Goal: Task Accomplishment & Management: Complete application form

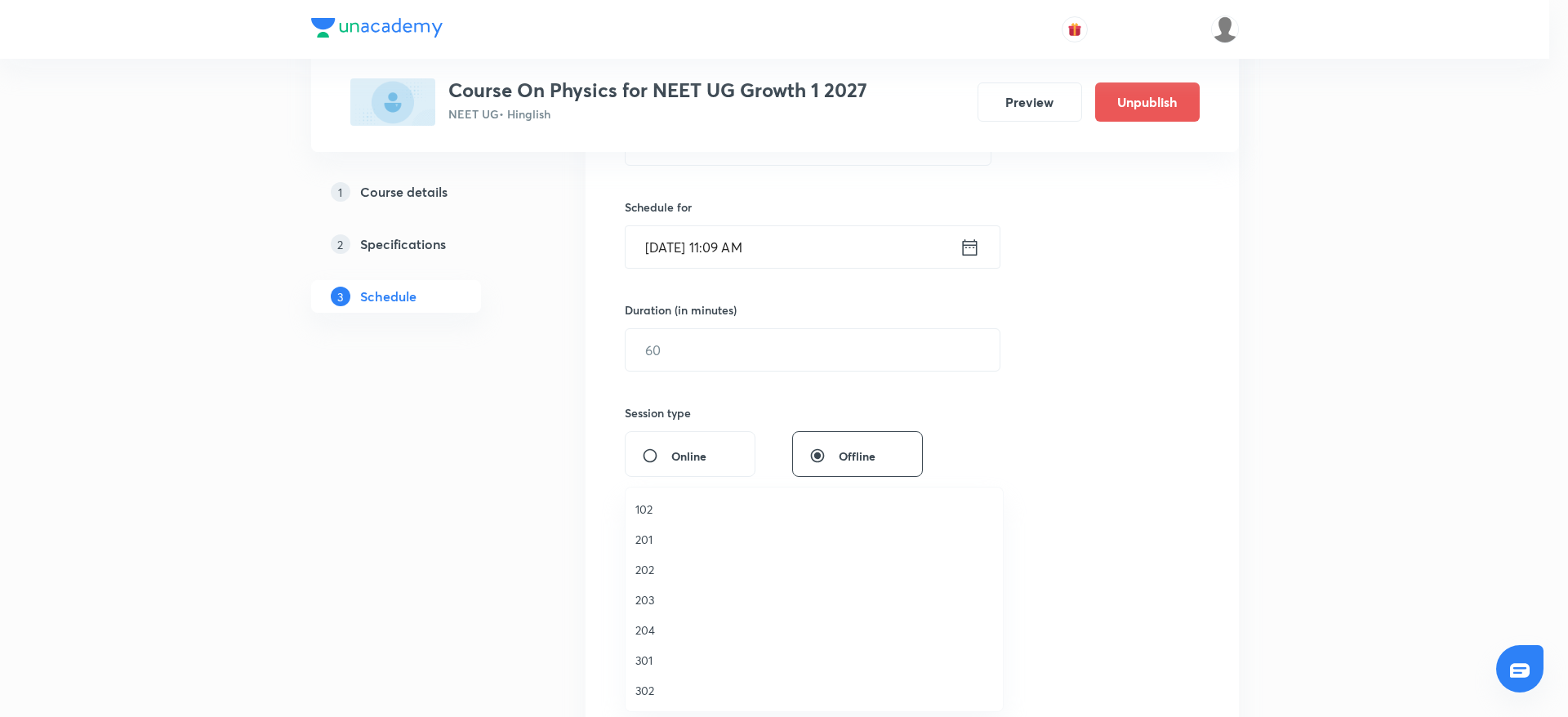
click at [648, 574] on span "202" at bounding box center [814, 570] width 358 height 18
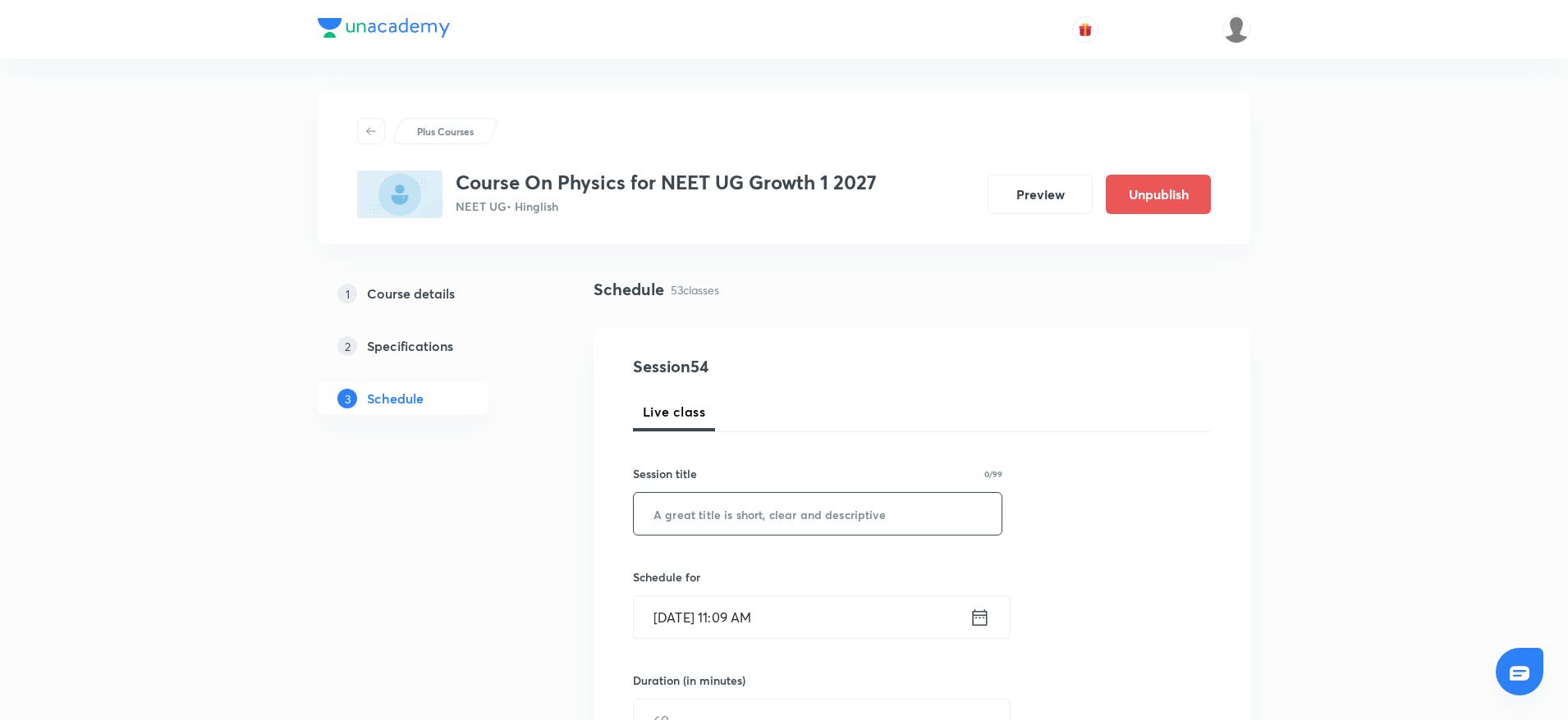
click at [831, 506] on input "text" at bounding box center [817, 514] width 367 height 42
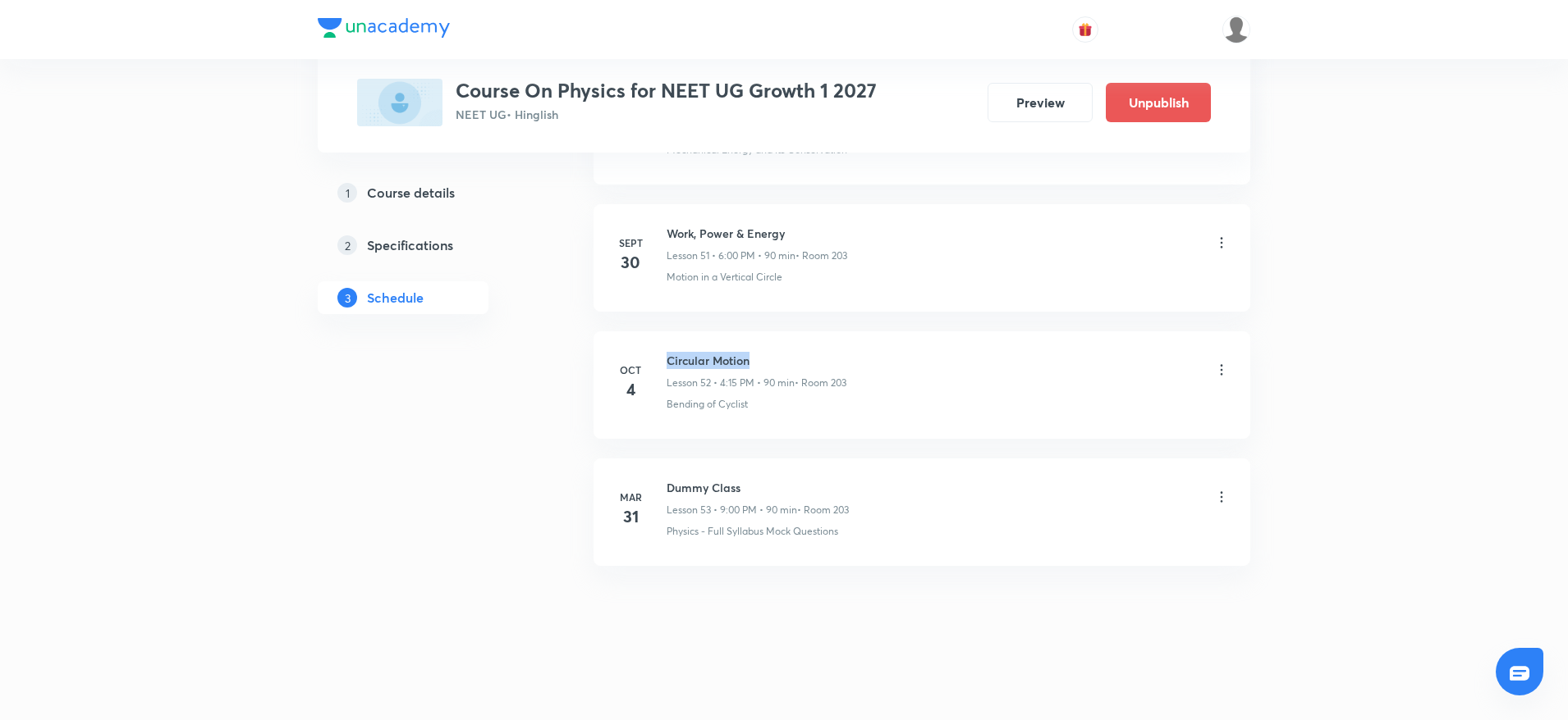
drag, startPoint x: 665, startPoint y: 351, endPoint x: 818, endPoint y: 341, distance: 153.3
click at [818, 341] on li "Oct 4 Circular Motion Lesson 52 • 4:15 PM • 90 min • Room 203 Bending of Cyclist" at bounding box center [922, 384] width 656 height 107
copy h6 "Circular Motion"
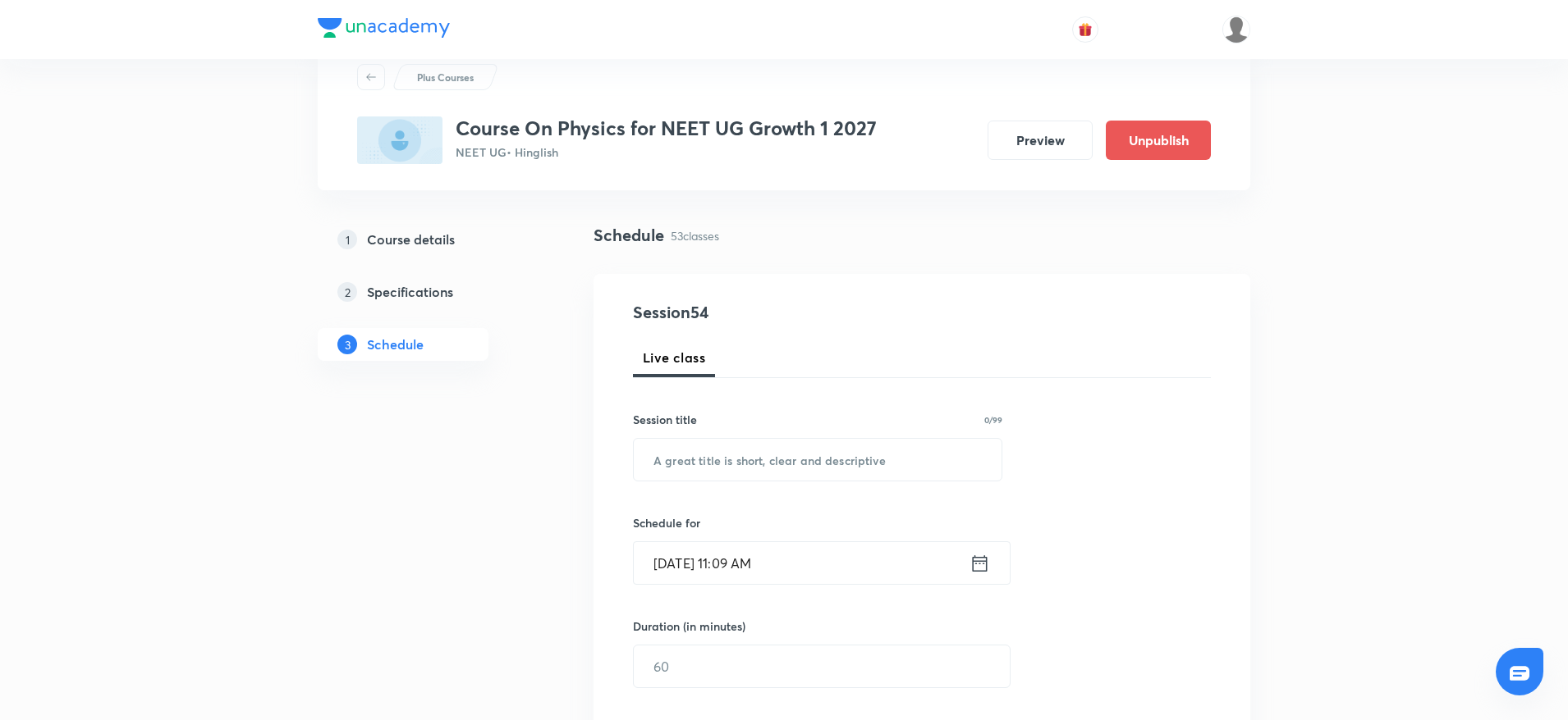
scroll to position [0, 0]
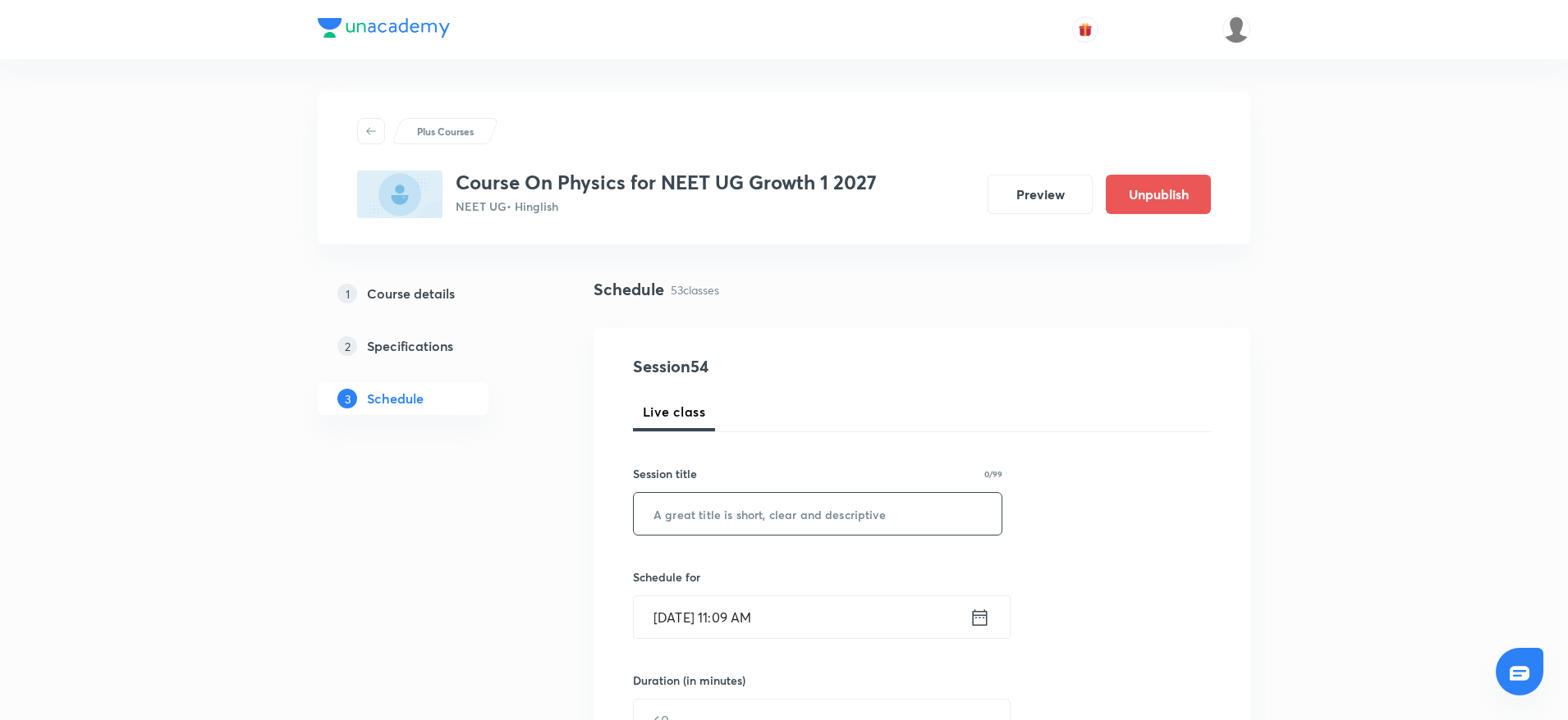
click at [720, 506] on input "text" at bounding box center [817, 514] width 367 height 42
paste input "Circular Motion"
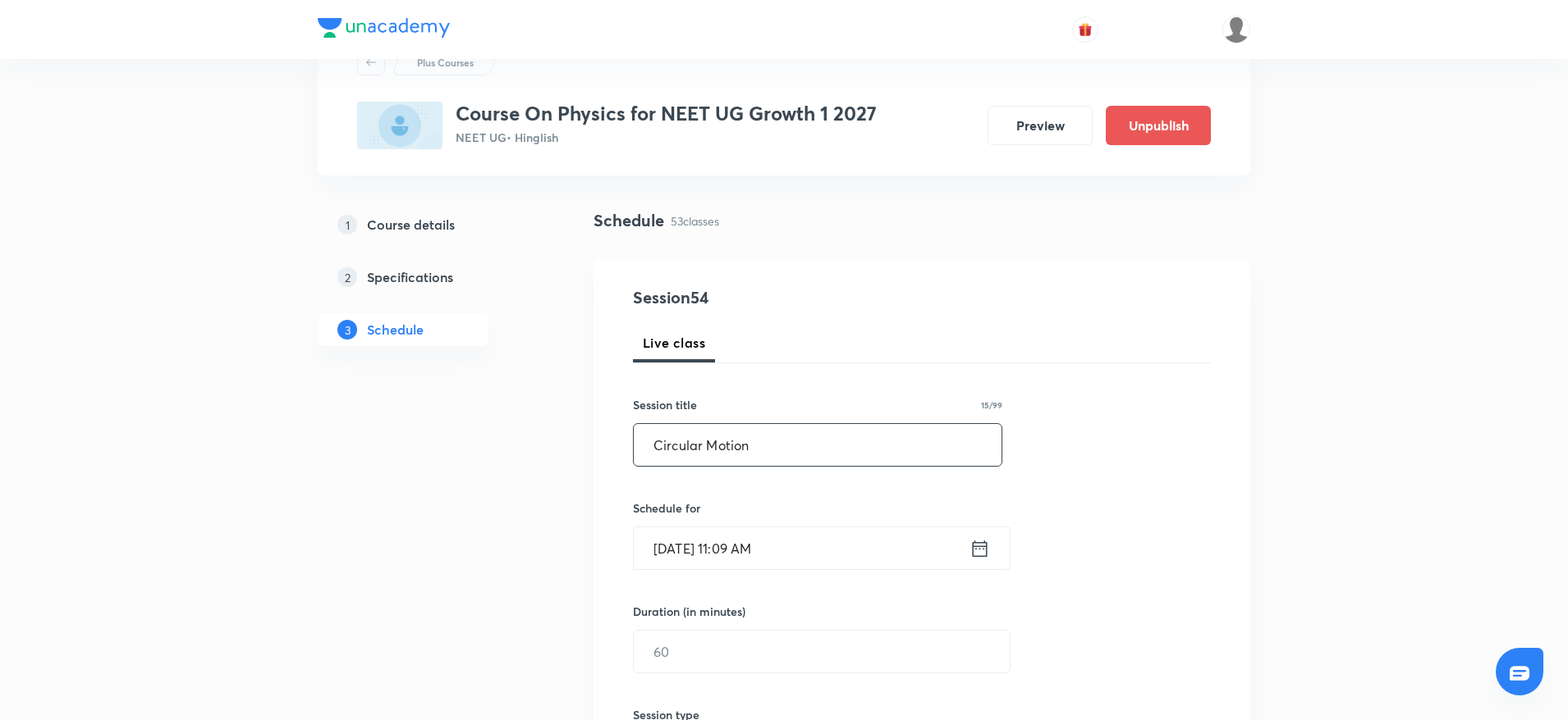
scroll to position [123, 0]
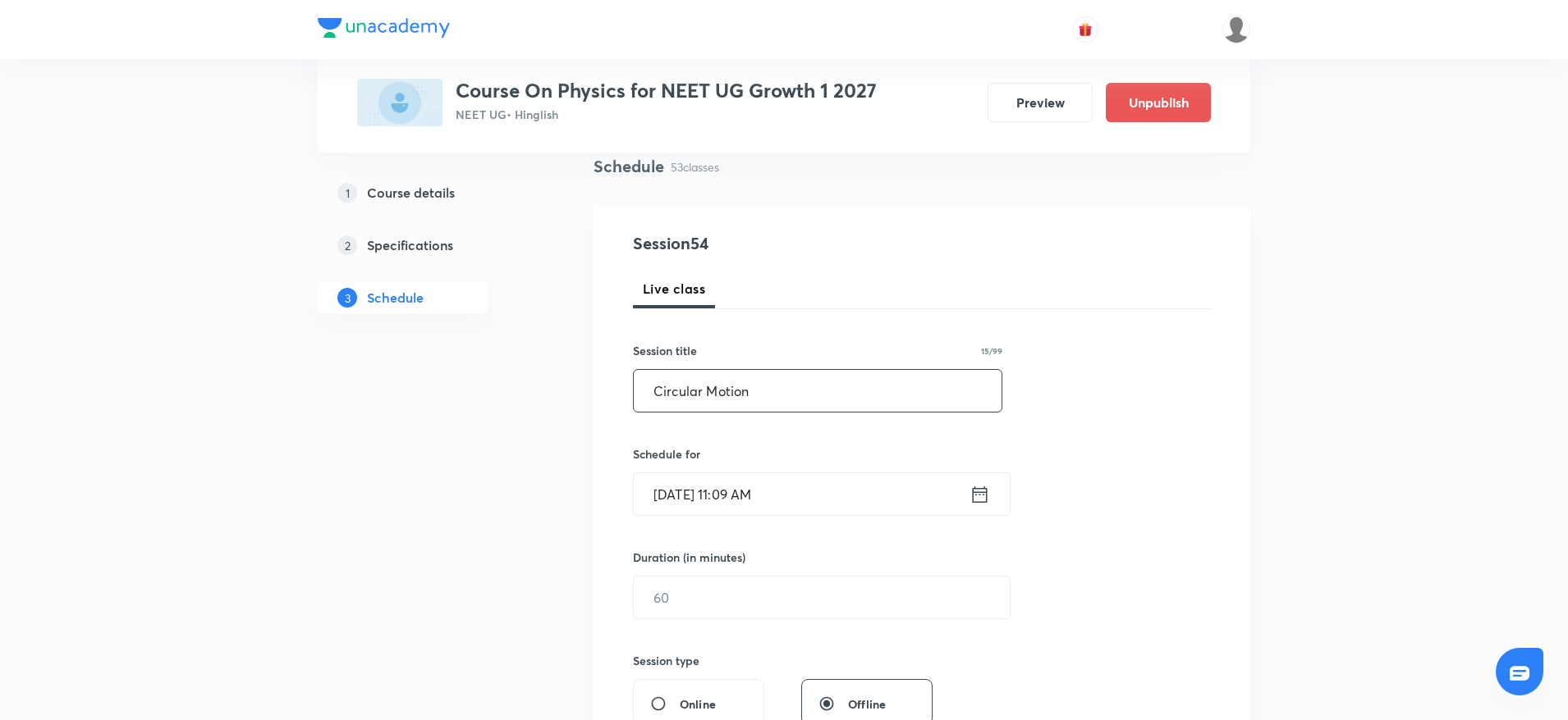
type input "Circular Motion"
click at [751, 479] on input "Oct 5, 2025, 11:09 AM" at bounding box center [802, 494] width 336 height 42
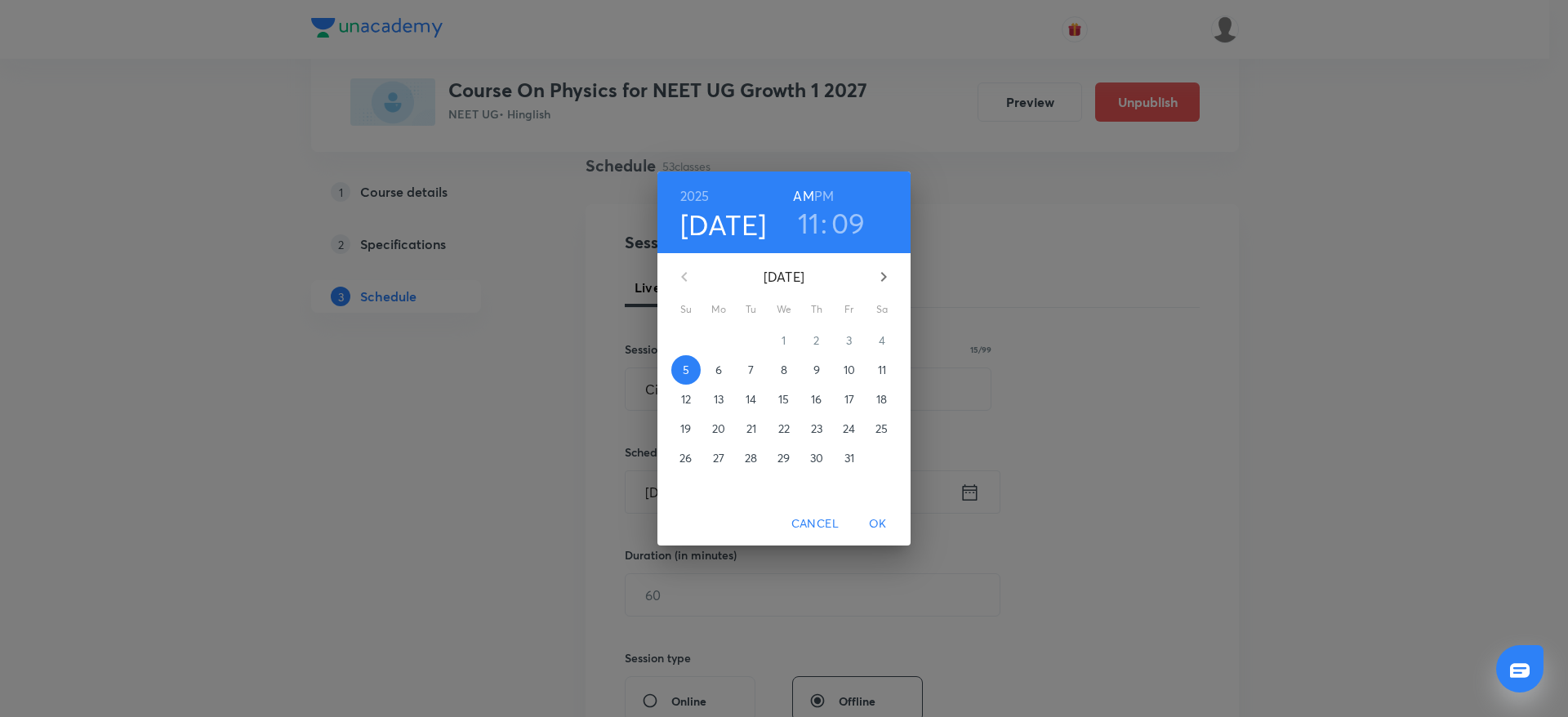
click at [856, 216] on h3 "09" at bounding box center [848, 223] width 34 height 34
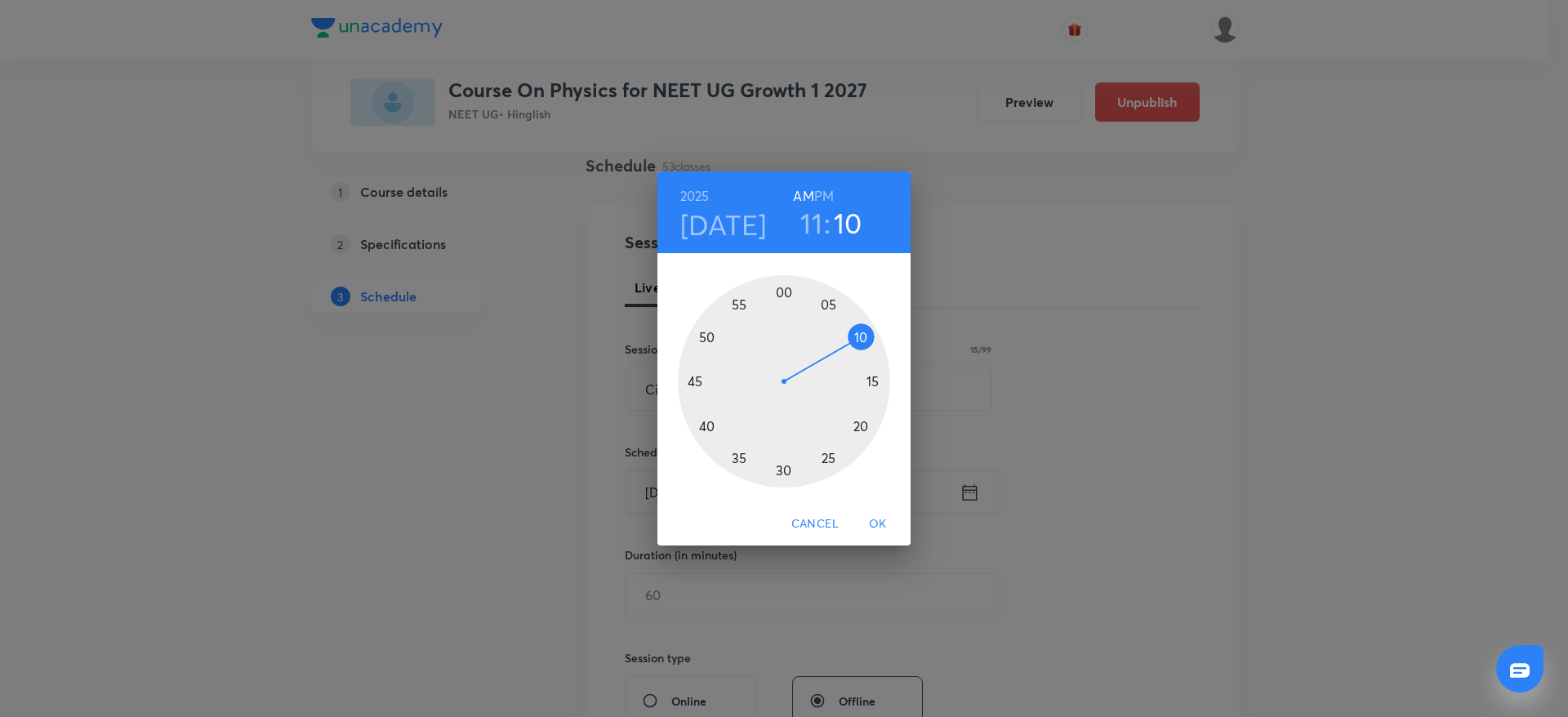
drag, startPoint x: 856, startPoint y: 327, endPoint x: 868, endPoint y: 333, distance: 13.4
click at [868, 333] on div at bounding box center [783, 381] width 212 height 212
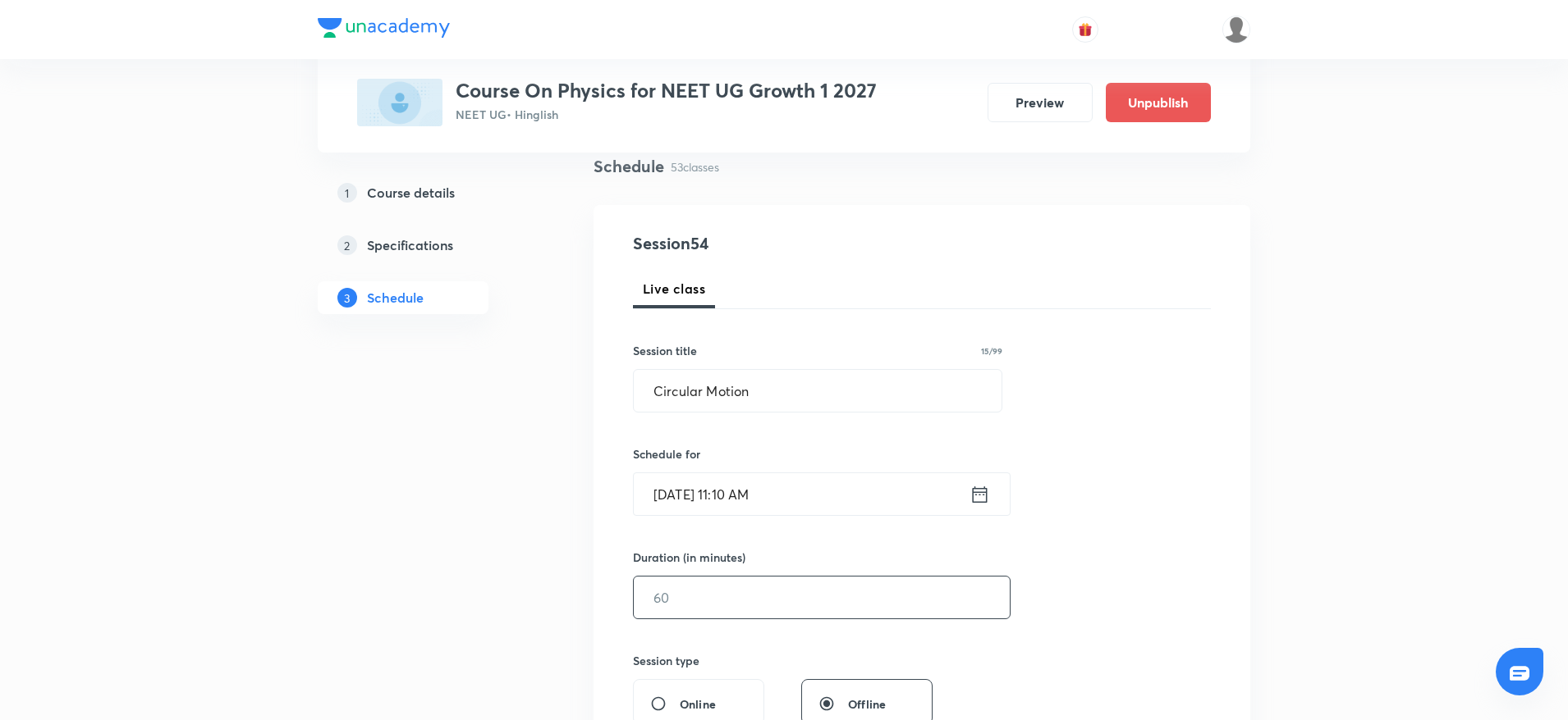
click at [746, 588] on input "text" at bounding box center [821, 597] width 376 height 42
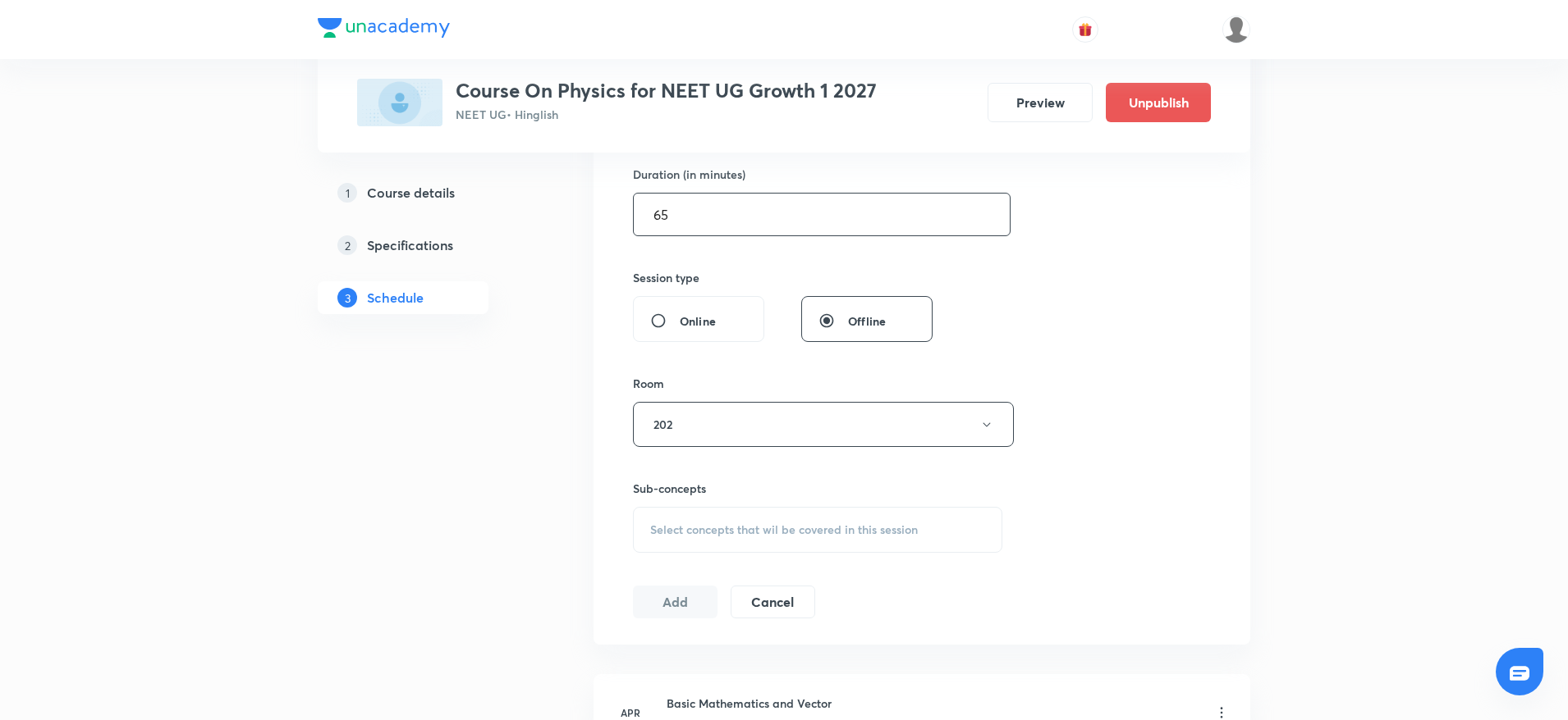
scroll to position [616, 0]
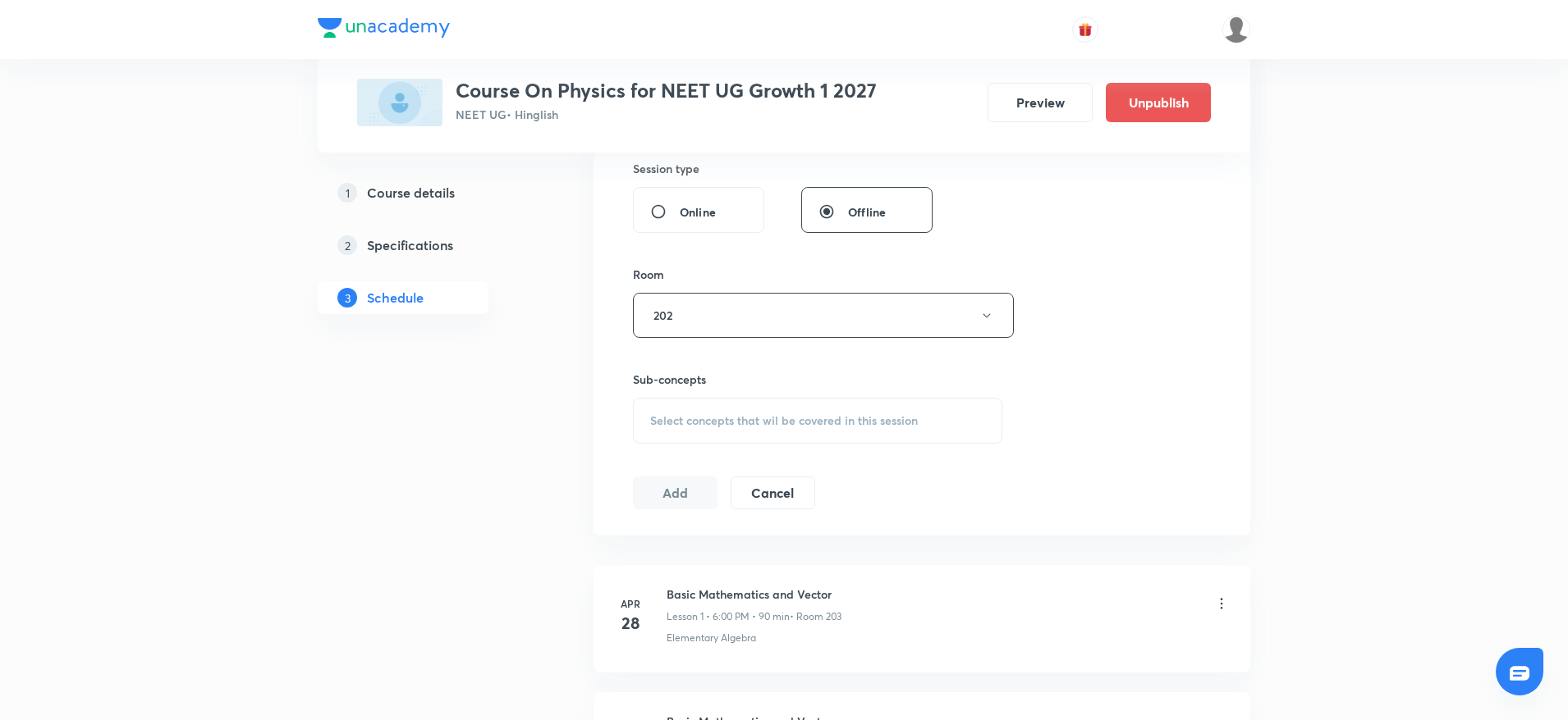
type input "65"
click at [728, 444] on div "Session 54 Live class Session title 15/99 Circular Motion ​ Schedule for Oct 5,…" at bounding box center [922, 124] width 578 height 770
click at [733, 430] on div "Select concepts that wil be covered in this session" at bounding box center [817, 420] width 369 height 46
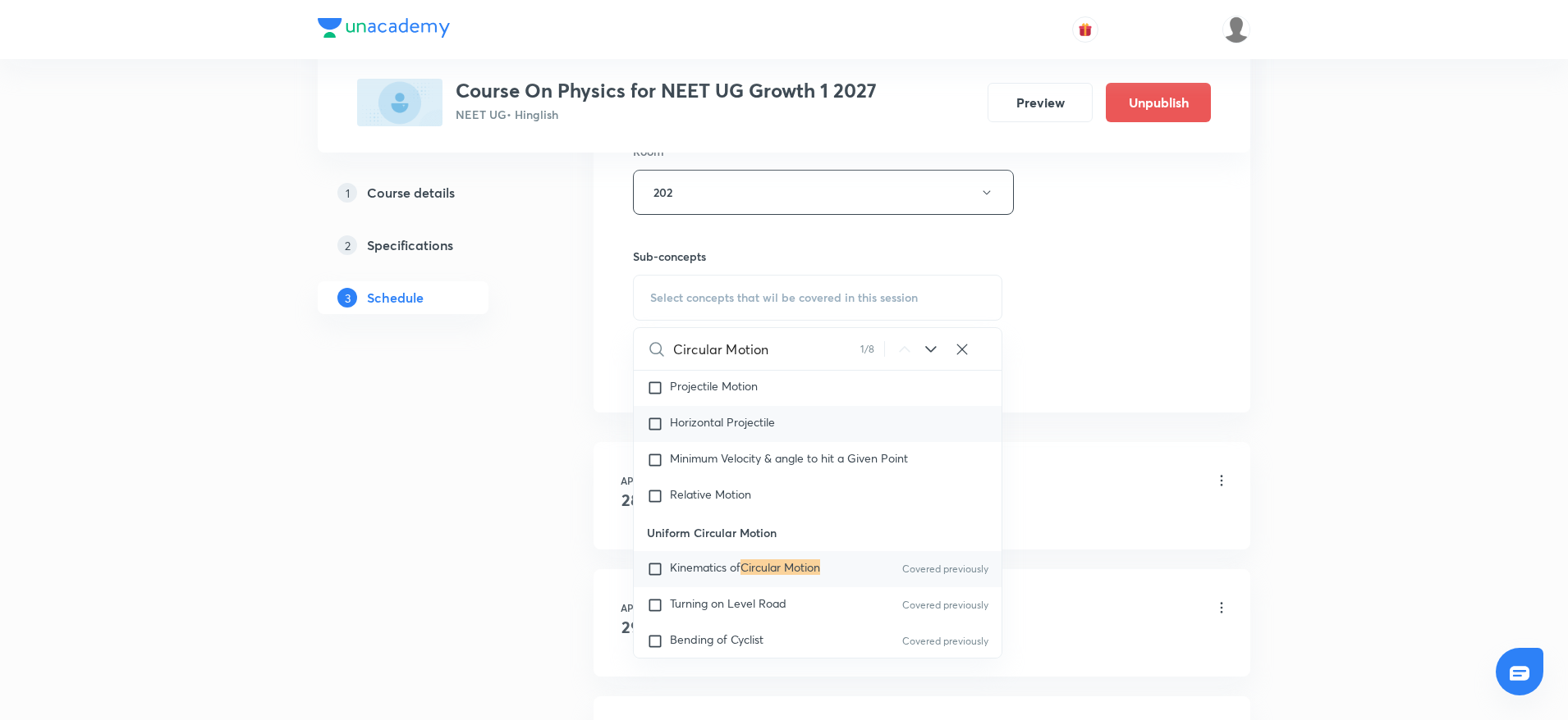
scroll to position [3117, 0]
type input "Circular Motion"
click at [750, 569] on mark "Circular Motion" at bounding box center [780, 561] width 80 height 16
checkbox input "true"
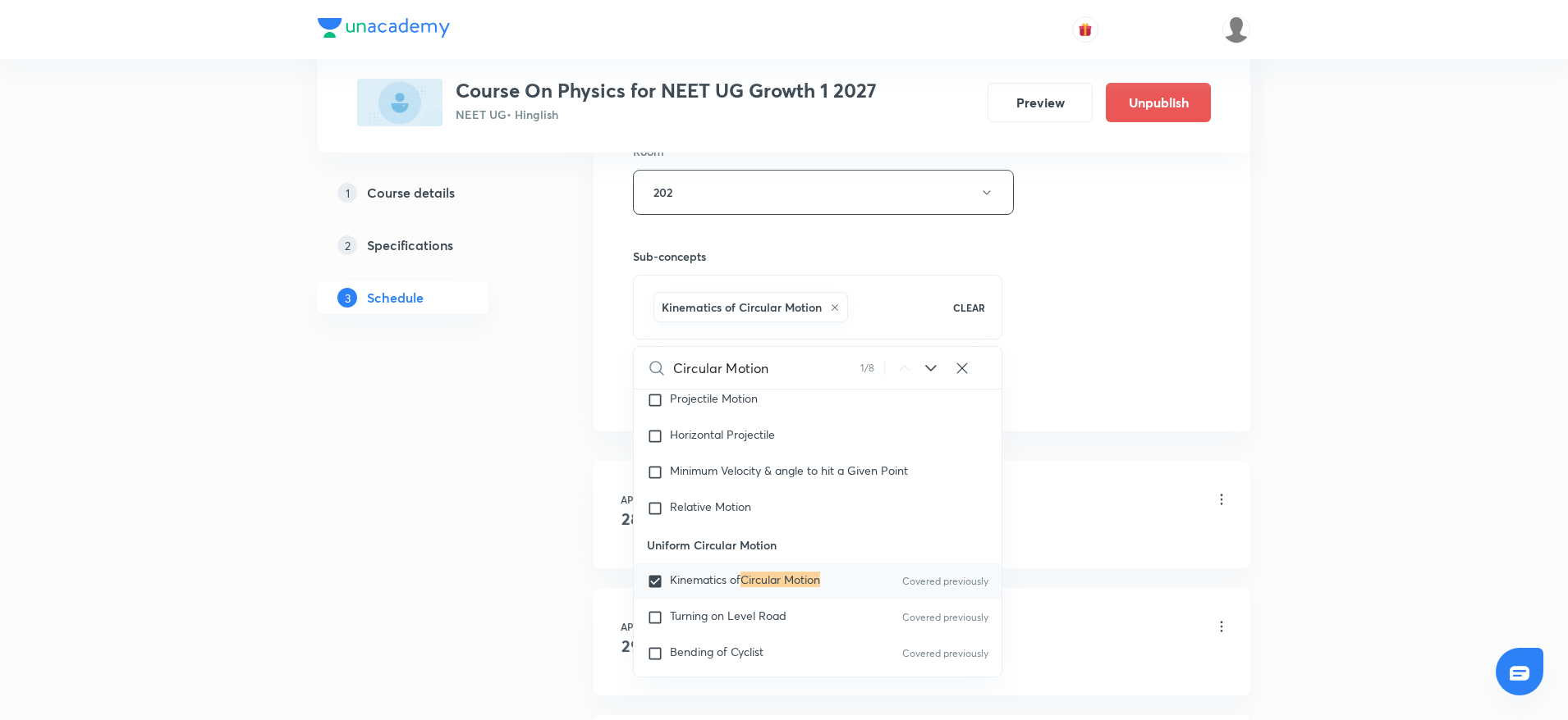
click at [1075, 258] on div "Session 54 Live class Session title 15/99 Circular Motion ​ Schedule for Oct 5,…" at bounding box center [922, 11] width 578 height 790
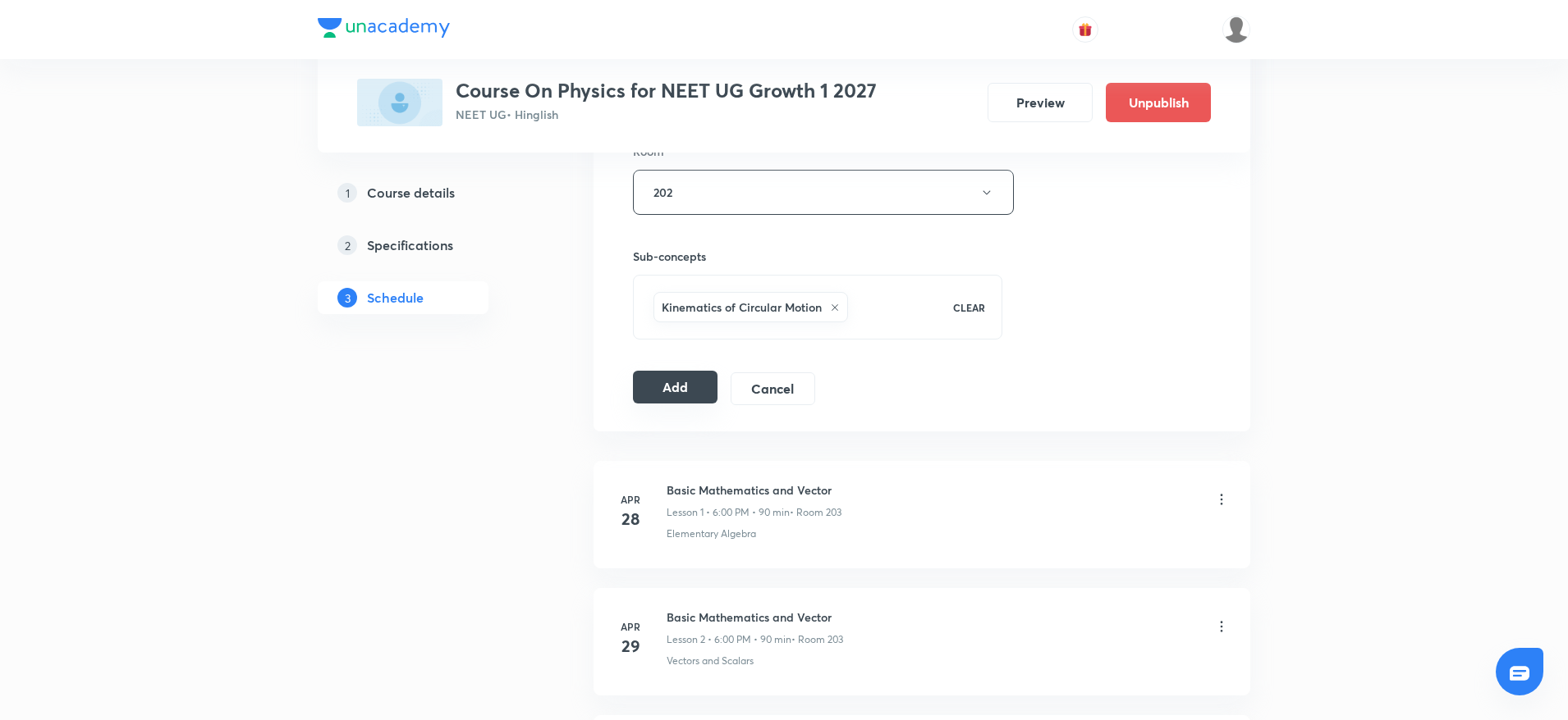
click at [698, 396] on button "Add" at bounding box center [675, 387] width 84 height 32
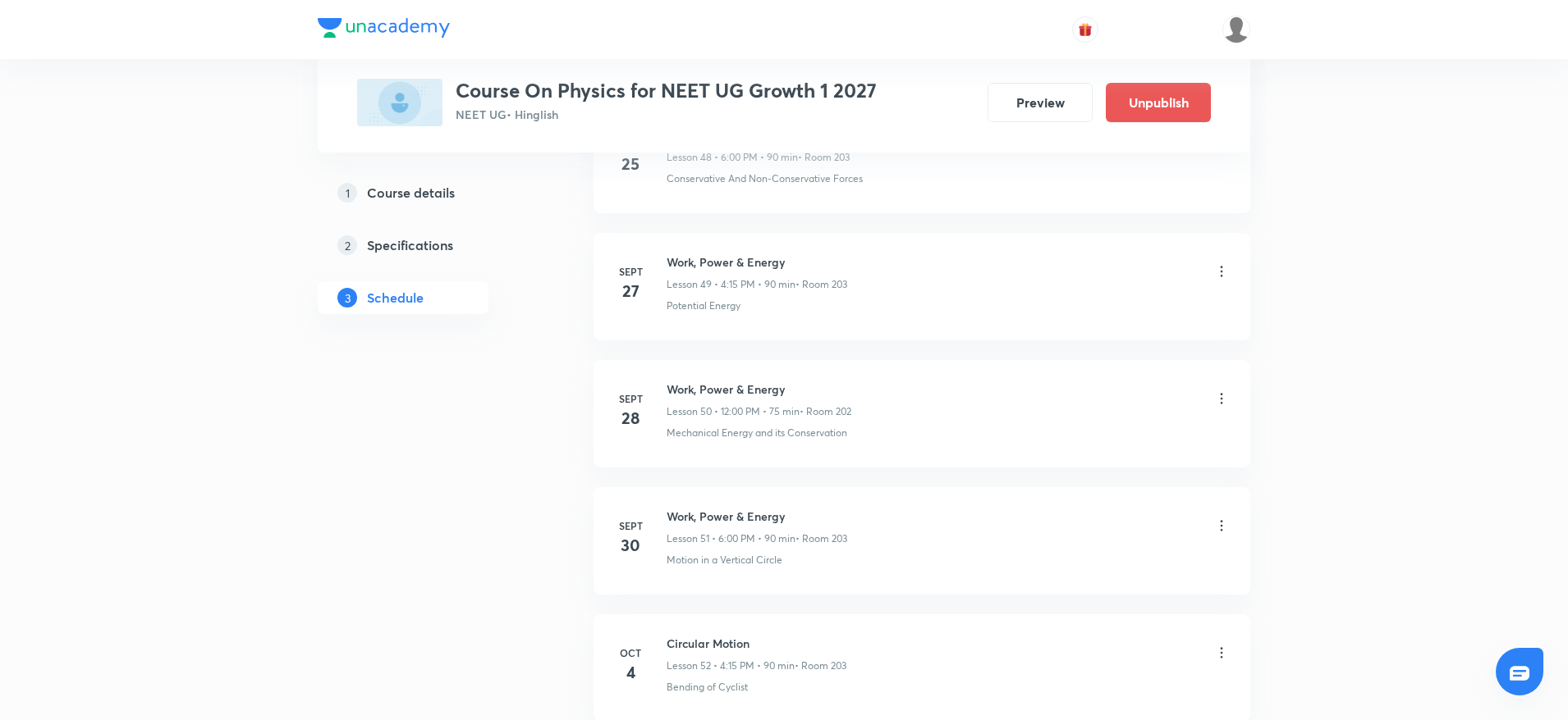
scroll to position [6582, 0]
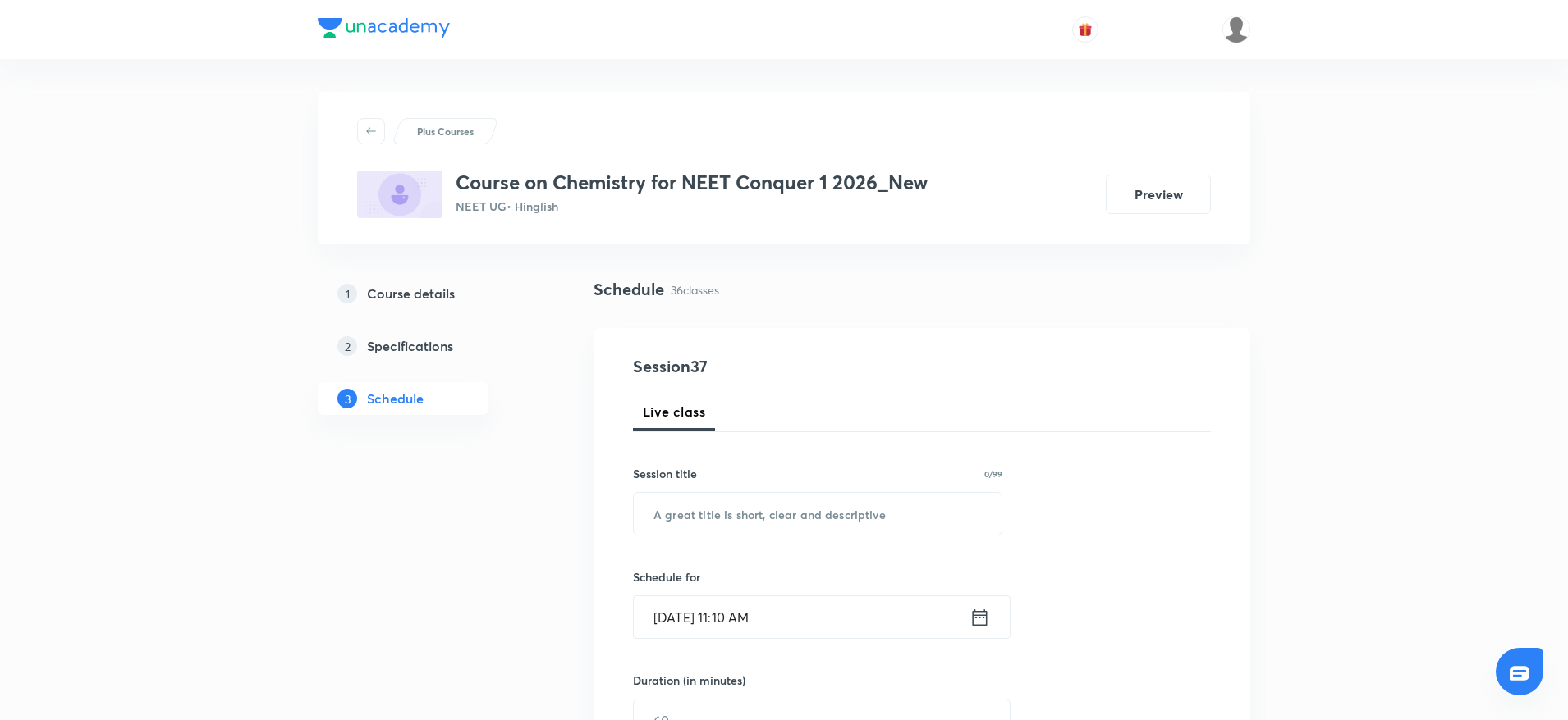
scroll to position [5174, 0]
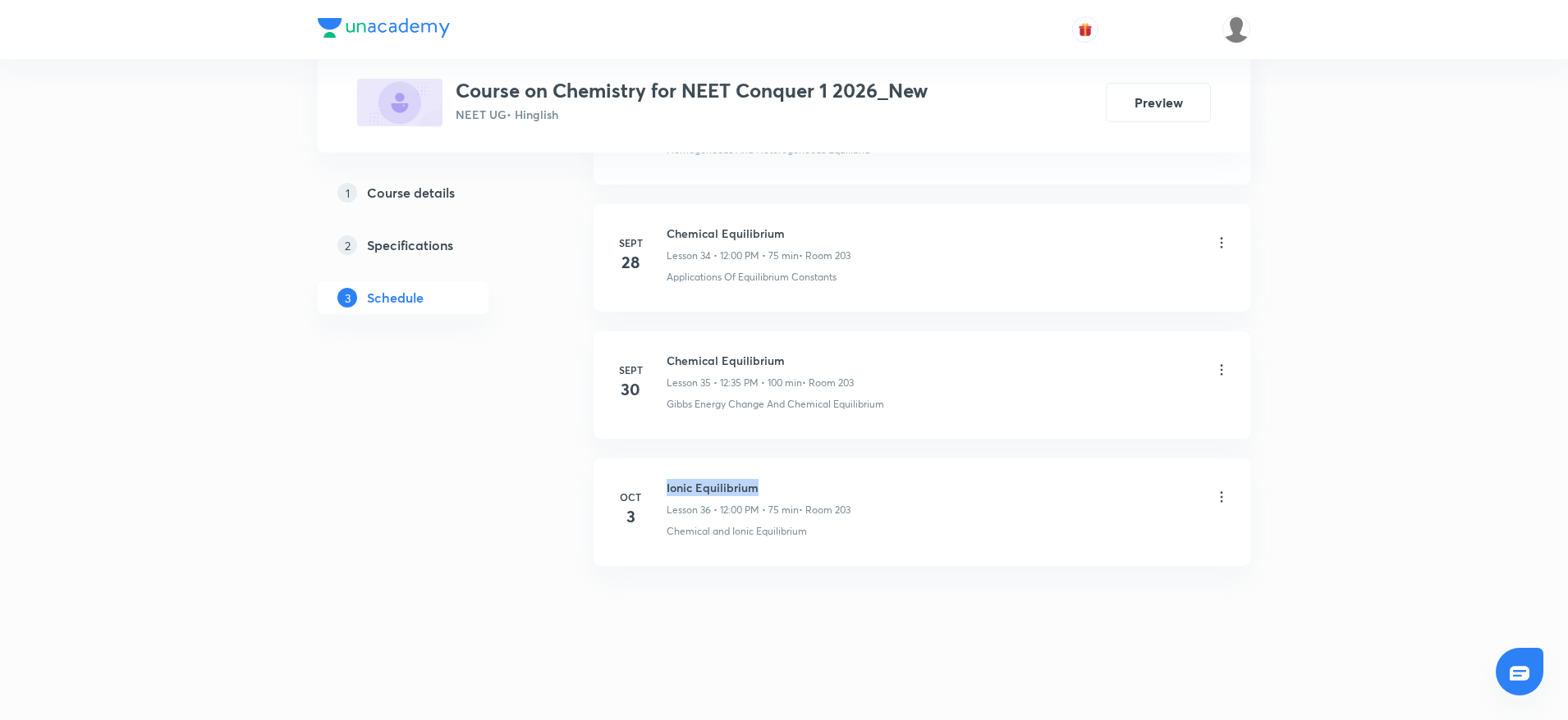
drag, startPoint x: 666, startPoint y: 480, endPoint x: 850, endPoint y: 463, distance: 184.8
click at [850, 463] on li "Oct 3 Ionic Equilibrium Lesson 36 • 12:00 PM • 75 min • Room 203 Chemical and I…" at bounding box center [922, 512] width 656 height 107
copy h6 "Ionic Equilibrium"
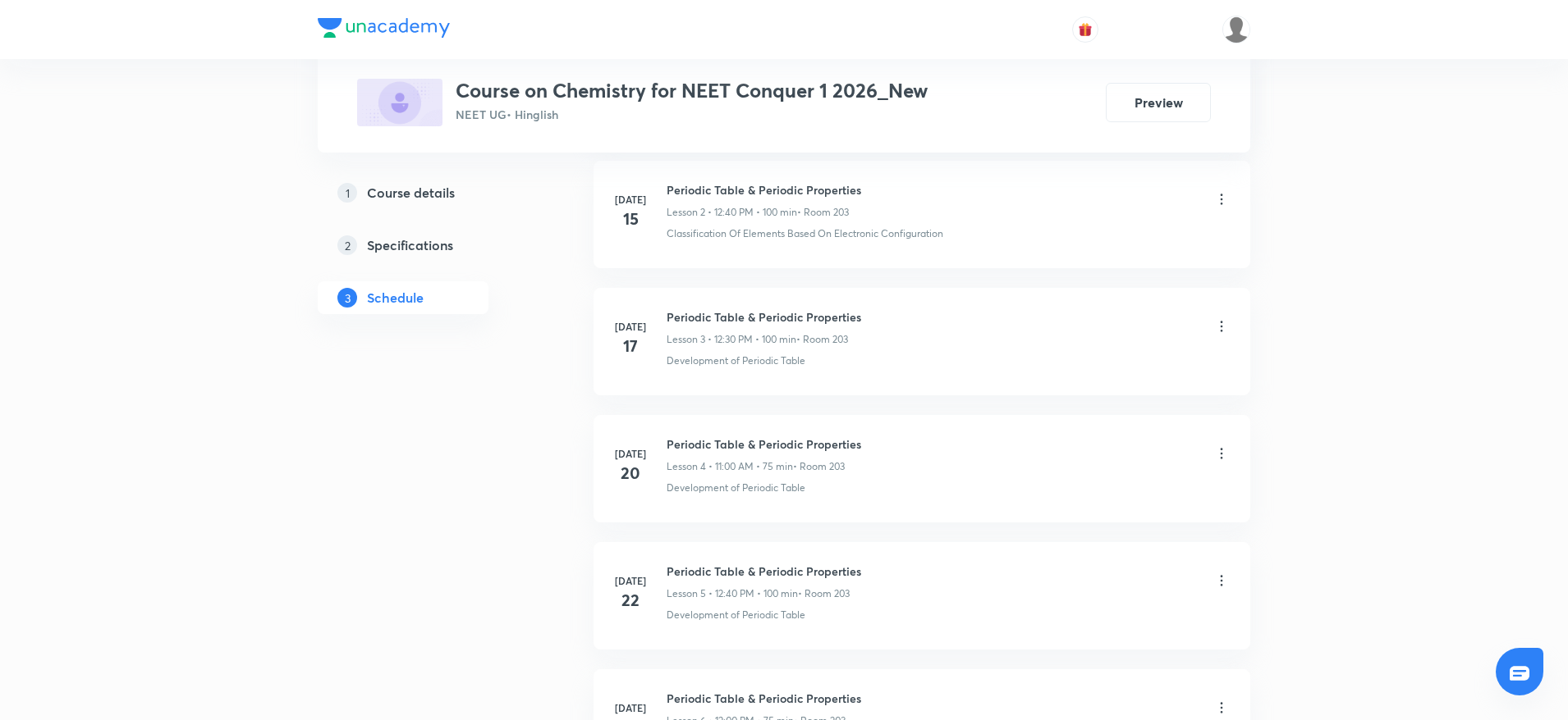
scroll to position [0, 0]
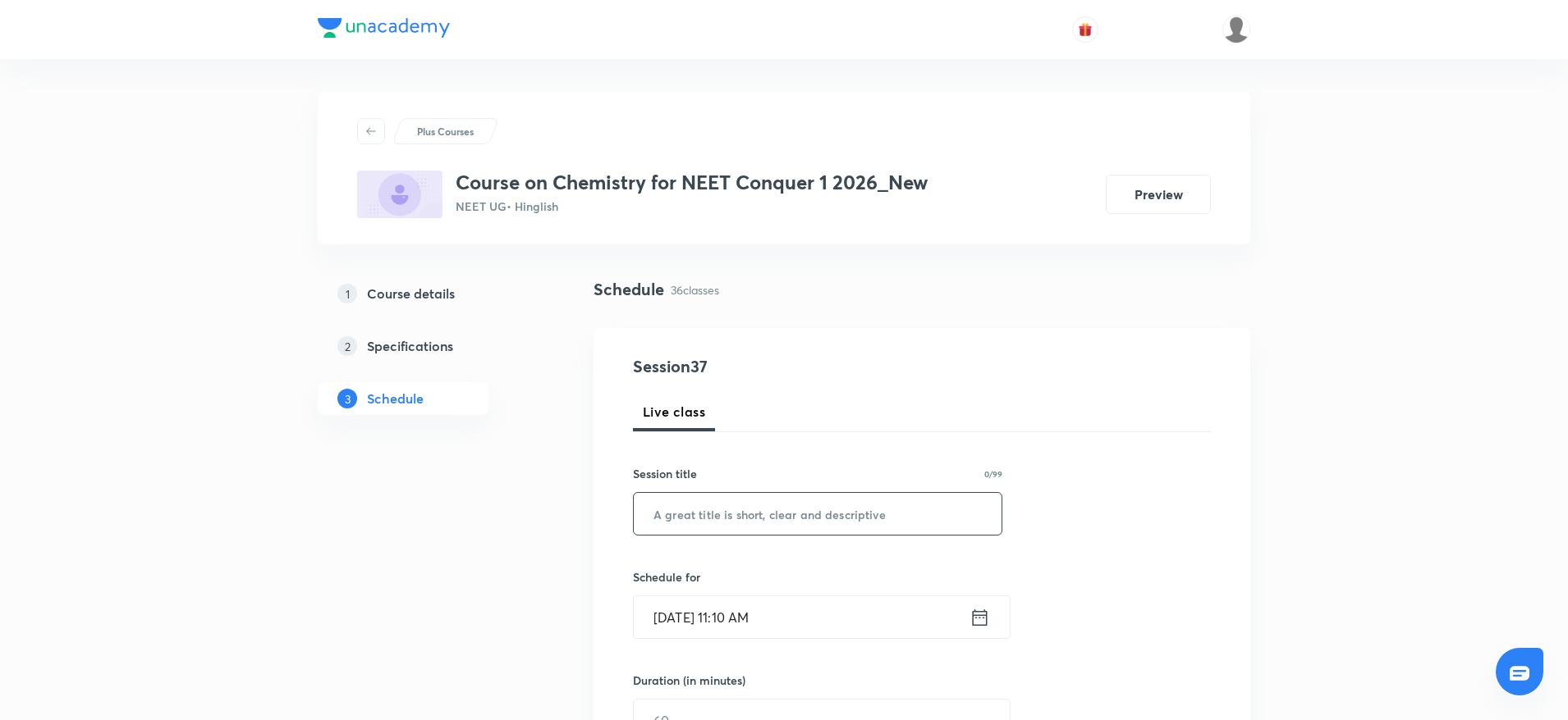
click at [710, 520] on input "text" at bounding box center [817, 514] width 367 height 42
paste input "Ionic Equilibrium"
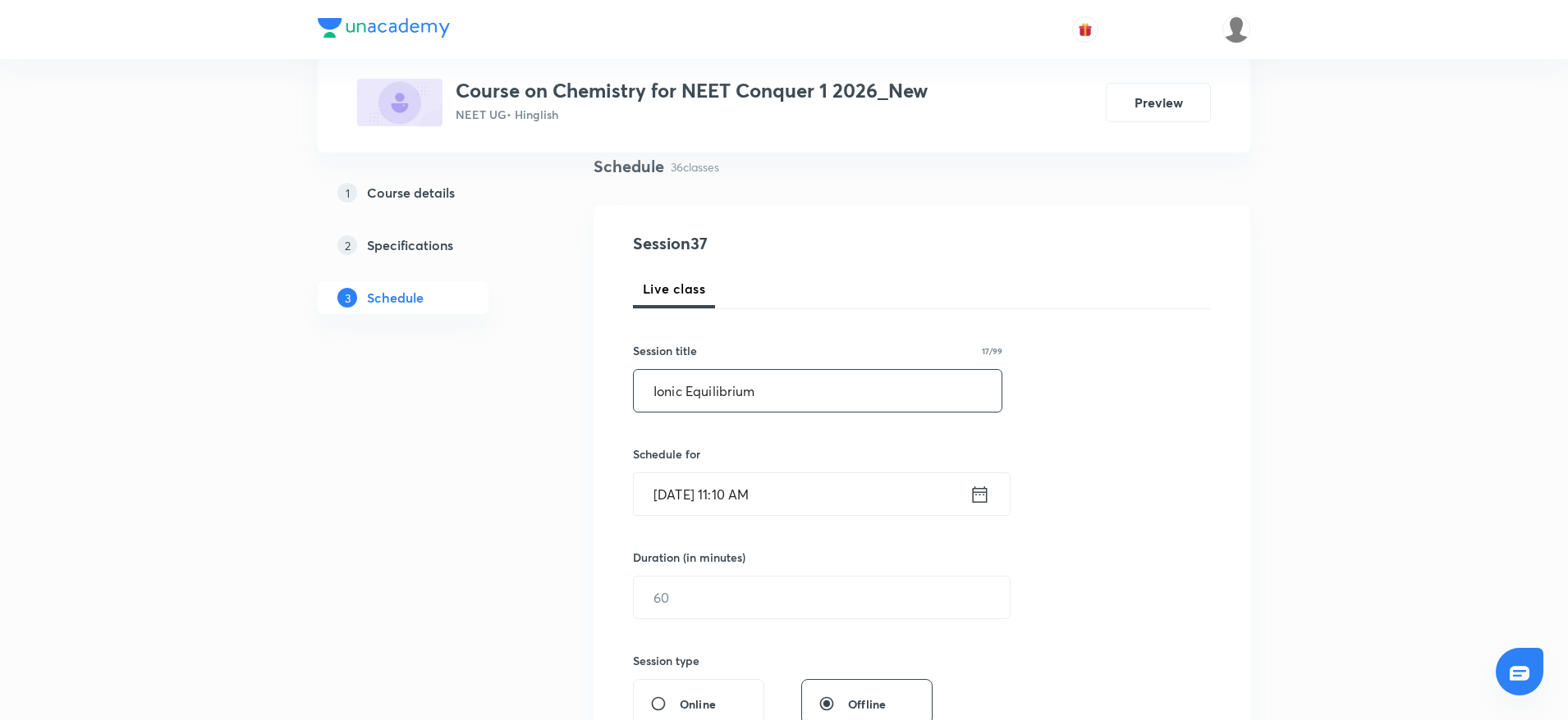
type input "Ionic Equilibrium"
click at [751, 486] on input "Oct 5, 2025, 11:10 AM" at bounding box center [802, 494] width 336 height 42
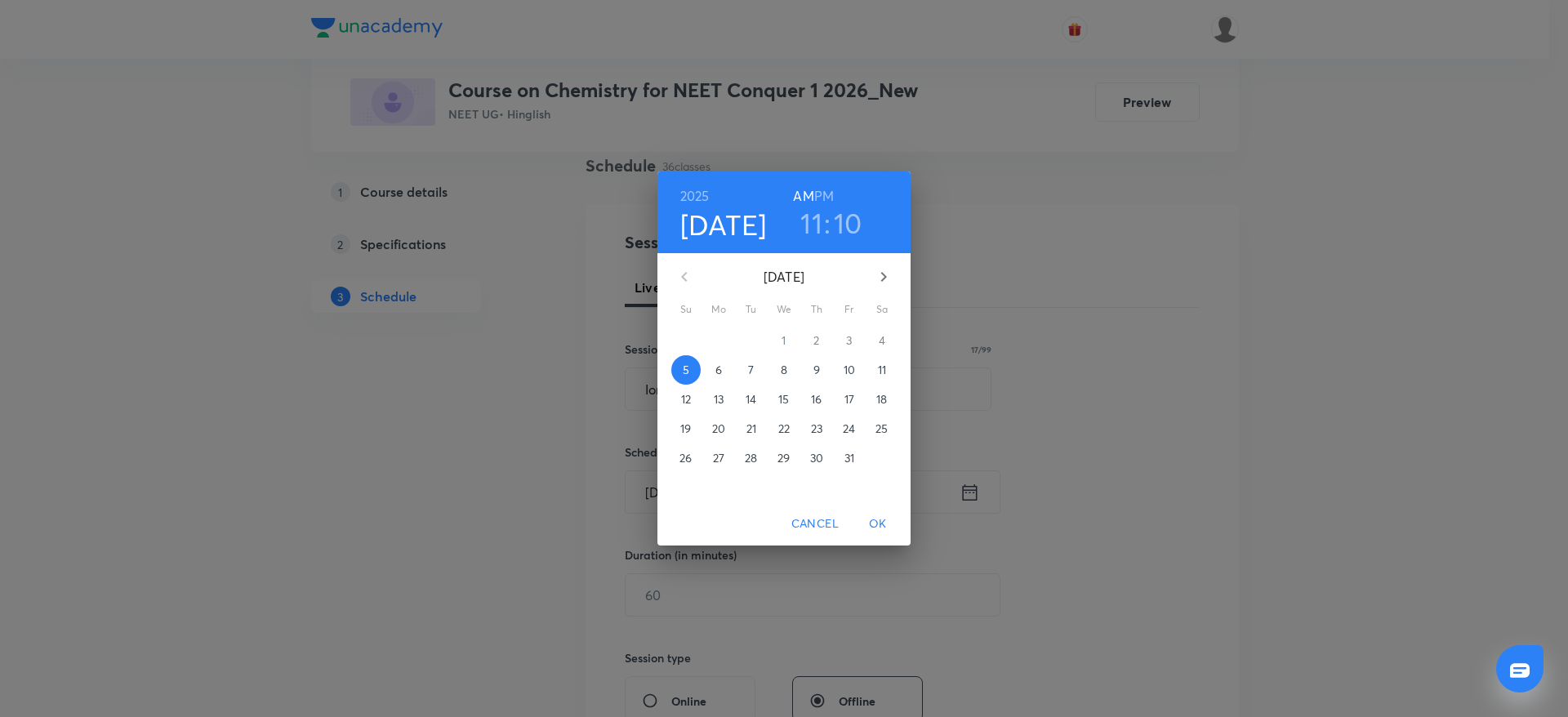
click at [839, 224] on h3 "10" at bounding box center [848, 223] width 28 height 34
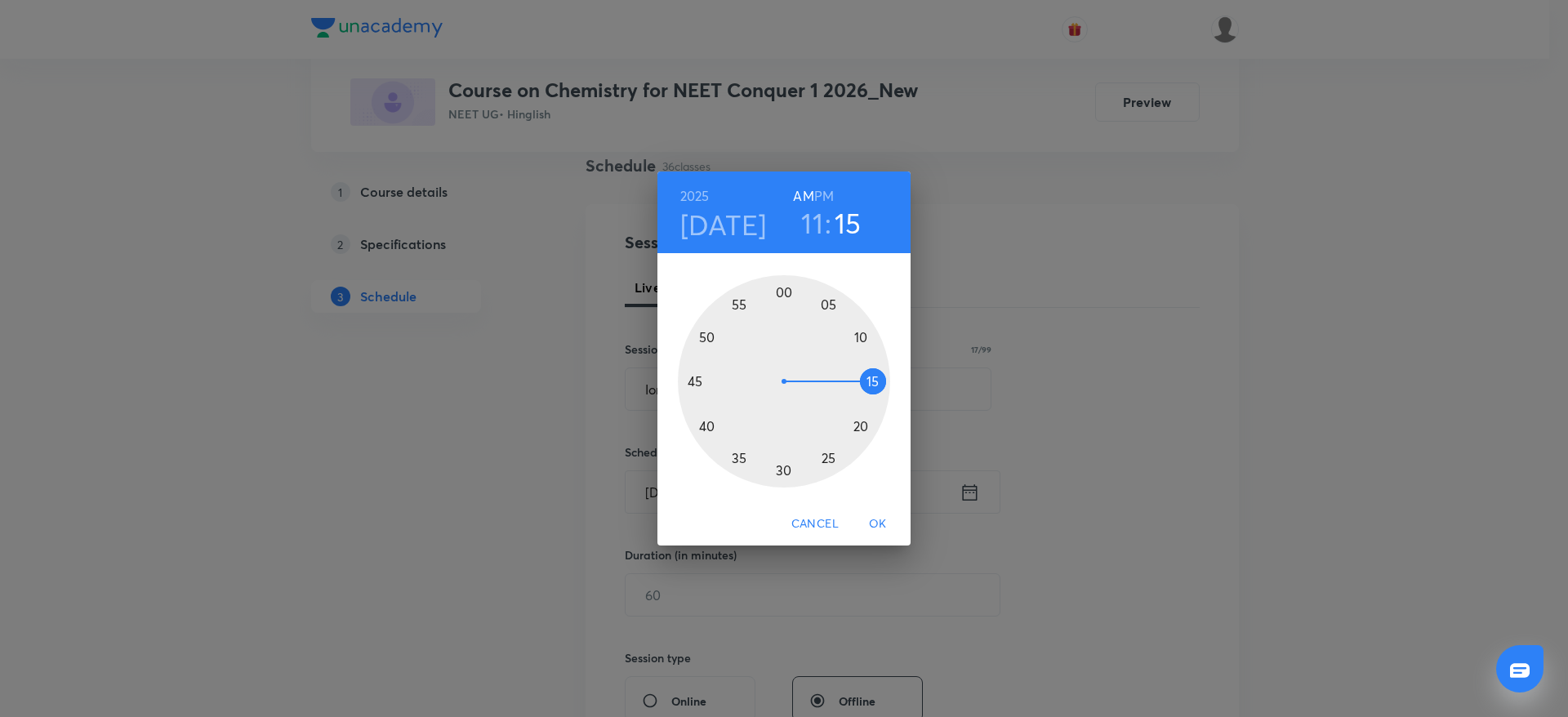
drag, startPoint x: 862, startPoint y: 336, endPoint x: 883, endPoint y: 384, distance: 52.4
click at [883, 384] on div at bounding box center [783, 381] width 212 height 212
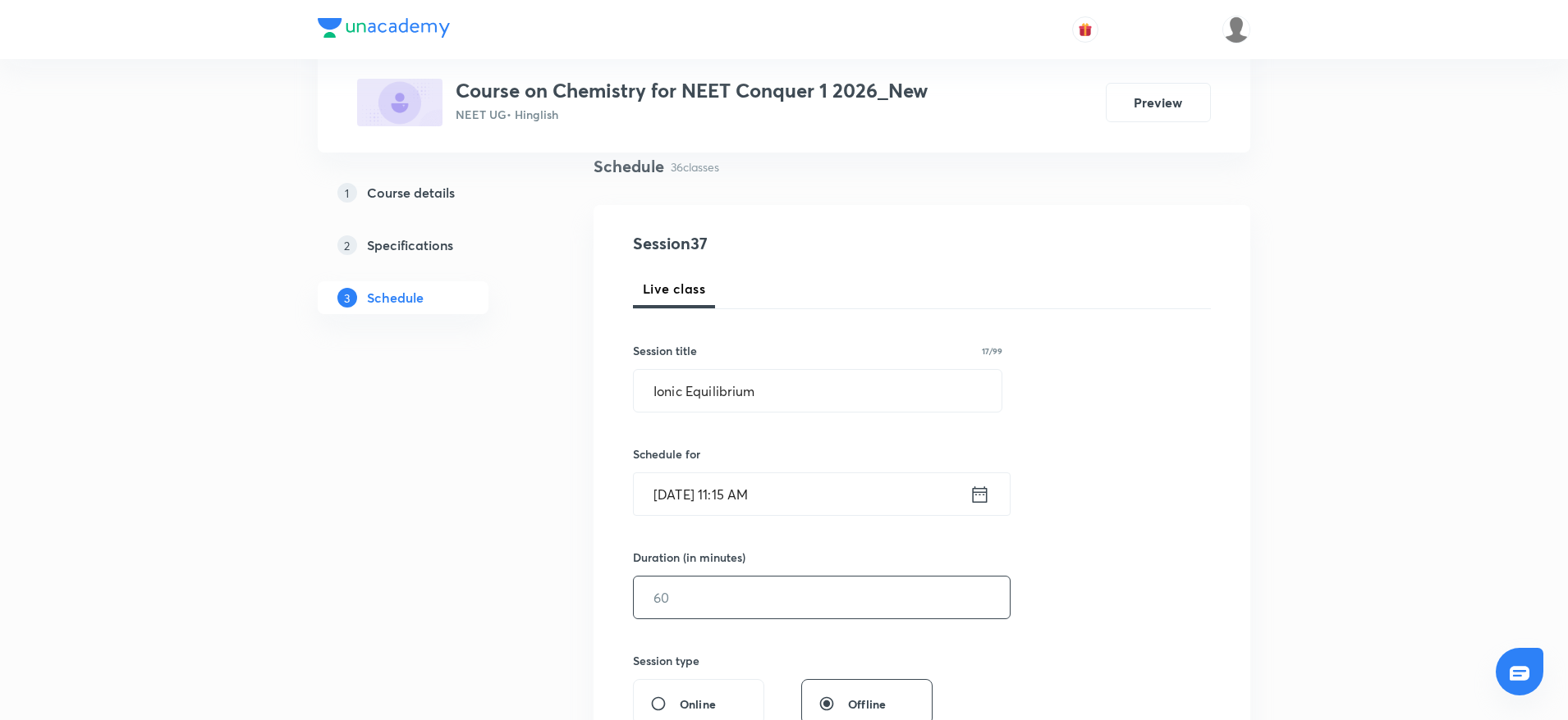
click at [708, 598] on input "text" at bounding box center [821, 597] width 376 height 42
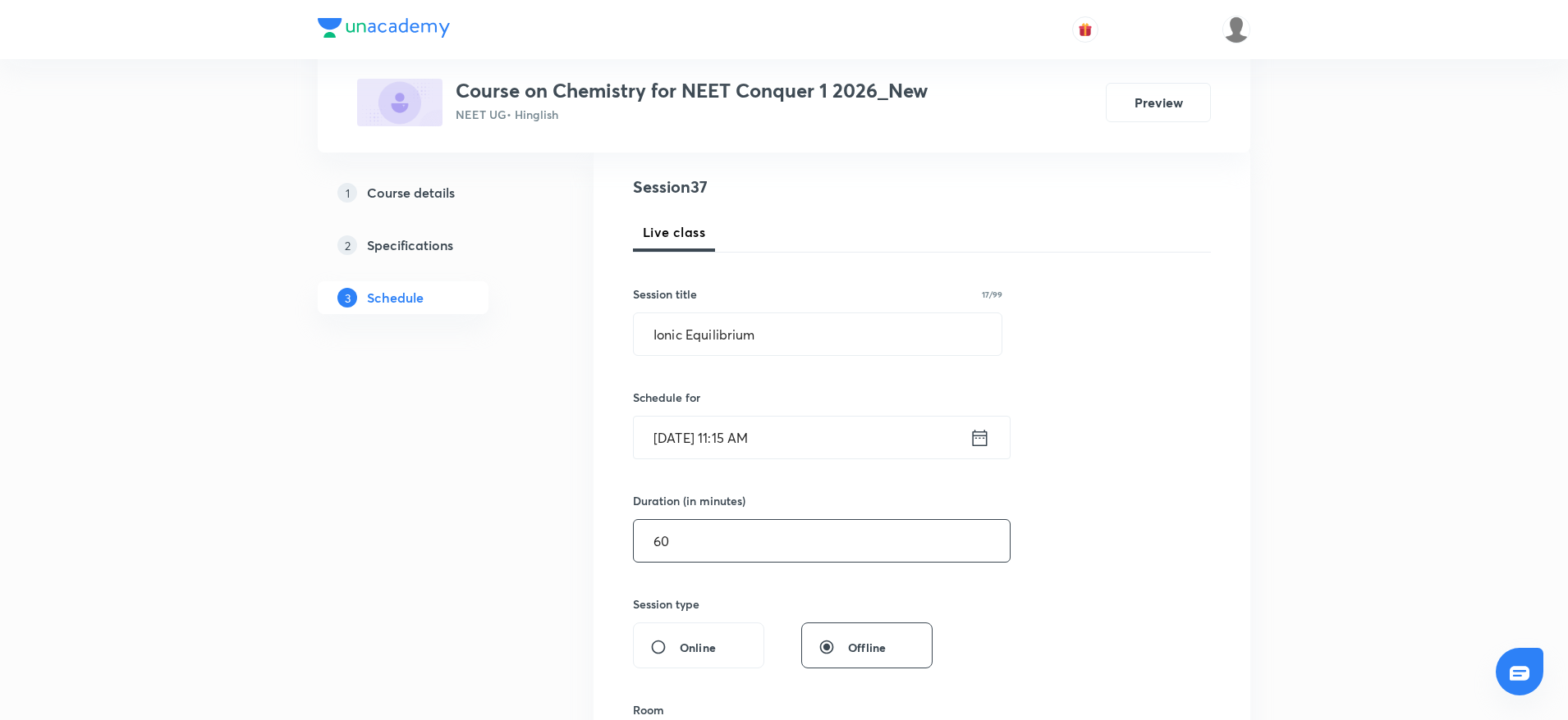
scroll to position [369, 0]
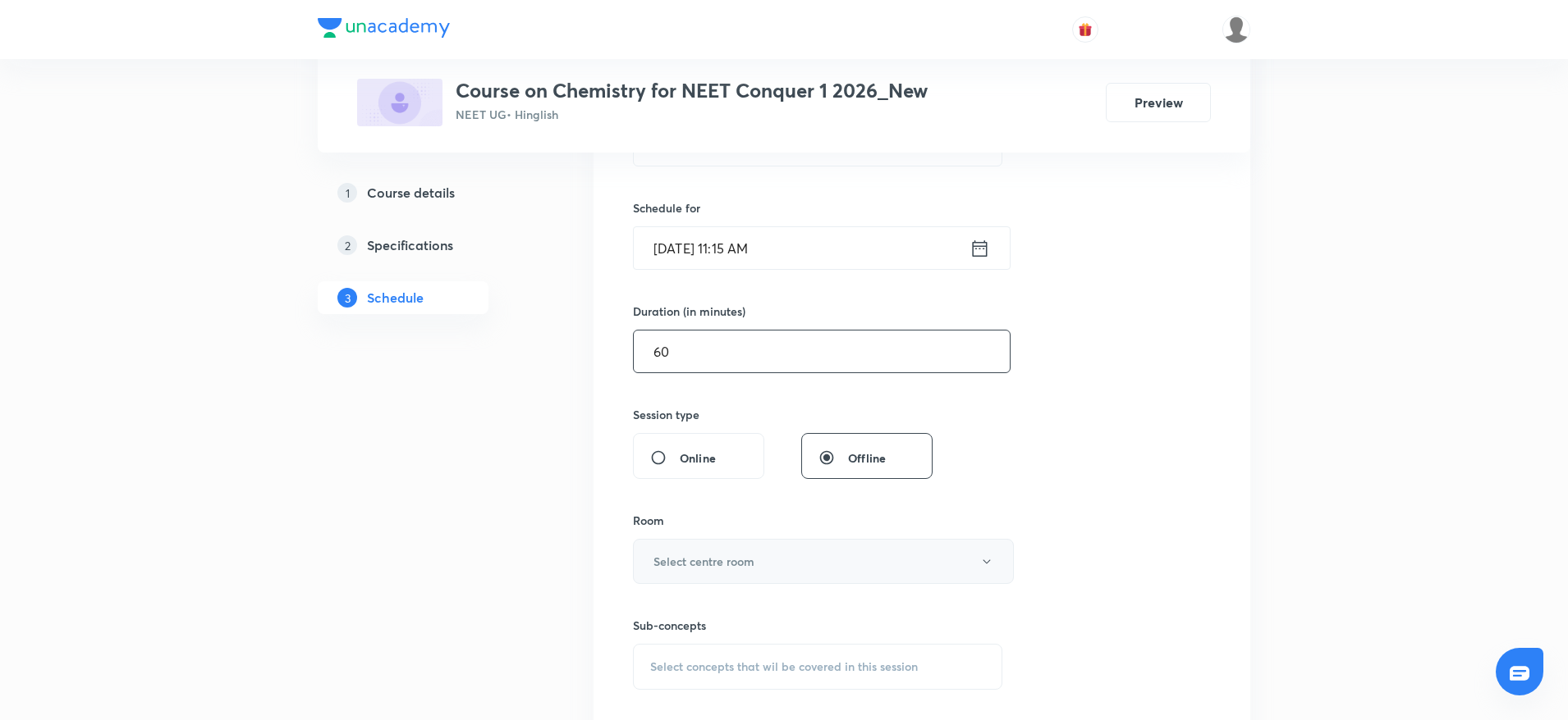
type input "60"
click at [713, 566] on h6 "Select centre room" at bounding box center [703, 562] width 101 height 18
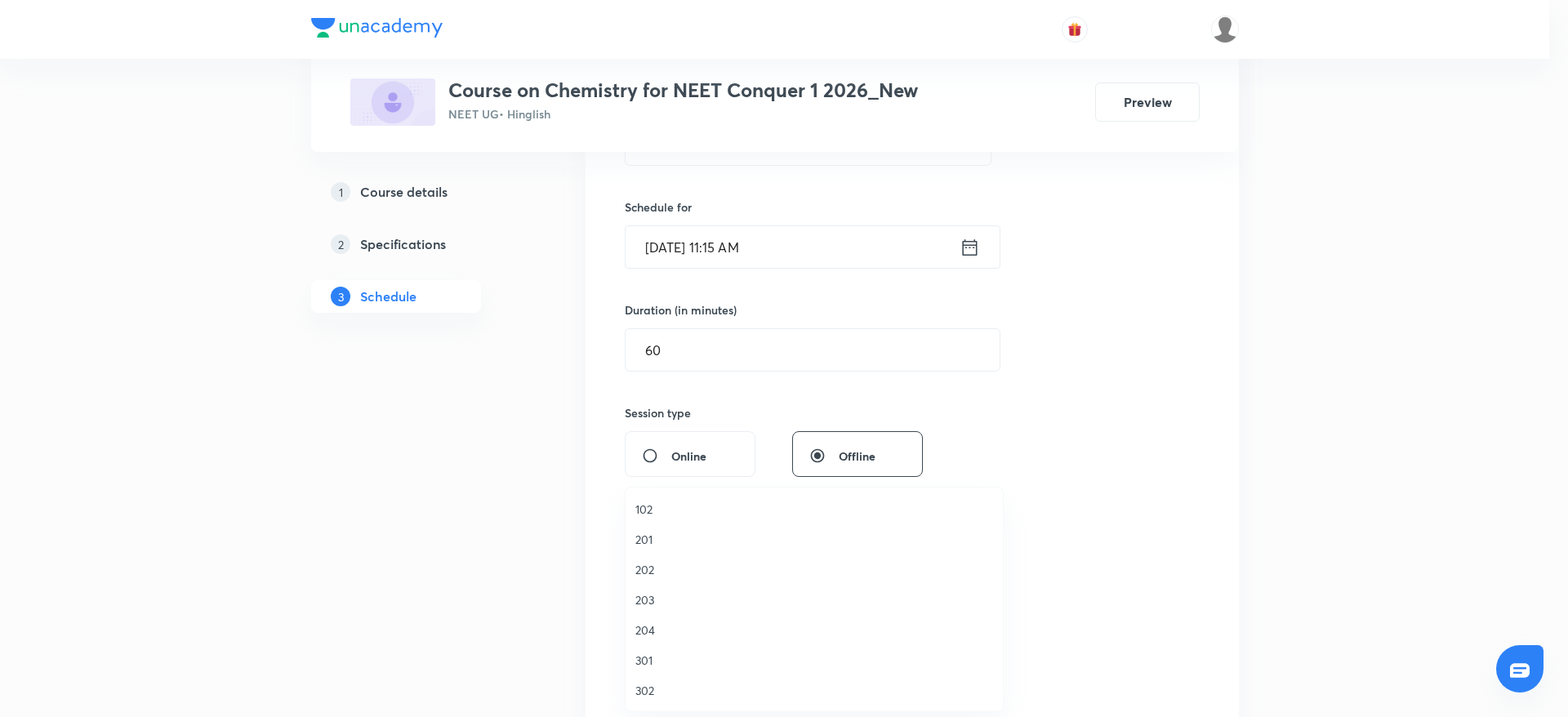
click at [642, 612] on li "203" at bounding box center [814, 600] width 377 height 30
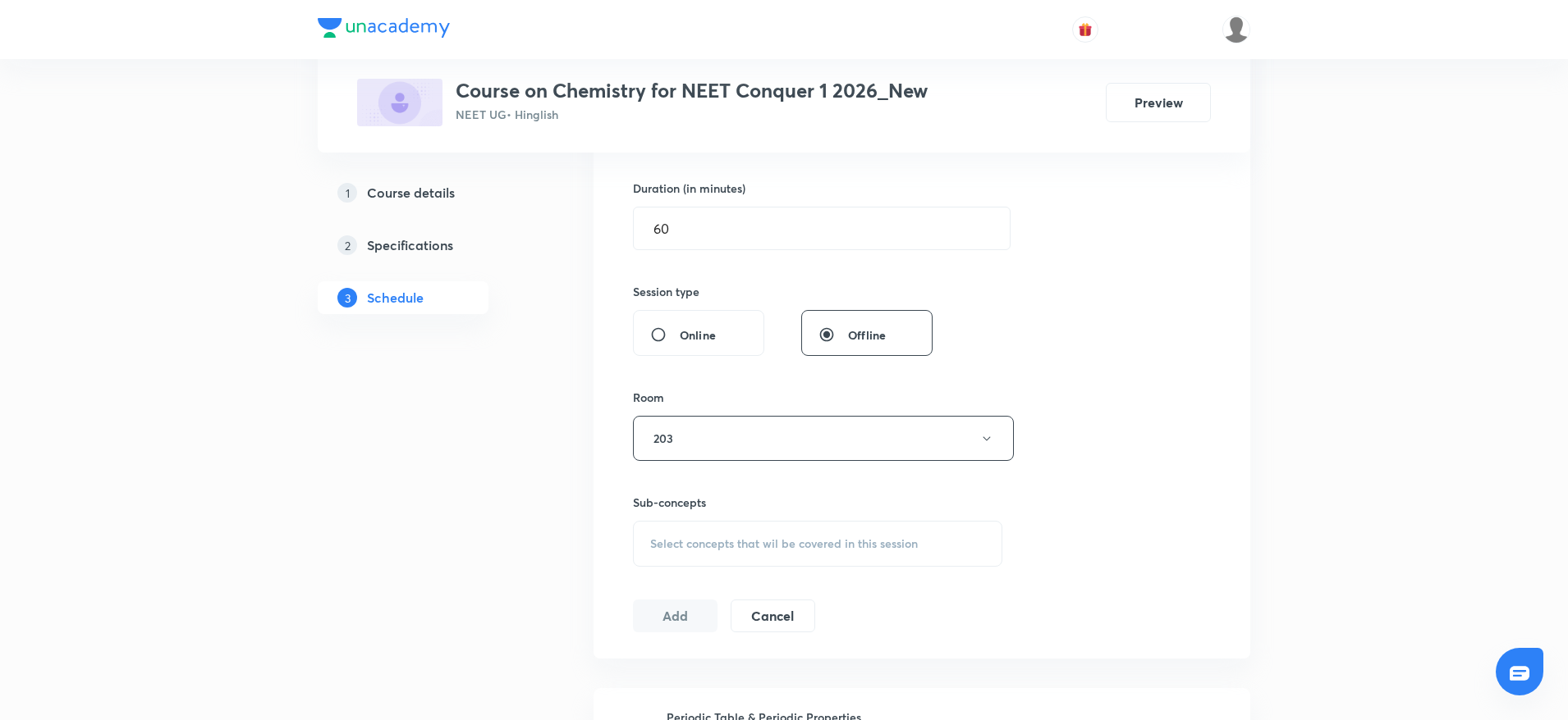
click at [808, 530] on div "Select concepts that wil be covered in this session" at bounding box center [817, 543] width 369 height 46
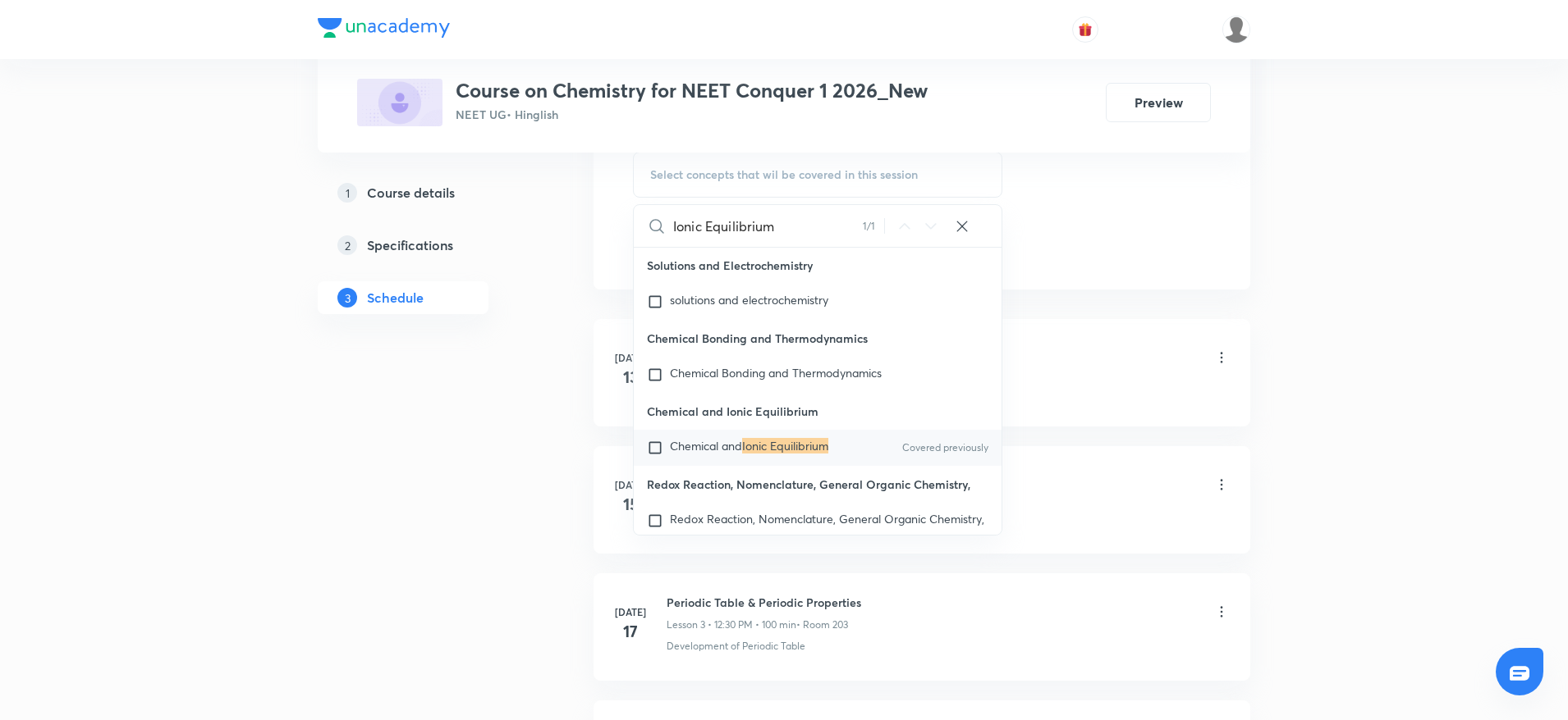
scroll to position [18270, 0]
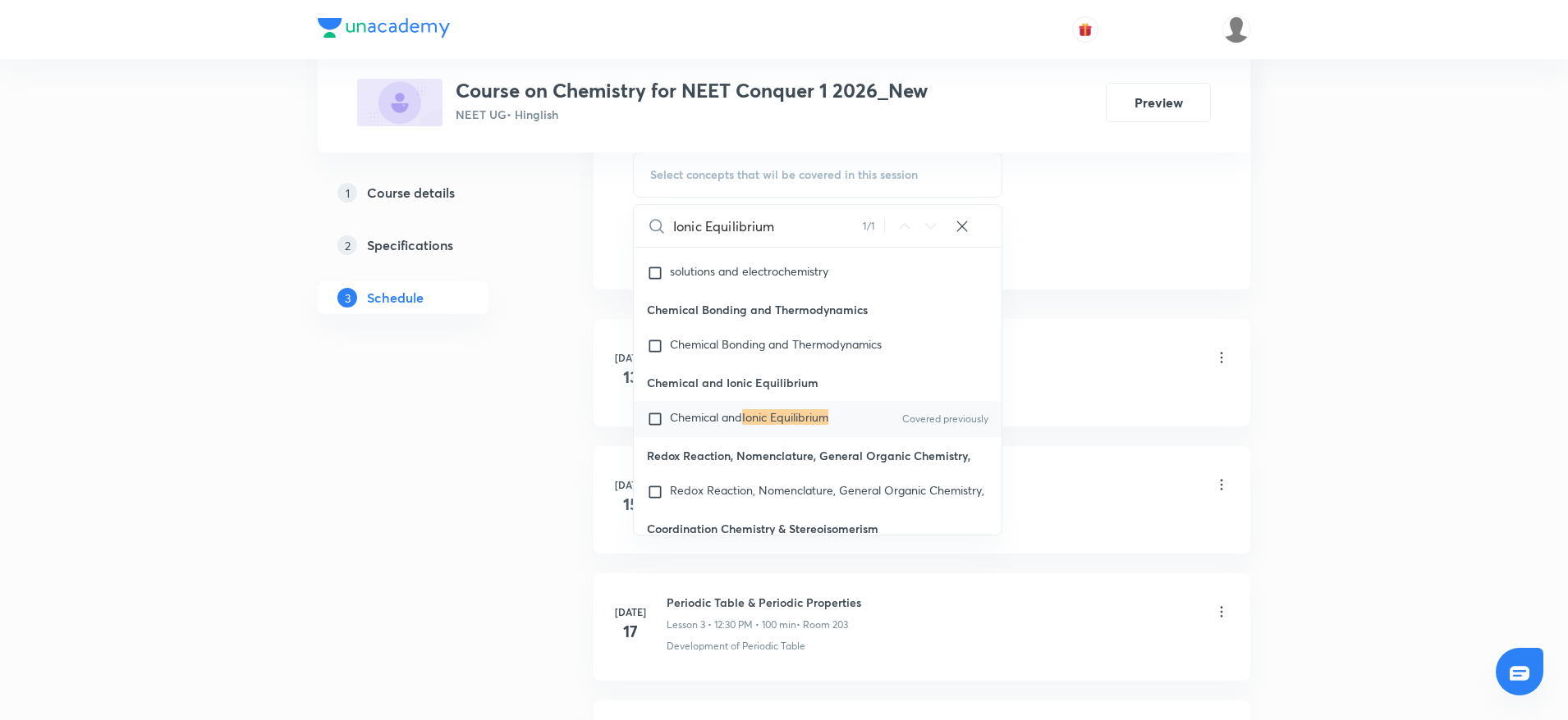
type input "Ionic Equilibrium"
click at [742, 425] on span "Chemical and" at bounding box center [706, 417] width 73 height 16
checkbox input "true"
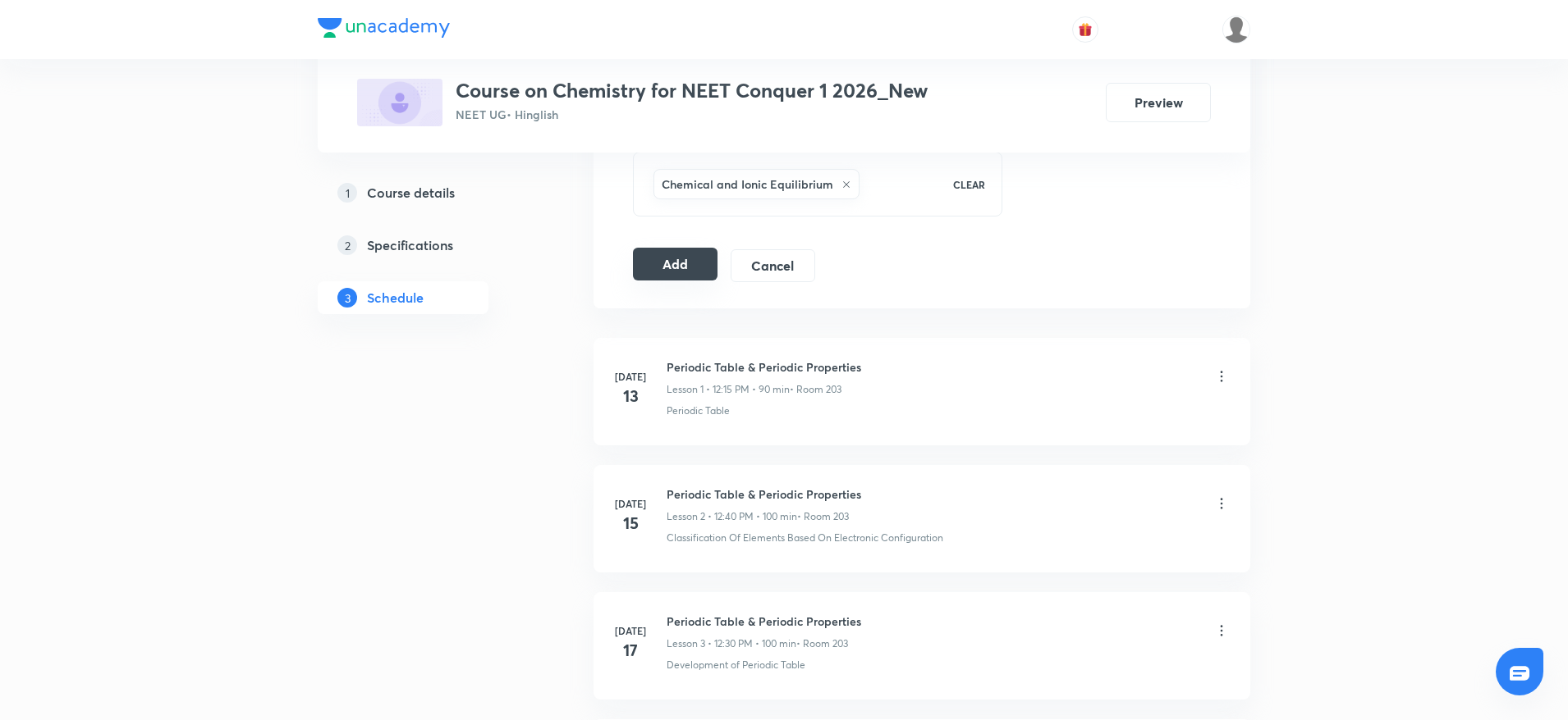
click at [704, 265] on button "Add" at bounding box center [675, 263] width 84 height 32
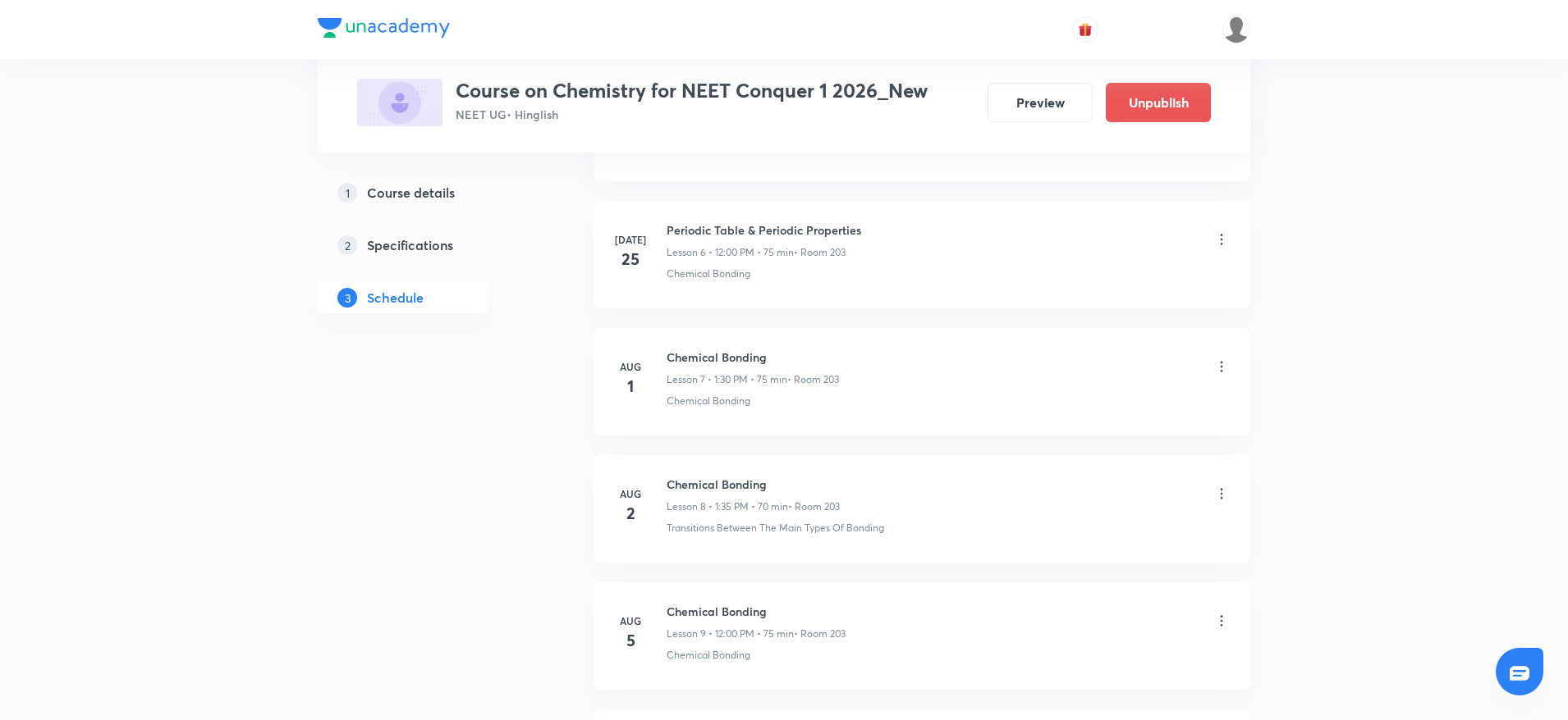
scroll to position [4547, 0]
click at [1222, 496] on icon at bounding box center [1221, 496] width 3 height 11
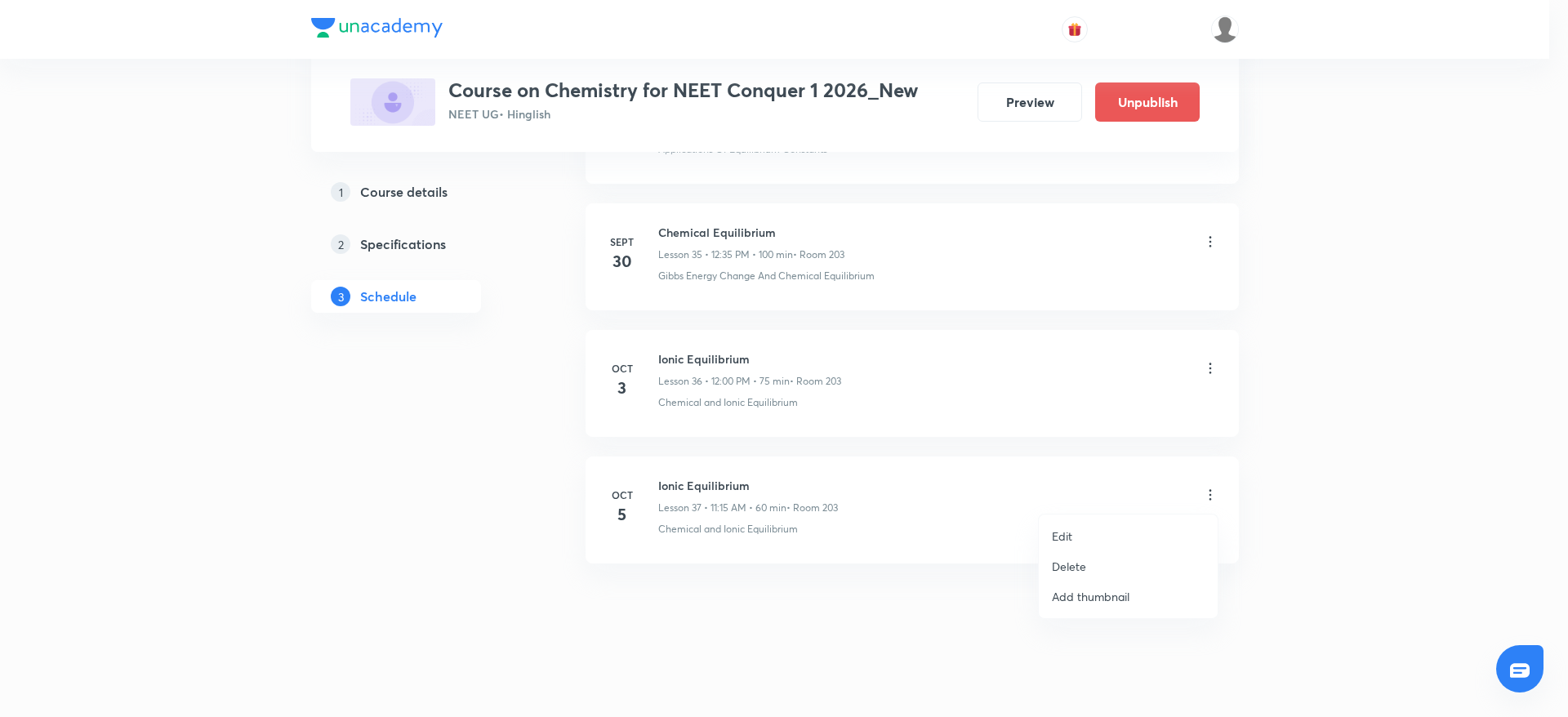
click at [1078, 528] on li "Edit" at bounding box center [1128, 536] width 179 height 30
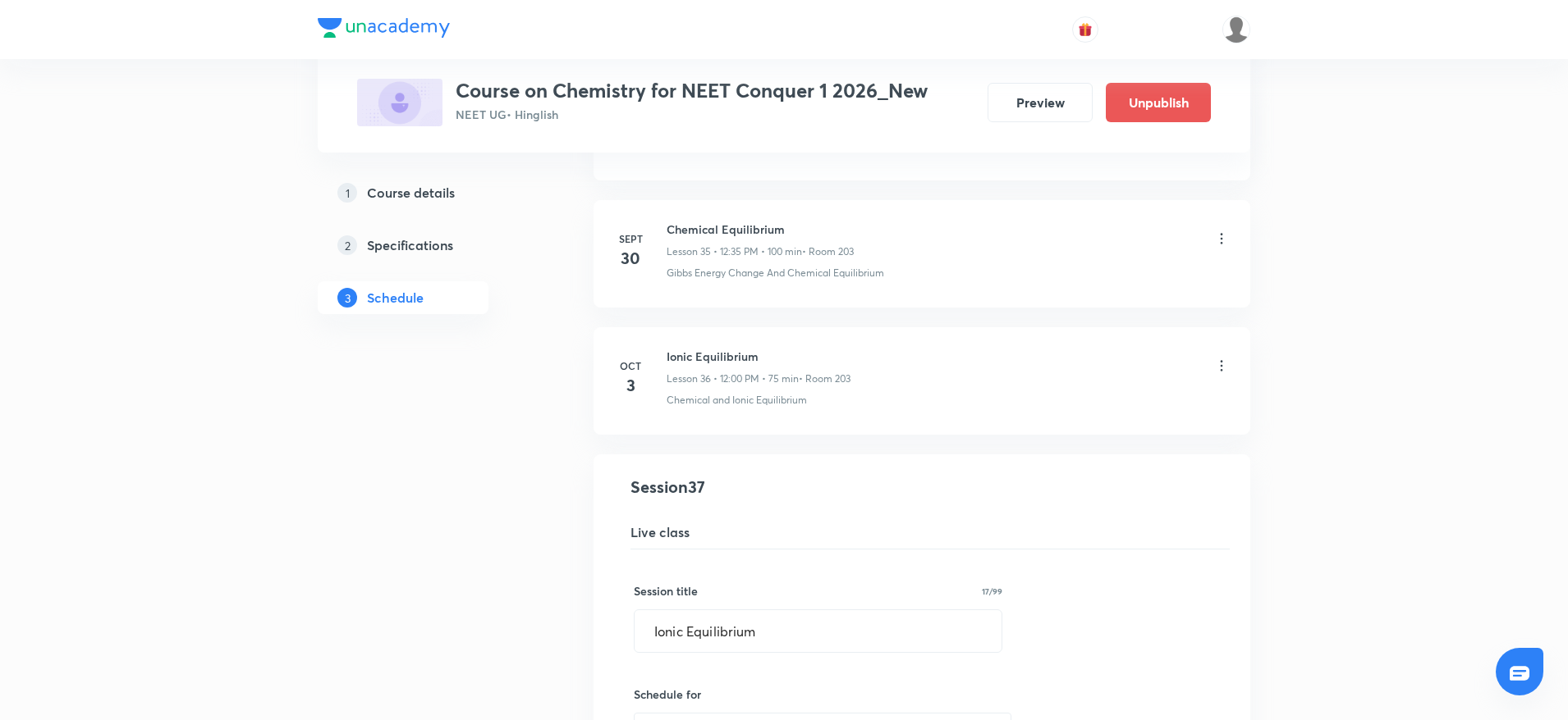
scroll to position [4424, 0]
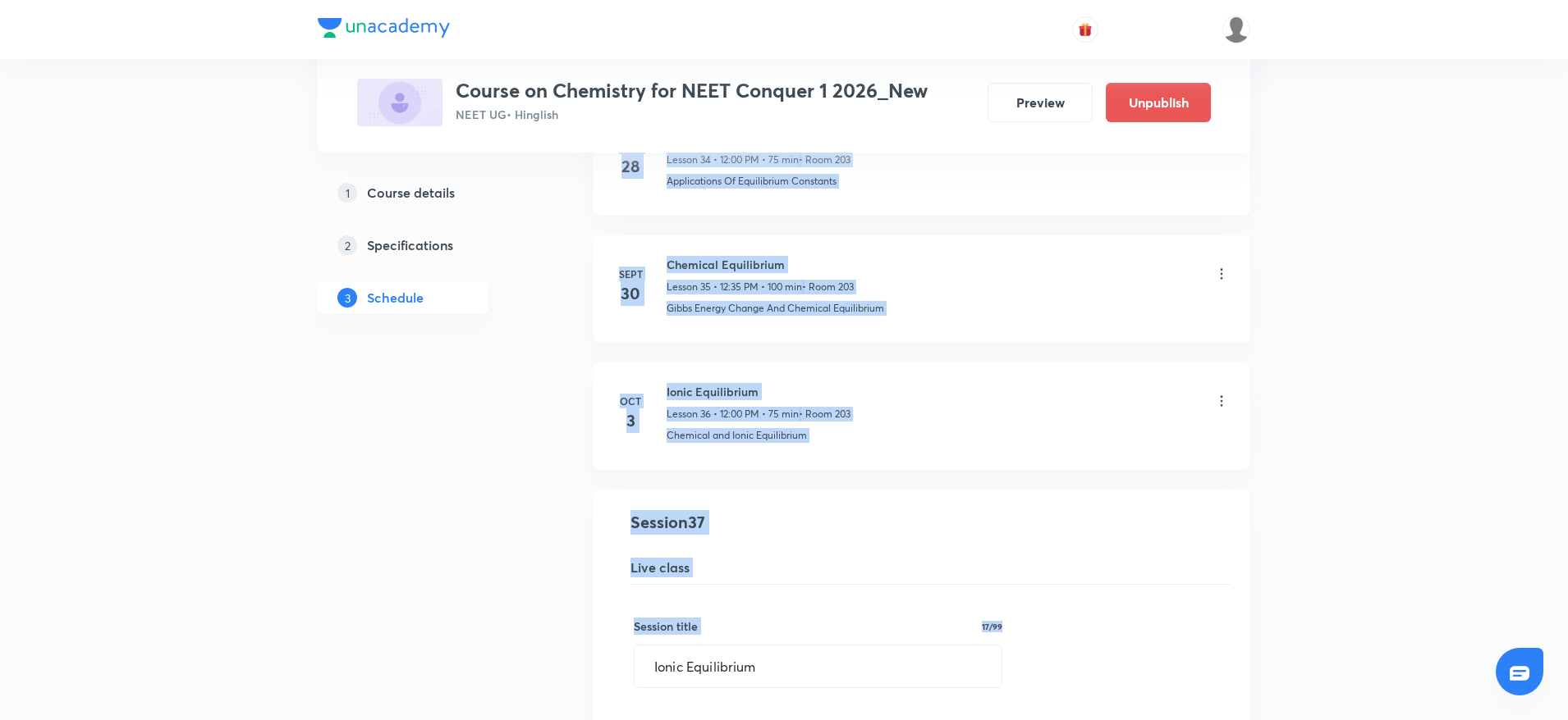
drag, startPoint x: 897, startPoint y: 641, endPoint x: 511, endPoint y: 686, distance: 388.6
click at [759, 676] on input "Ionic Equilibrium" at bounding box center [817, 666] width 366 height 42
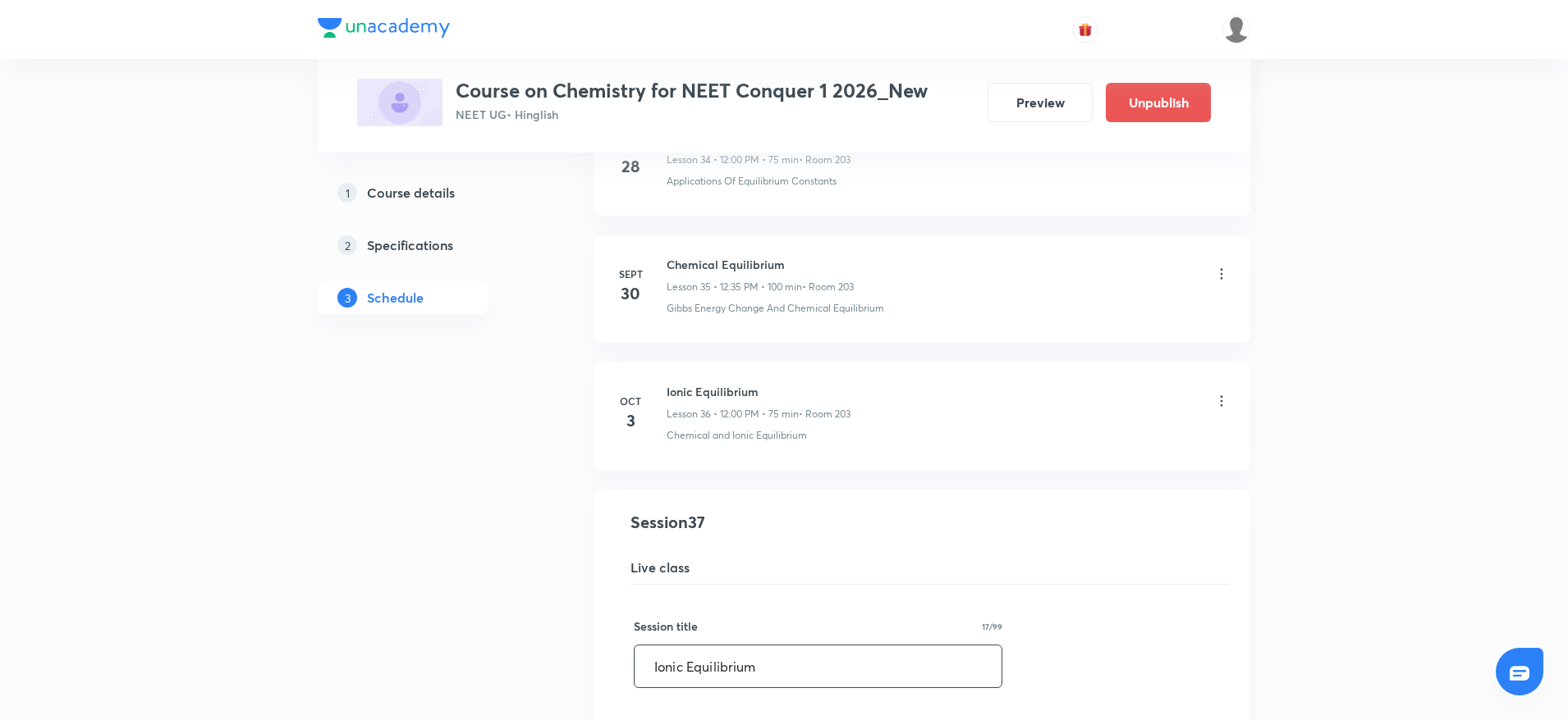
drag, startPoint x: 758, startPoint y: 671, endPoint x: 567, endPoint y: 680, distance: 191.2
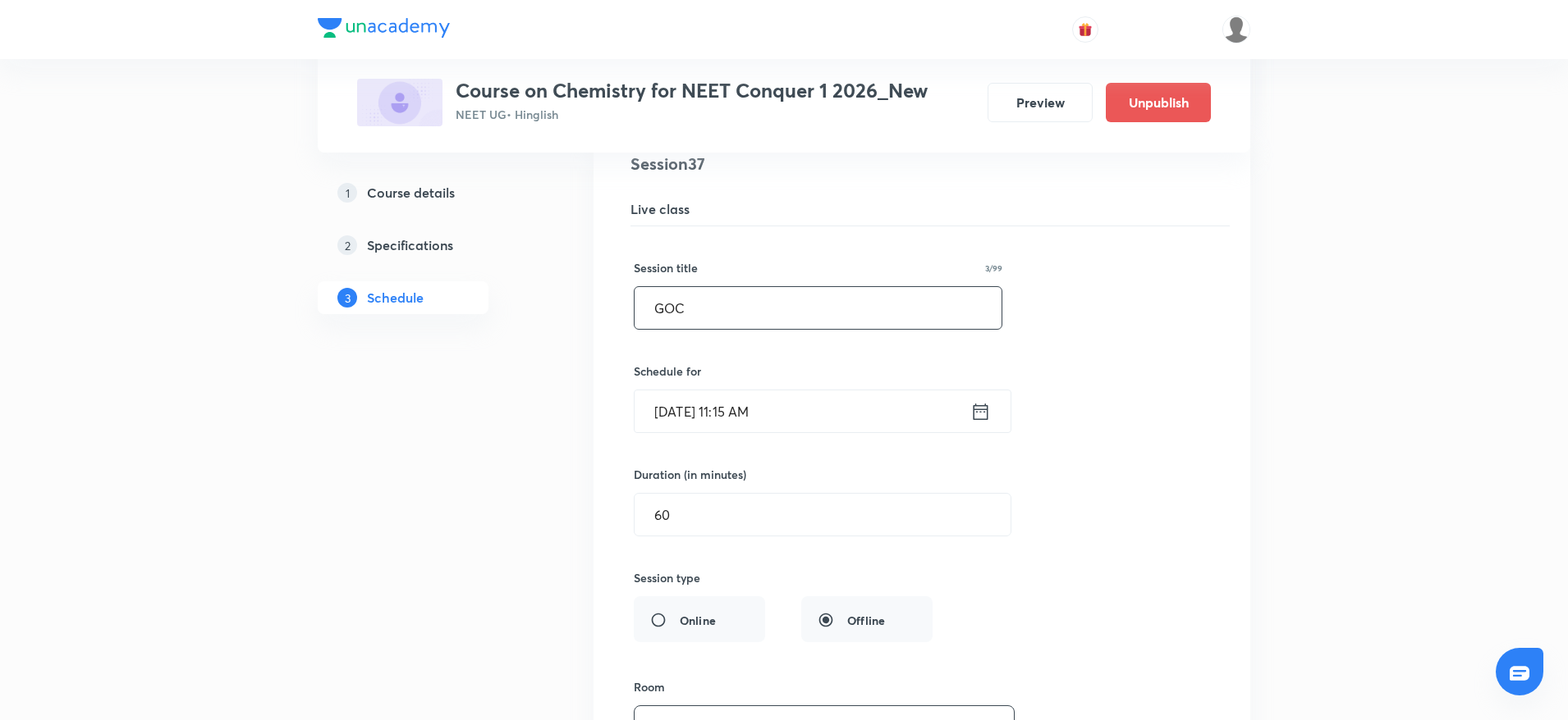
scroll to position [5039, 0]
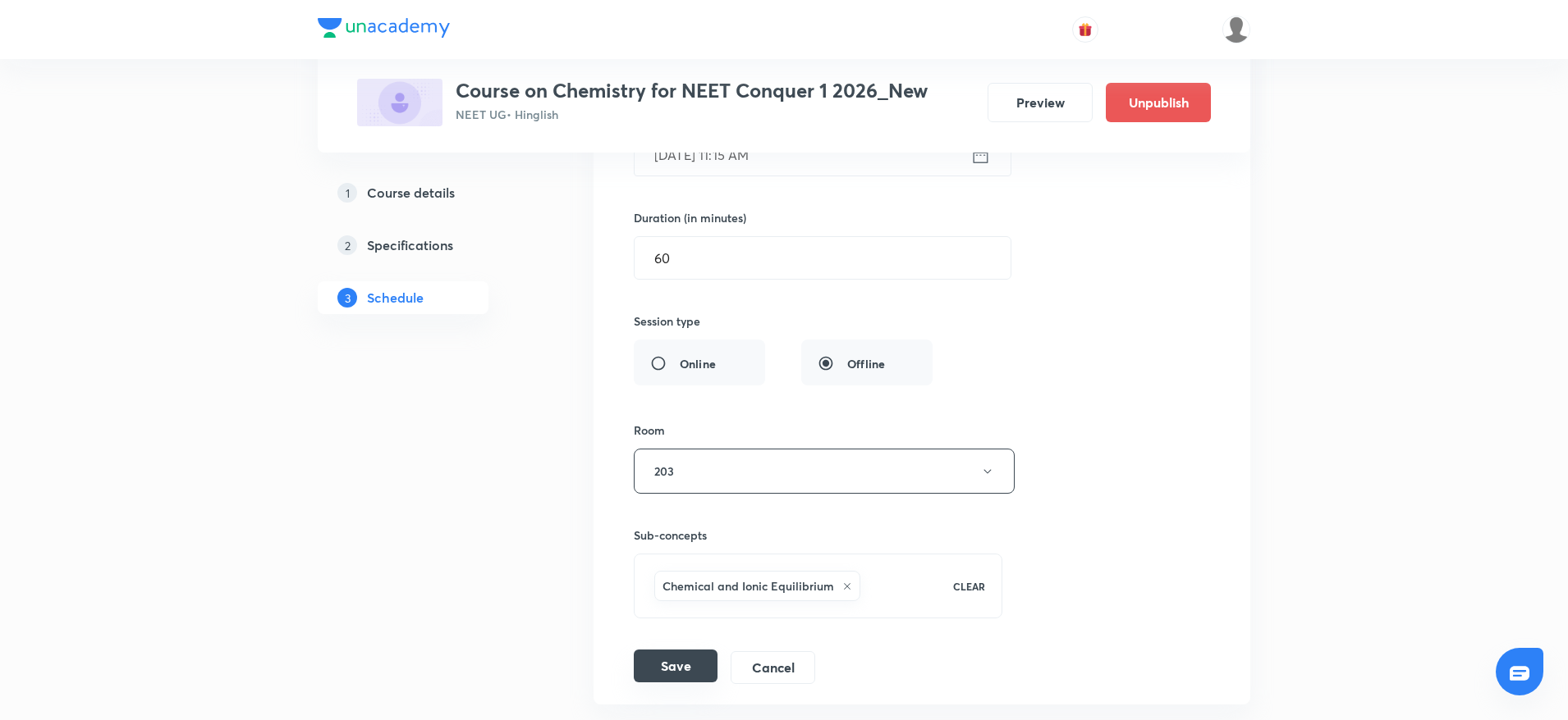
type input "GOC"
click at [697, 671] on button "Save" at bounding box center [675, 666] width 84 height 32
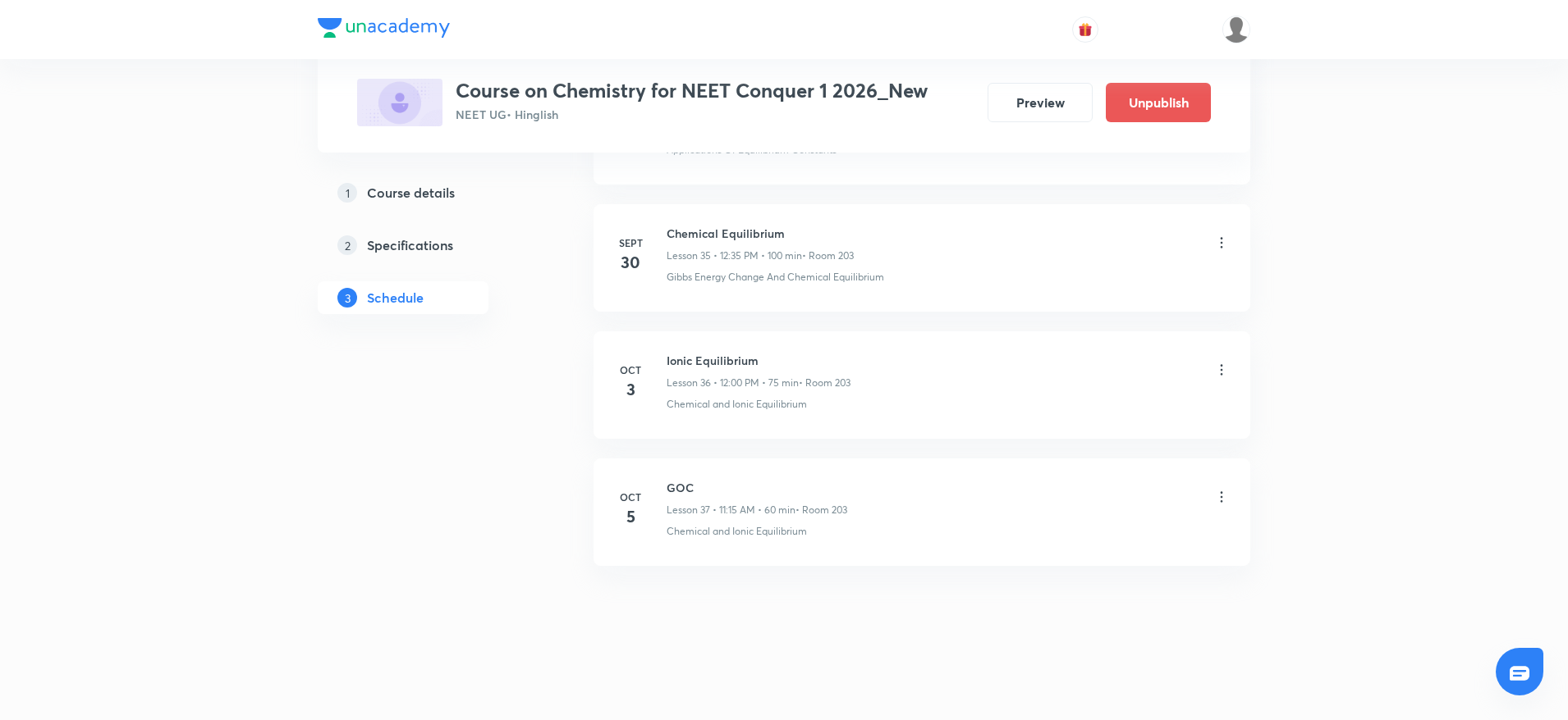
scroll to position [4547, 0]
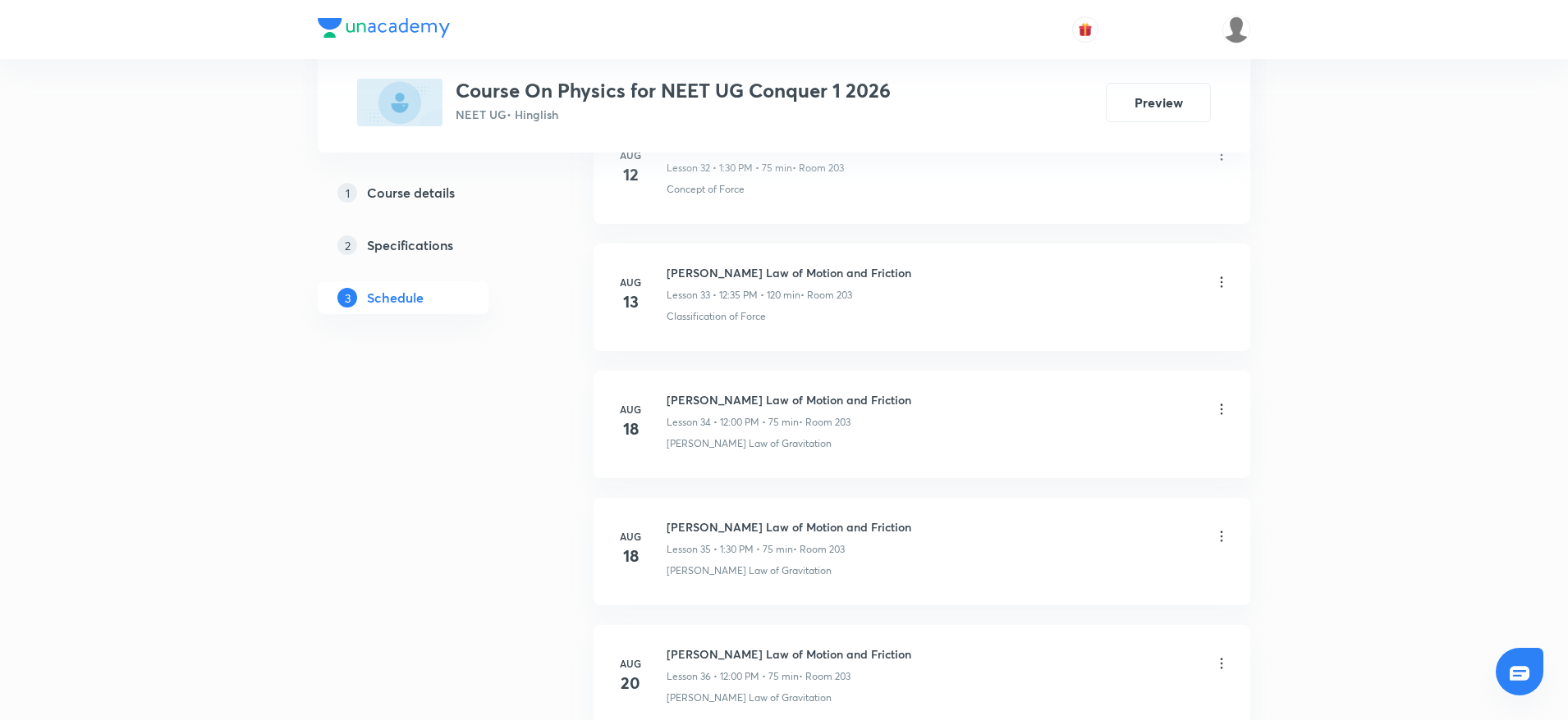
scroll to position [7718, 0]
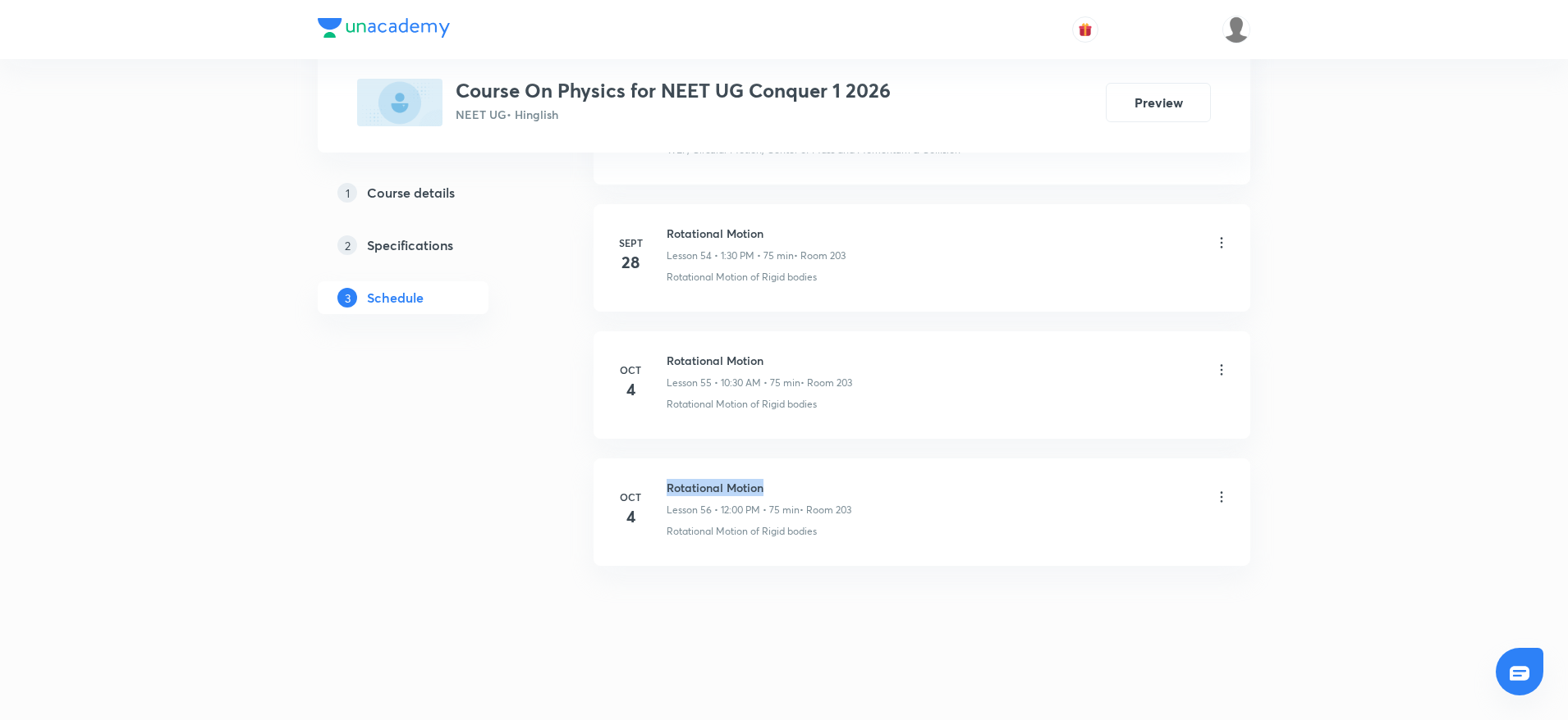
drag, startPoint x: 661, startPoint y: 477, endPoint x: 783, endPoint y: 471, distance: 122.1
click at [783, 471] on li "Oct 4 Rotational Motion Lesson 56 • 12:00 PM • 75 min • Room 203 Rotational Mot…" at bounding box center [922, 512] width 656 height 107
copy h6 "Rotational Motion"
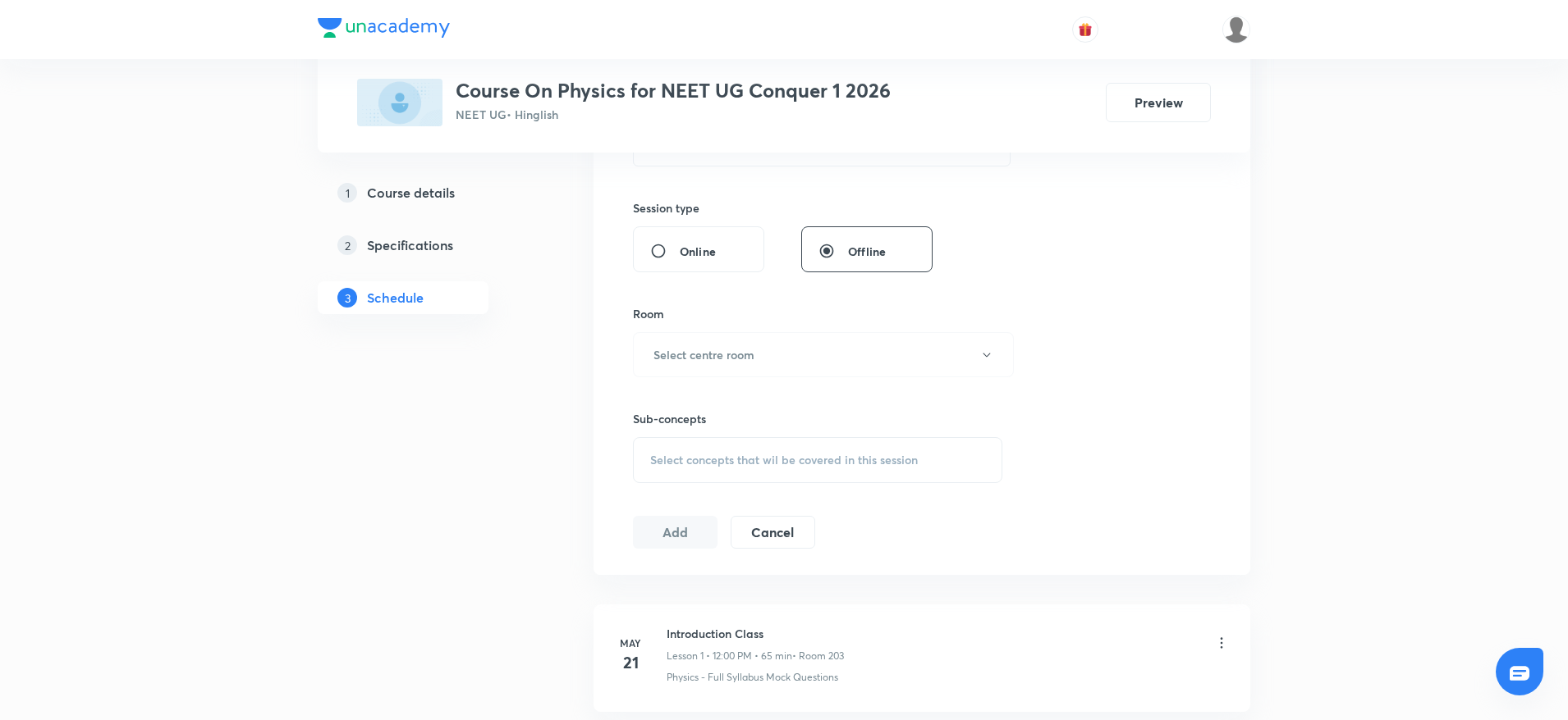
scroll to position [0, 0]
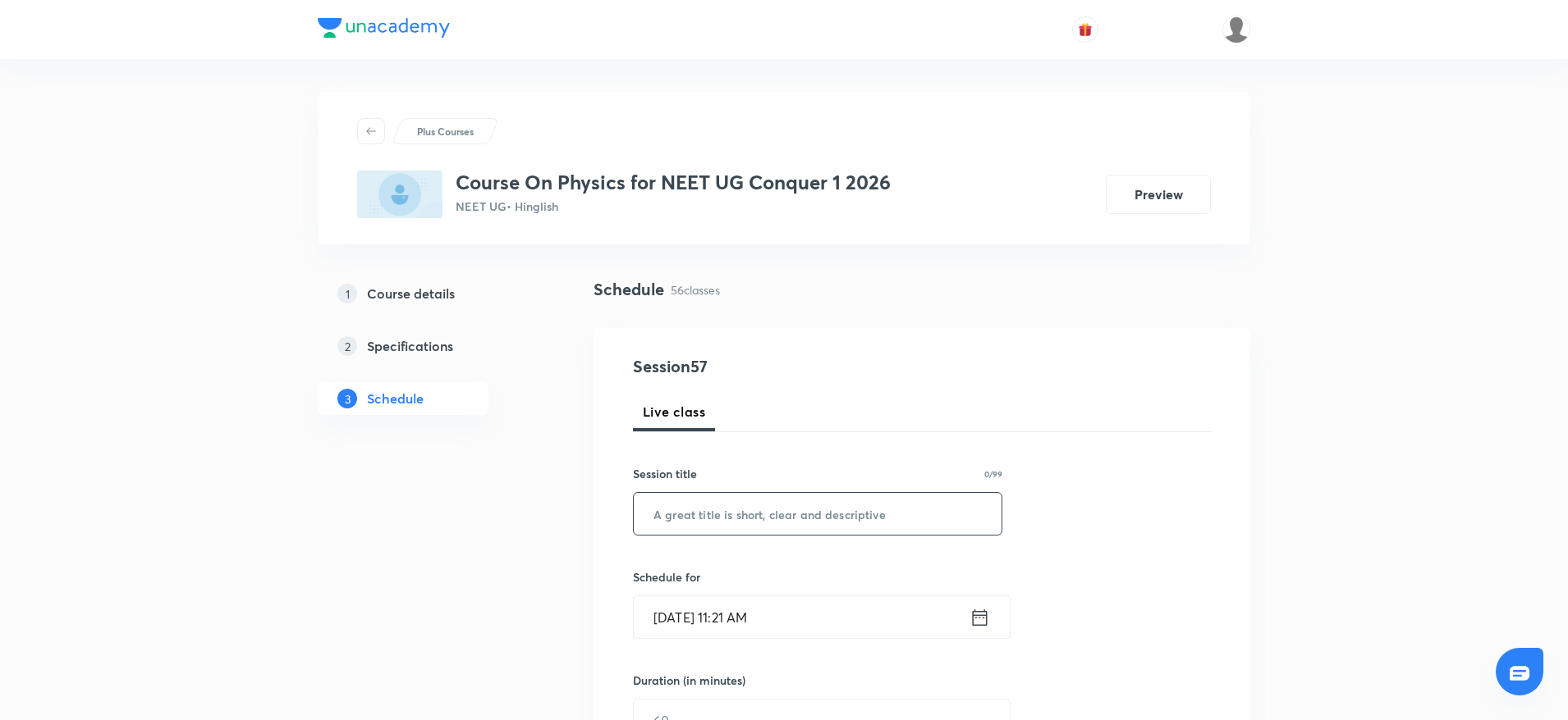
click at [821, 505] on input "text" at bounding box center [817, 514] width 367 height 42
paste input "Rotational Motion"
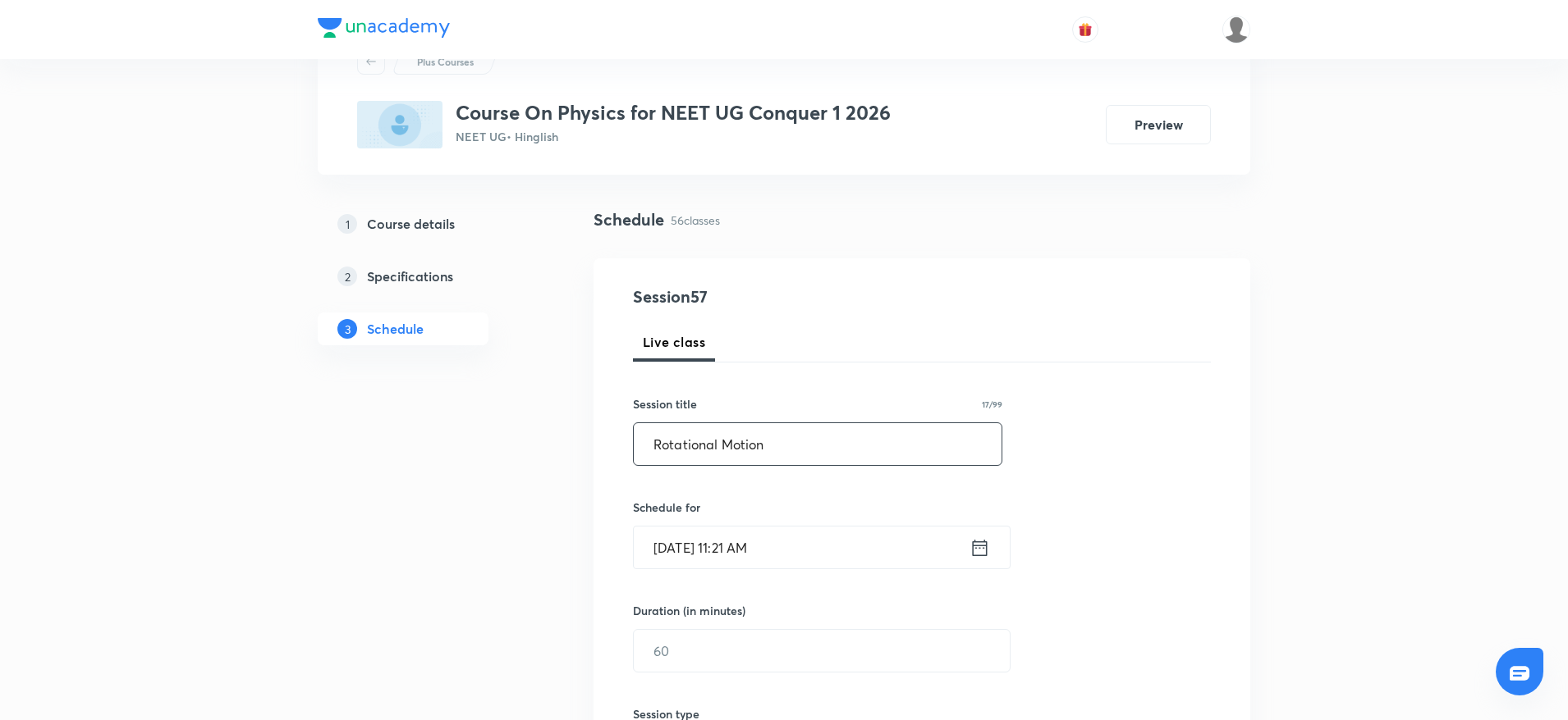
scroll to position [123, 0]
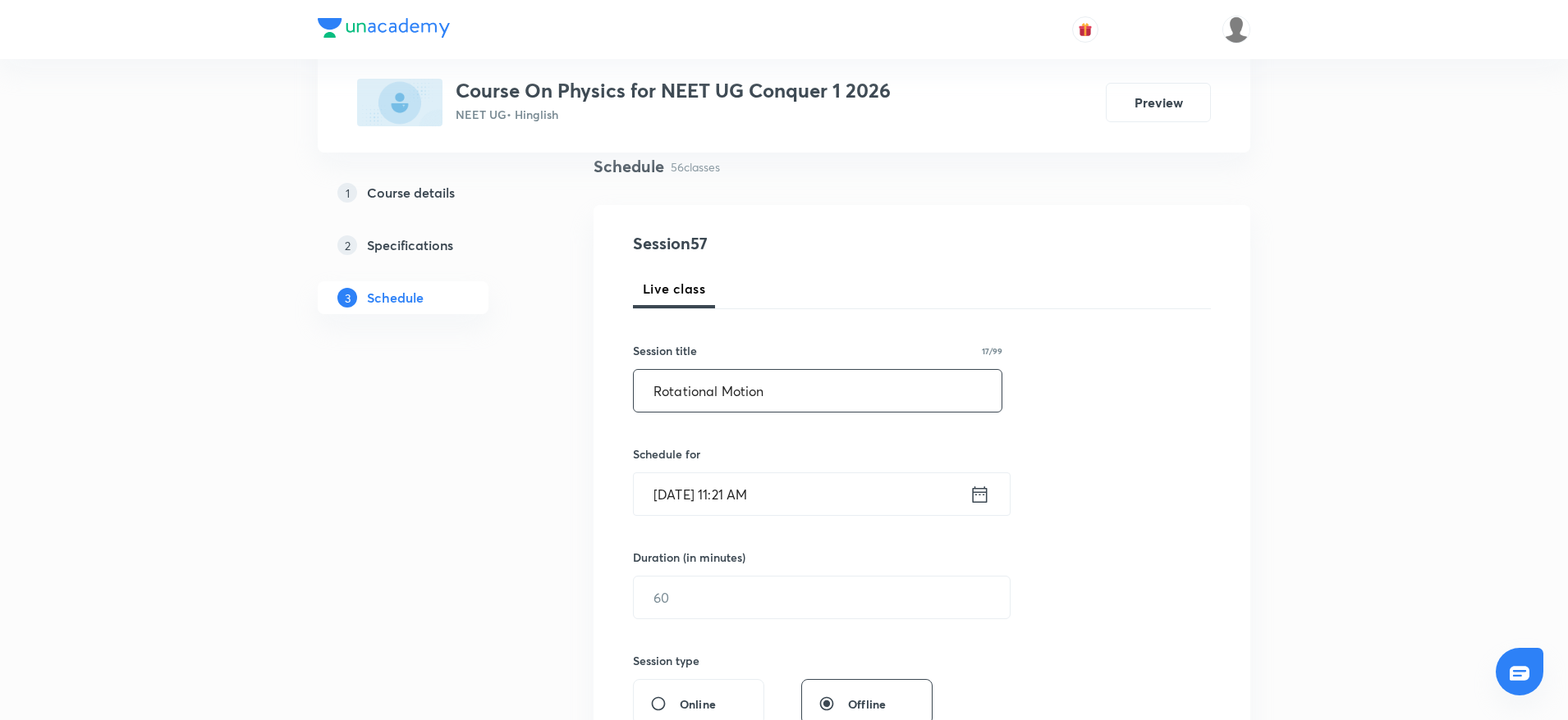
type input "Rotational Motion"
click at [733, 494] on input "Oct 5, 2025, 11:21 AM" at bounding box center [802, 494] width 336 height 42
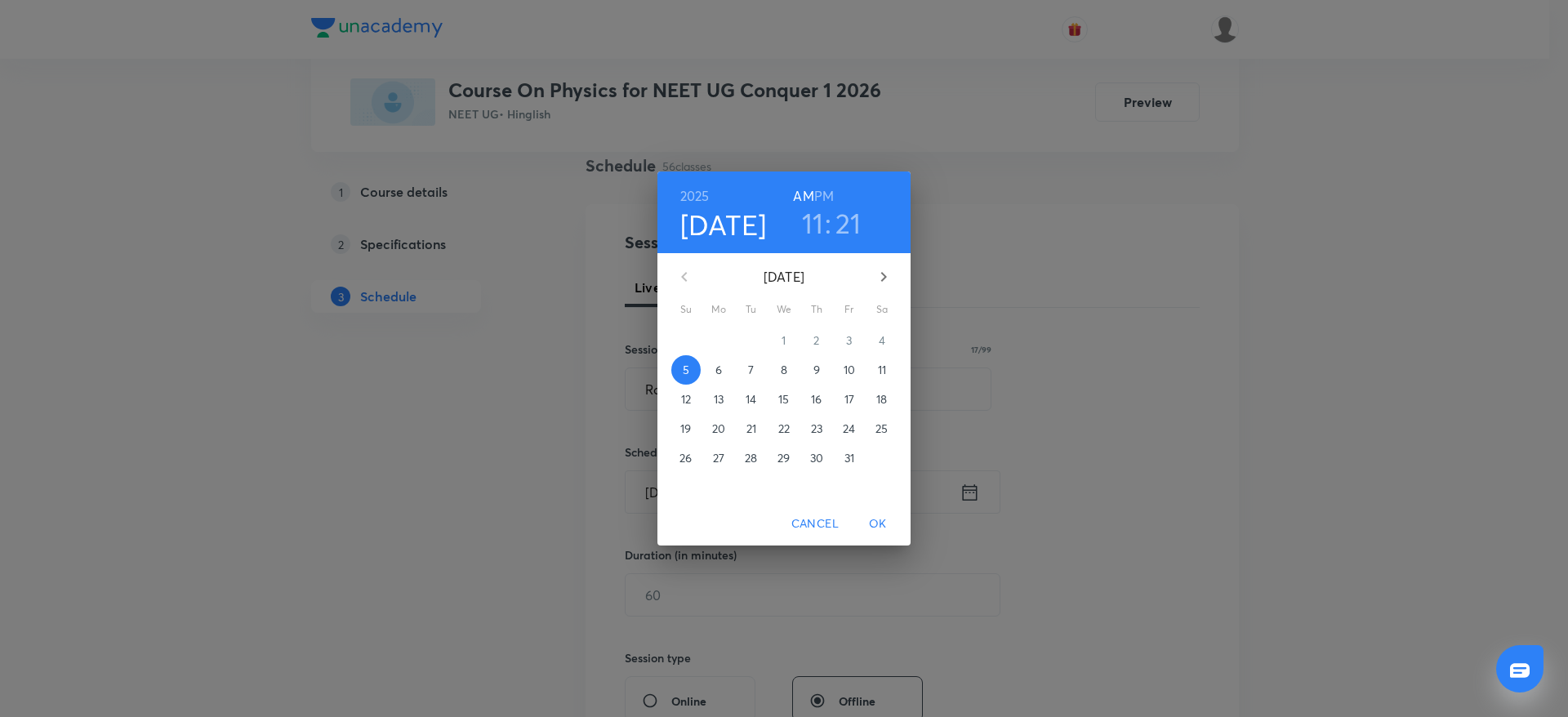
click at [834, 189] on div "2025 Oct 5 11 : 21 AM PM" at bounding box center [784, 212] width 227 height 56
click at [826, 200] on h6 "PM" at bounding box center [824, 196] width 20 height 22
click at [814, 228] on h3 "11" at bounding box center [812, 223] width 22 height 34
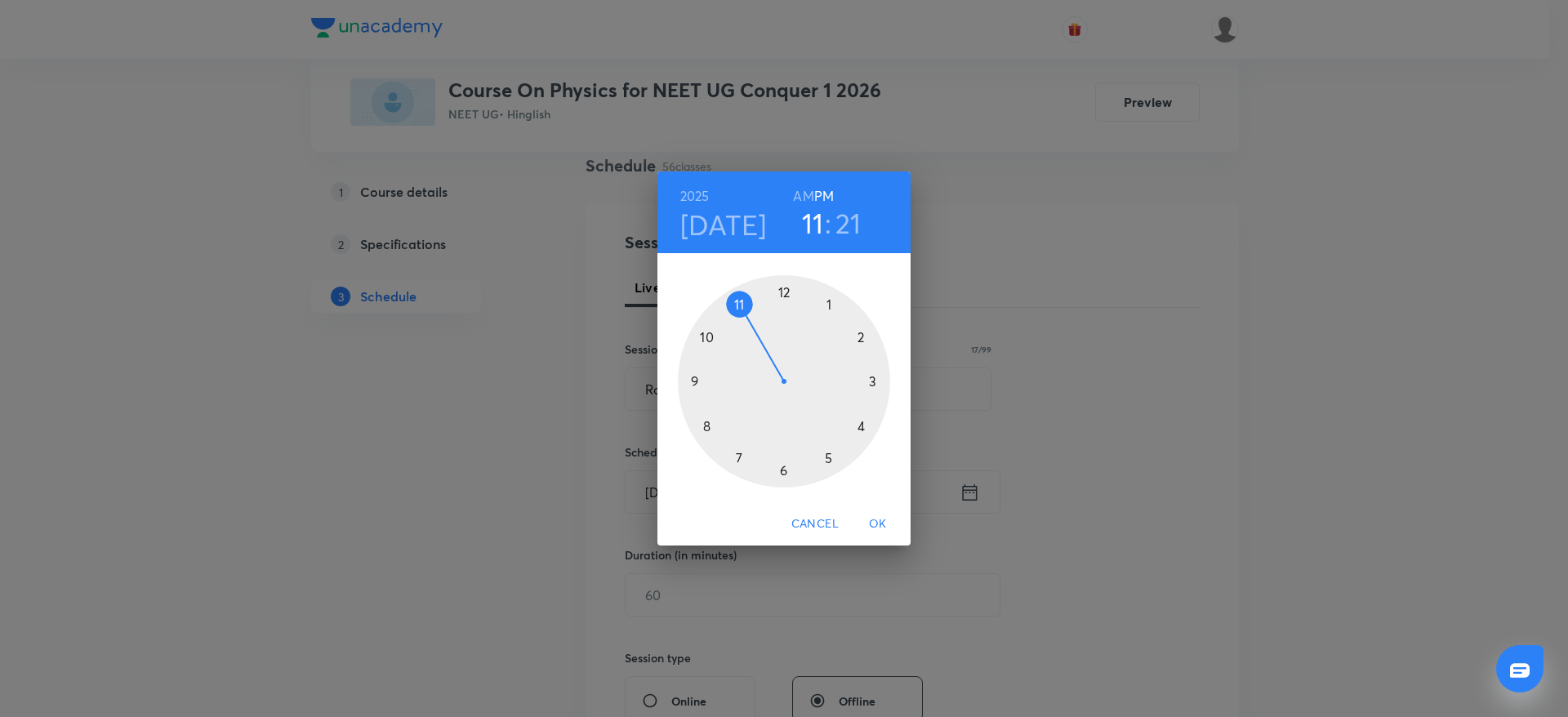
click at [781, 283] on div at bounding box center [783, 381] width 212 height 212
click at [787, 475] on div at bounding box center [783, 381] width 212 height 212
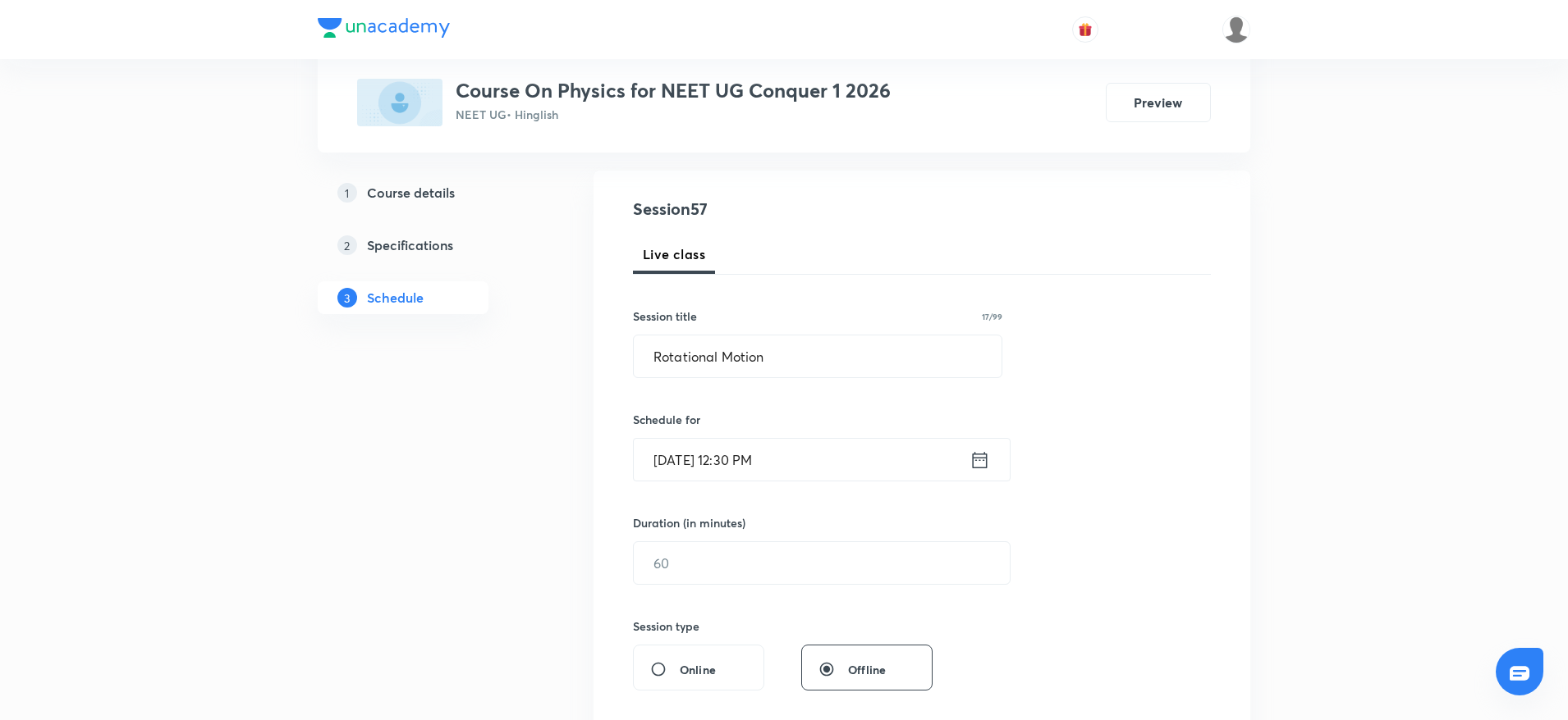
scroll to position [247, 0]
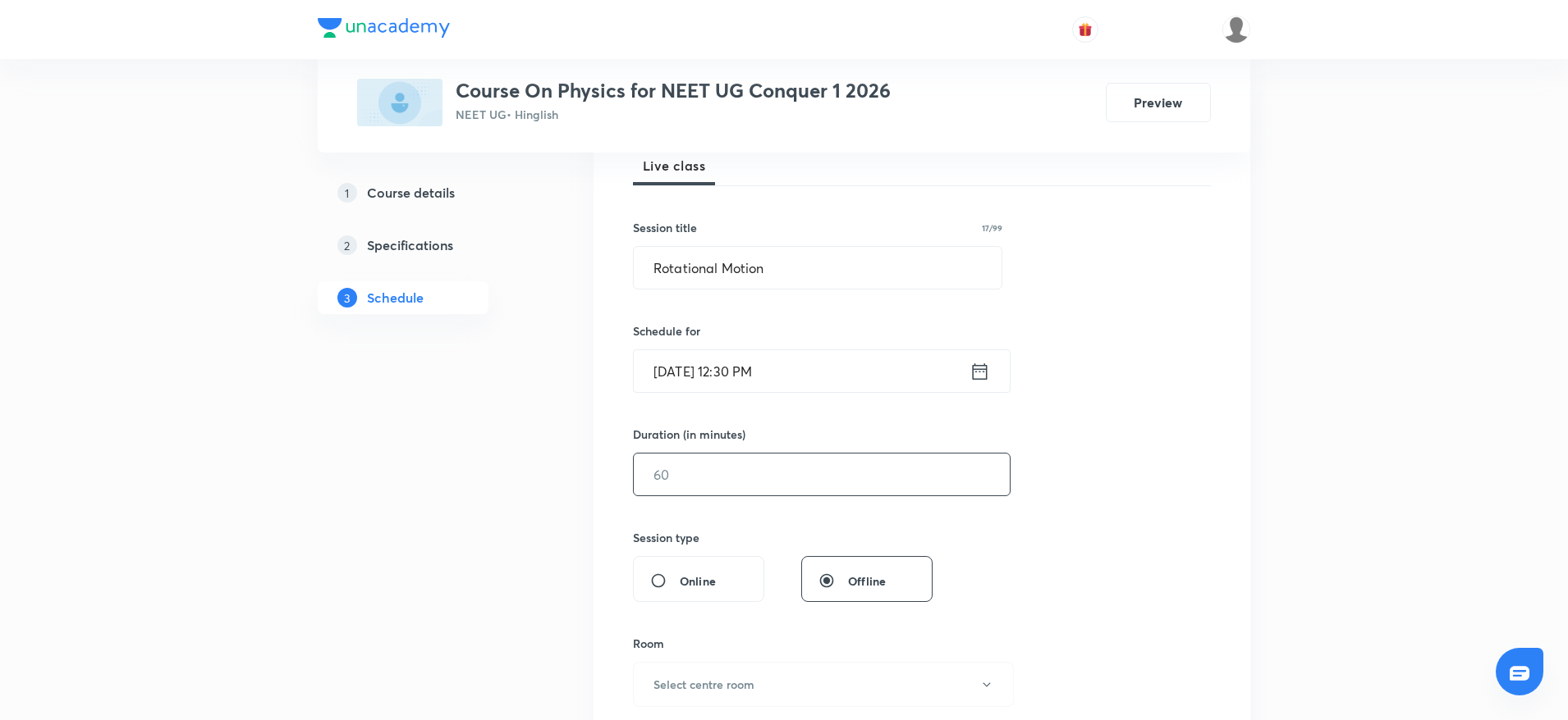
click at [789, 465] on input "text" at bounding box center [821, 474] width 376 height 42
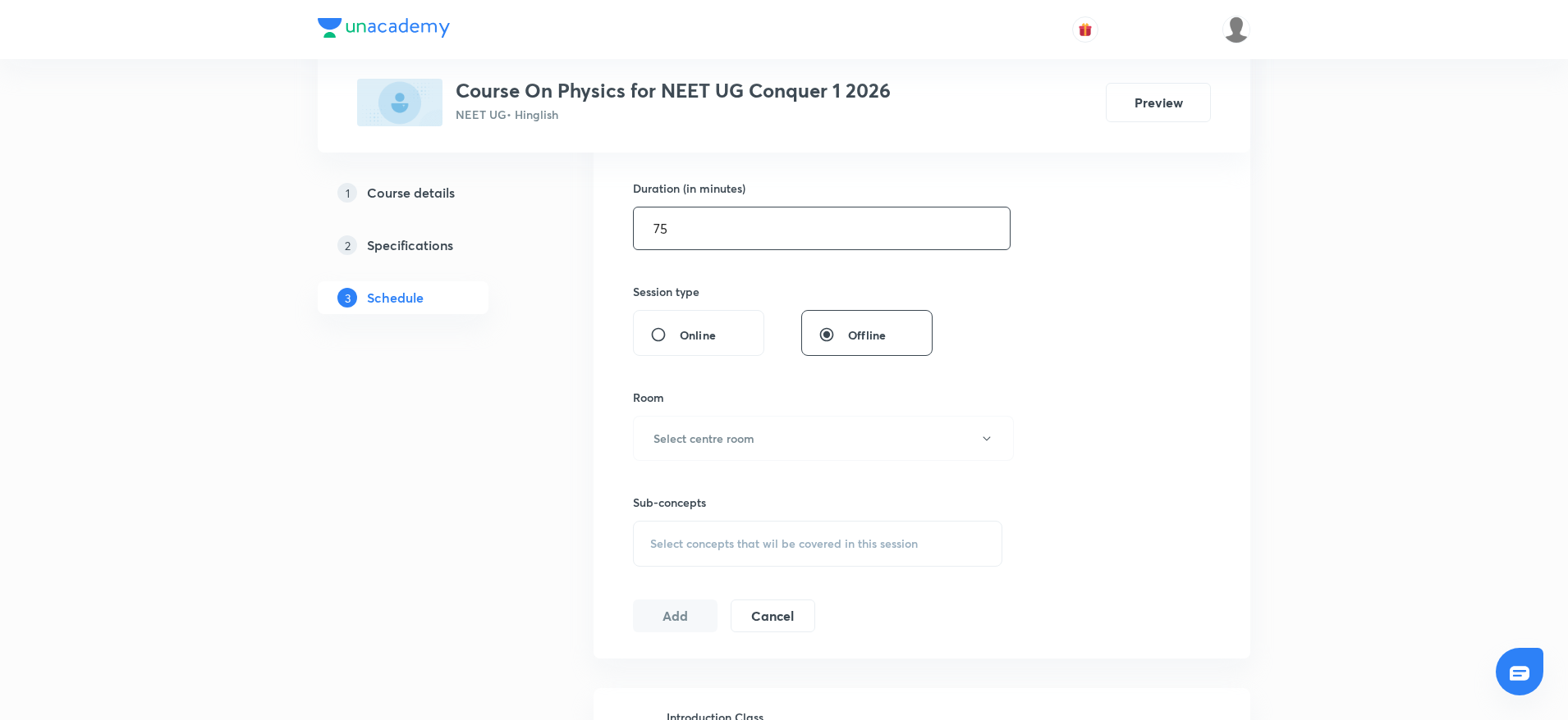
type input "75"
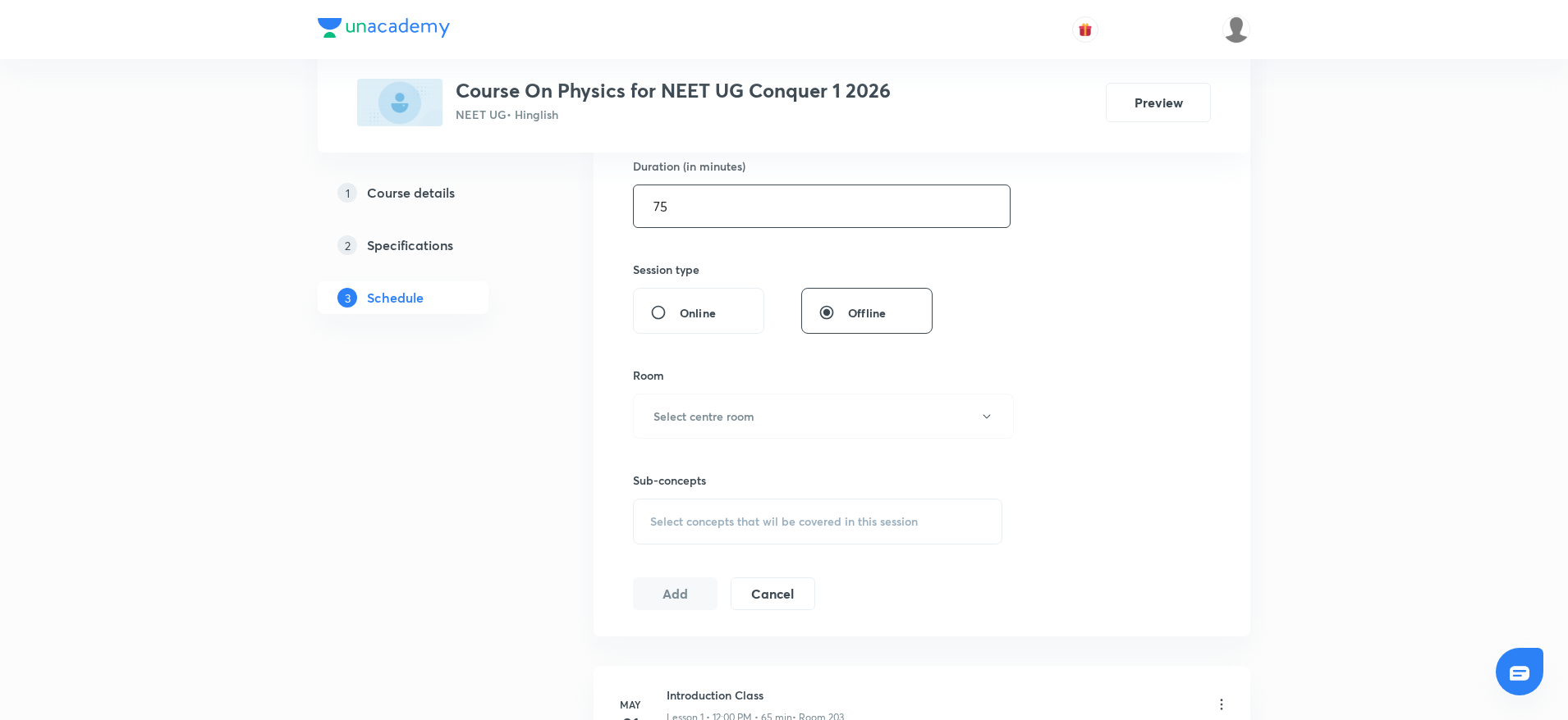
scroll to position [616, 0]
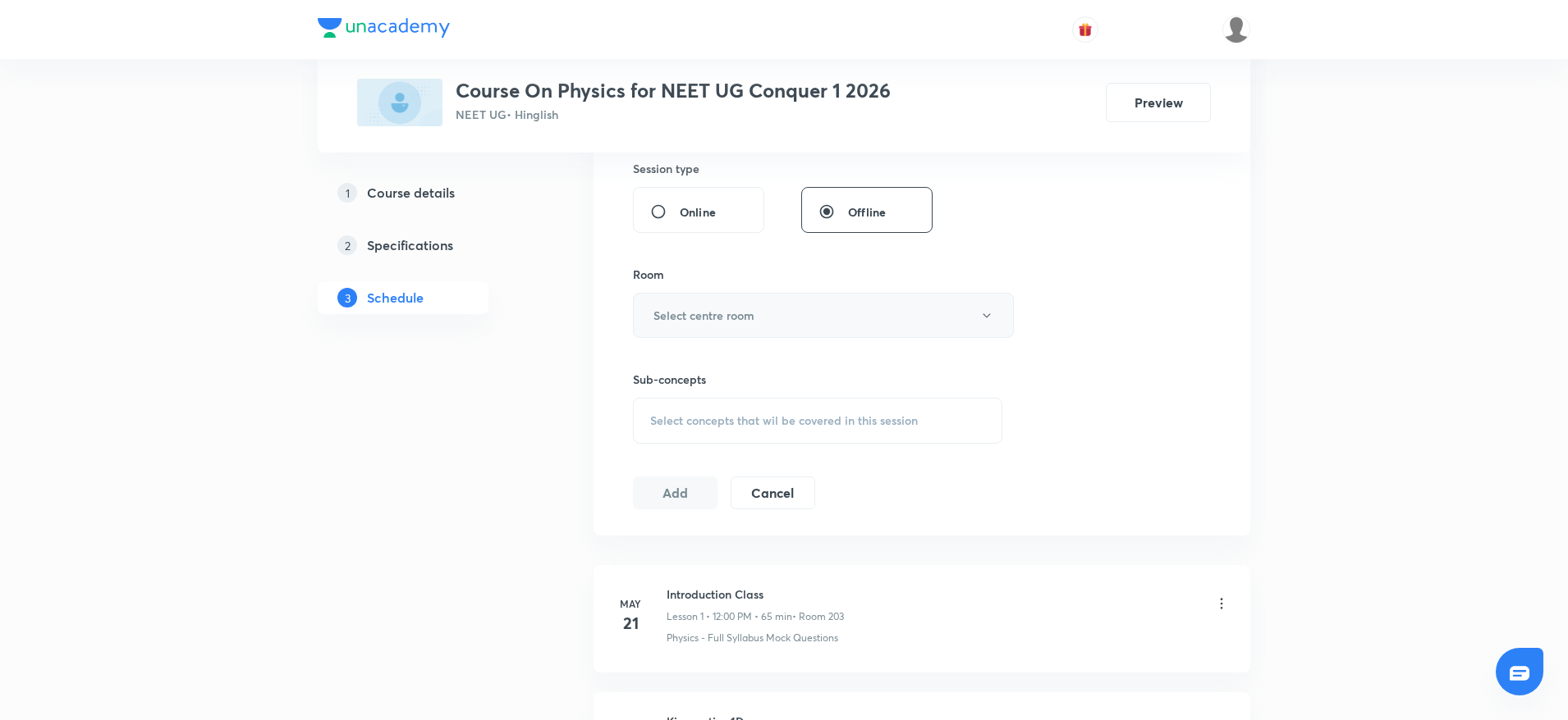
click at [711, 327] on button "Select centre room" at bounding box center [823, 315] width 381 height 45
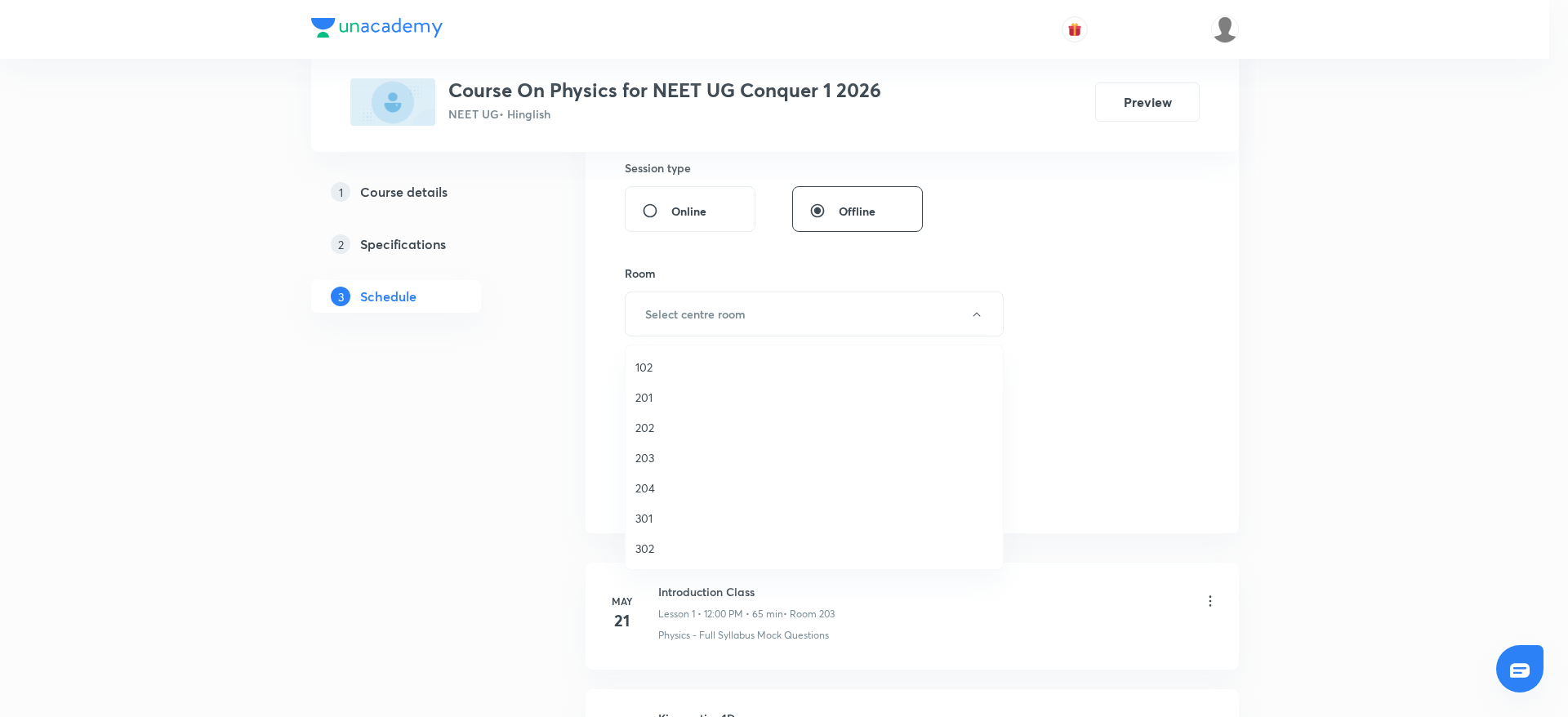
click at [649, 461] on span "203" at bounding box center [814, 458] width 358 height 18
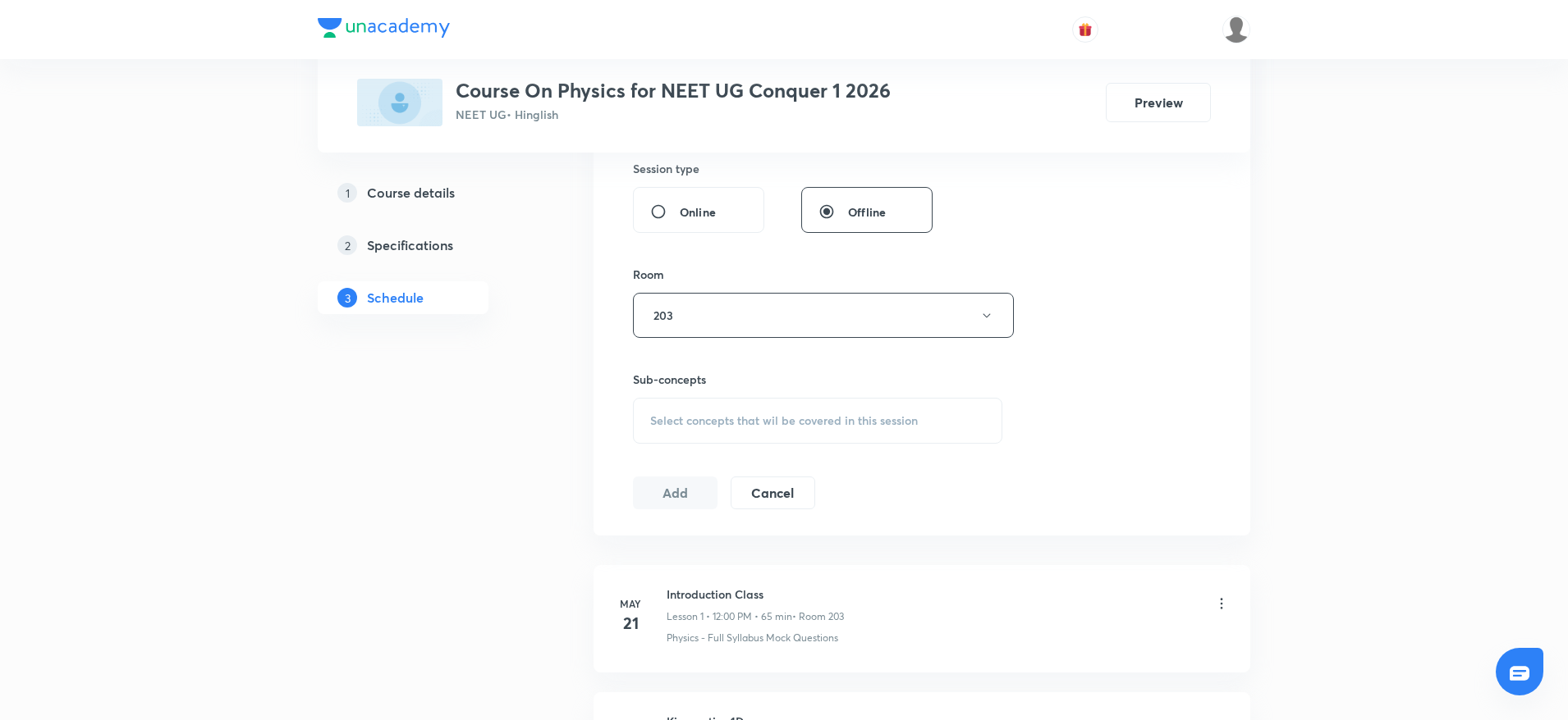
click at [828, 436] on div "Select concepts that wil be covered in this session" at bounding box center [817, 420] width 369 height 46
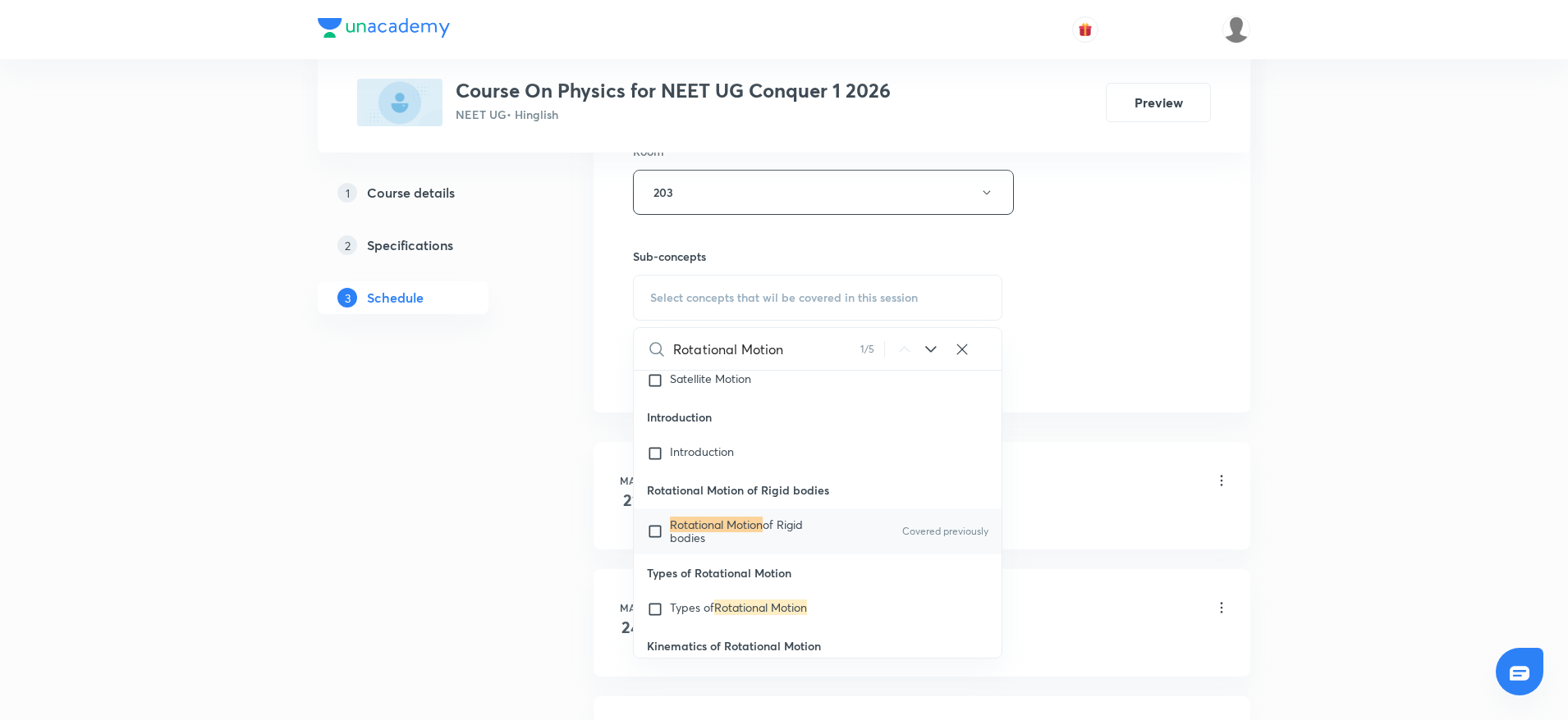
scroll to position [33345, 0]
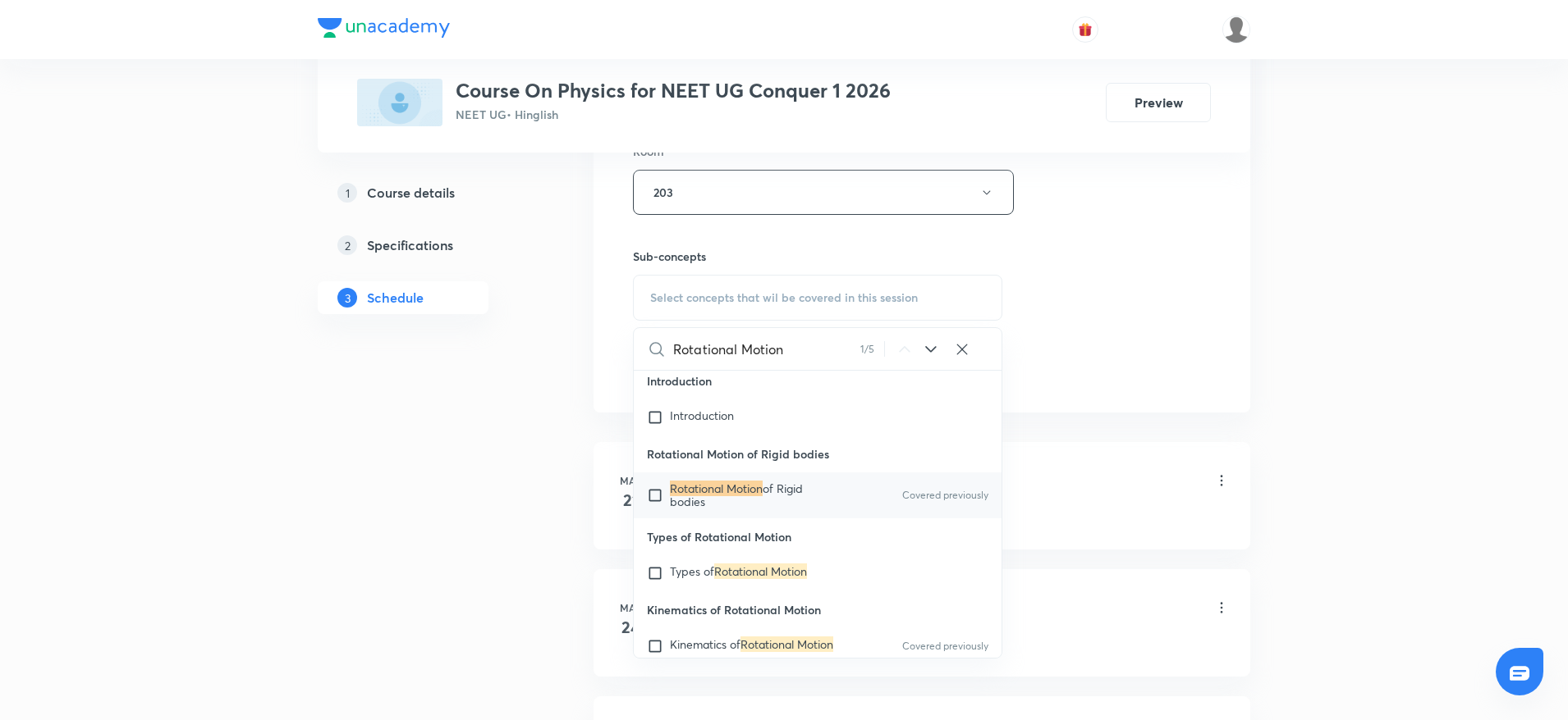
type input "Rotational Motion"
click at [778, 510] on span "of Rigid bodies" at bounding box center [736, 495] width 133 height 28
checkbox input "true"
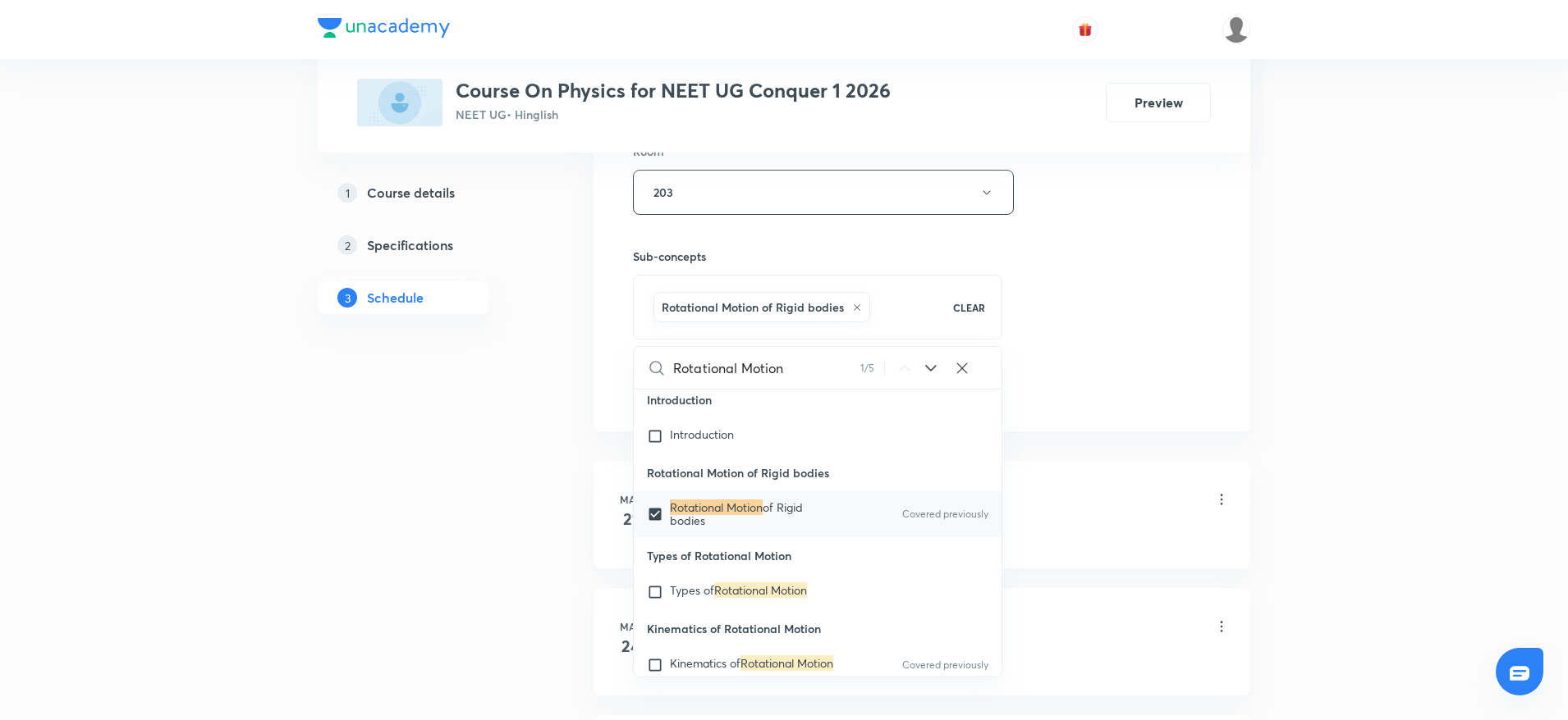
click at [1056, 279] on div "Session 57 Live class Session title 17/99 Rotational Motion ​ Schedule for Oct …" at bounding box center [922, 11] width 578 height 790
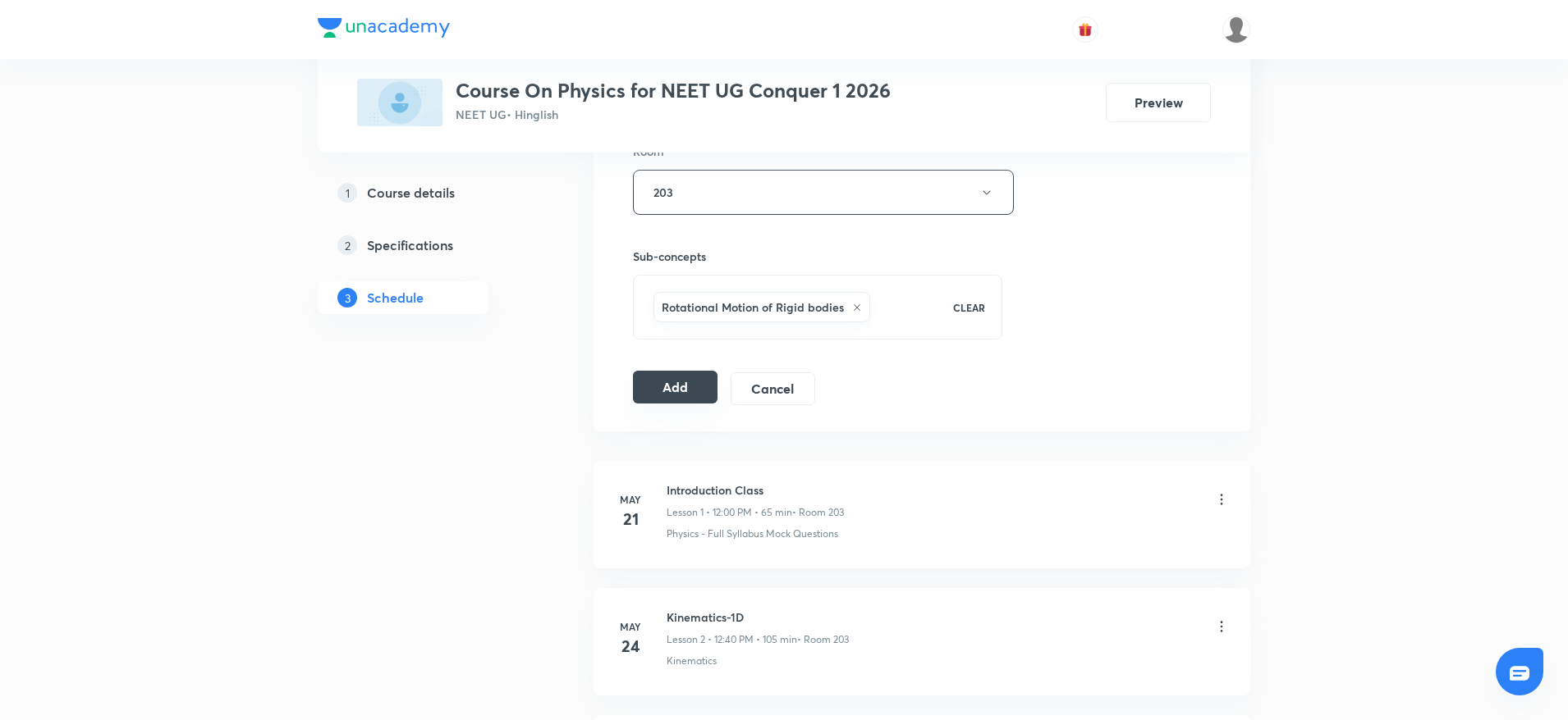
drag, startPoint x: 691, startPoint y: 388, endPoint x: 682, endPoint y: 386, distance: 9.2
click at [691, 388] on button "Add" at bounding box center [675, 387] width 84 height 32
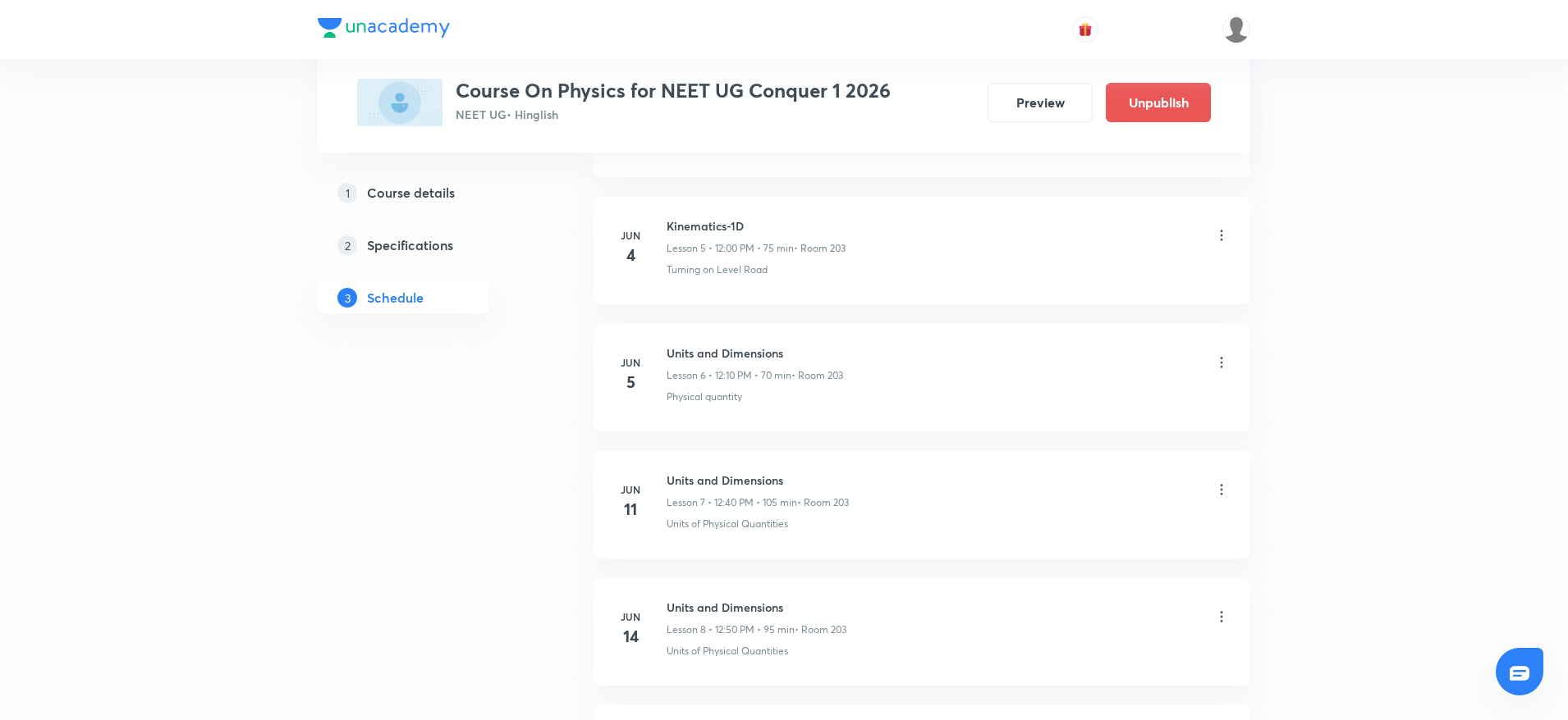
scroll to position [7091, 0]
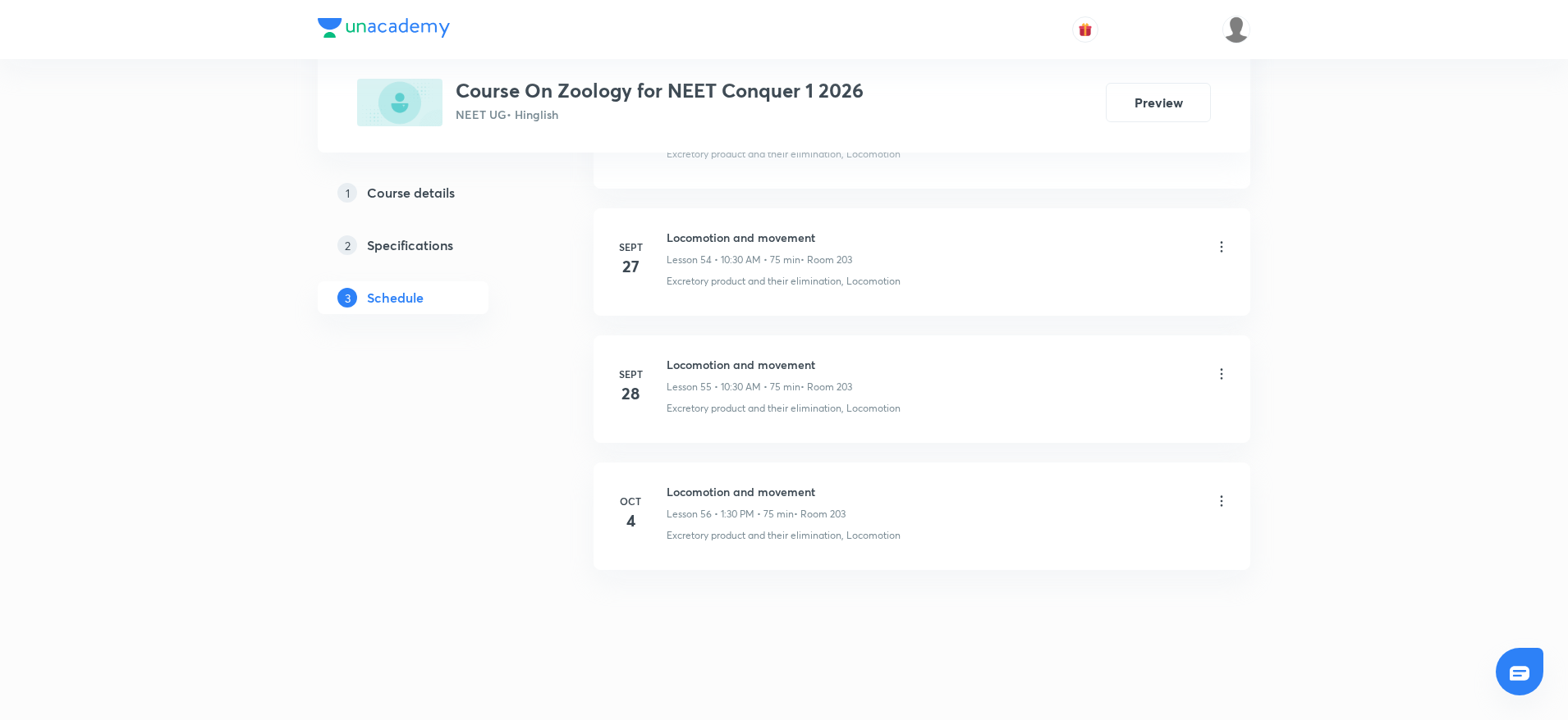
scroll to position [7718, 0]
drag, startPoint x: 663, startPoint y: 482, endPoint x: 783, endPoint y: 496, distance: 120.8
click at [854, 476] on li "Oct 4 Locomotion and movement Lesson 56 • 1:30 PM • 75 min • Room 203 Excretory…" at bounding box center [922, 512] width 656 height 107
drag, startPoint x: 783, startPoint y: 496, endPoint x: 696, endPoint y: 496, distance: 87.0
click at [698, 496] on div "Locomotion and movement Lesson 56 • 1:30 PM • 75 min • Room 203" at bounding box center [756, 498] width 179 height 38
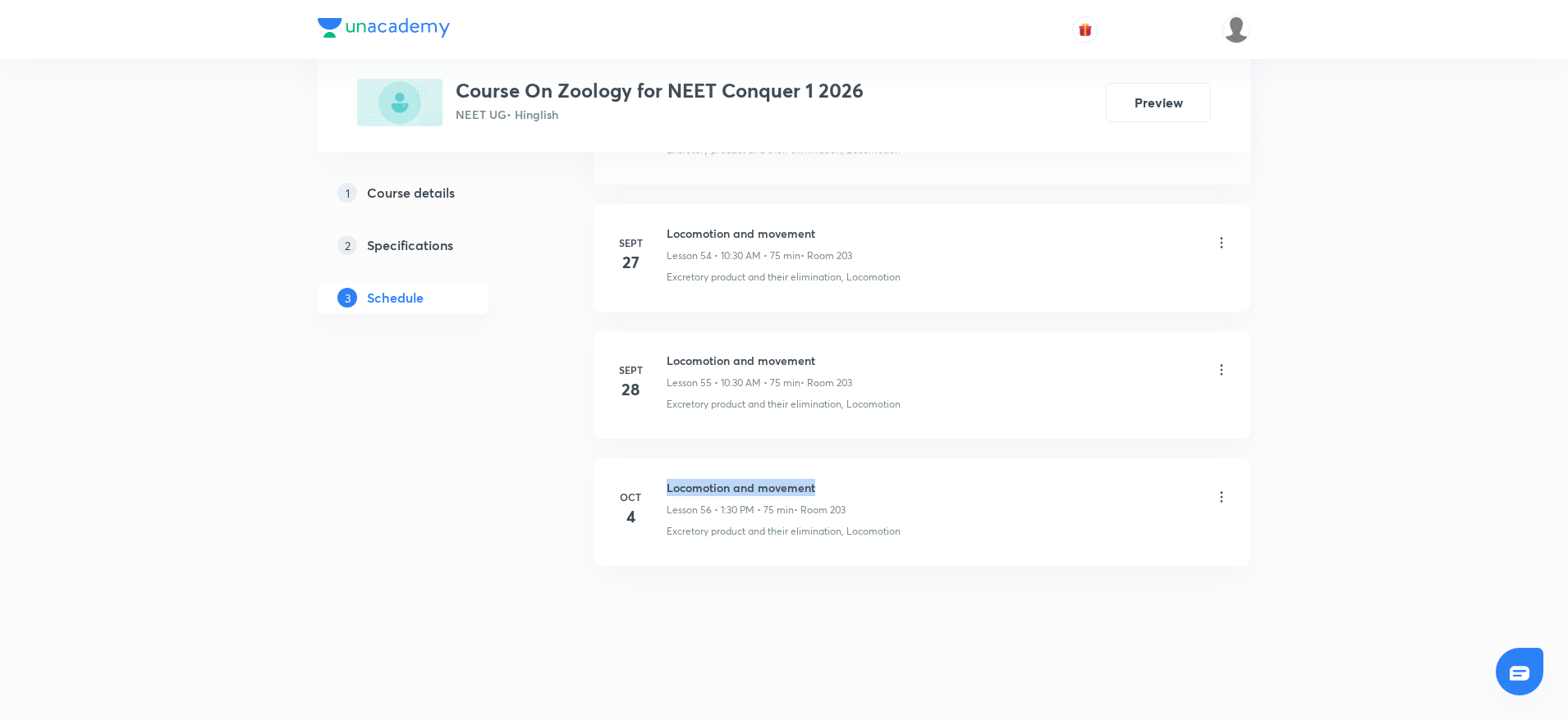
drag, startPoint x: 662, startPoint y: 475, endPoint x: 854, endPoint y: 474, distance: 192.0
click at [854, 474] on li "Oct 4 Locomotion and movement Lesson 56 • 1:30 PM • 75 min • Room 203 Excretory…" at bounding box center [922, 512] width 656 height 107
copy h6 "Locomotion and movement"
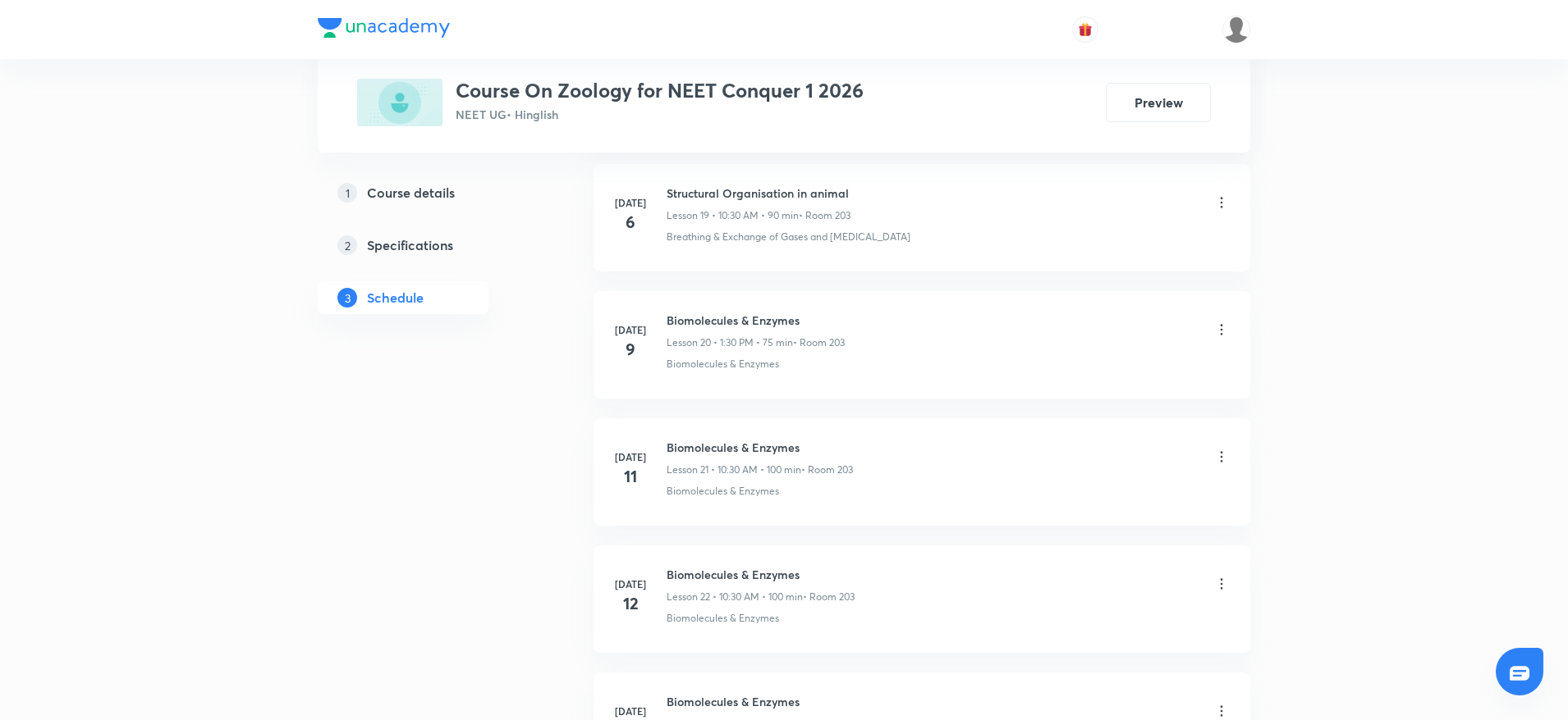
scroll to position [0, 0]
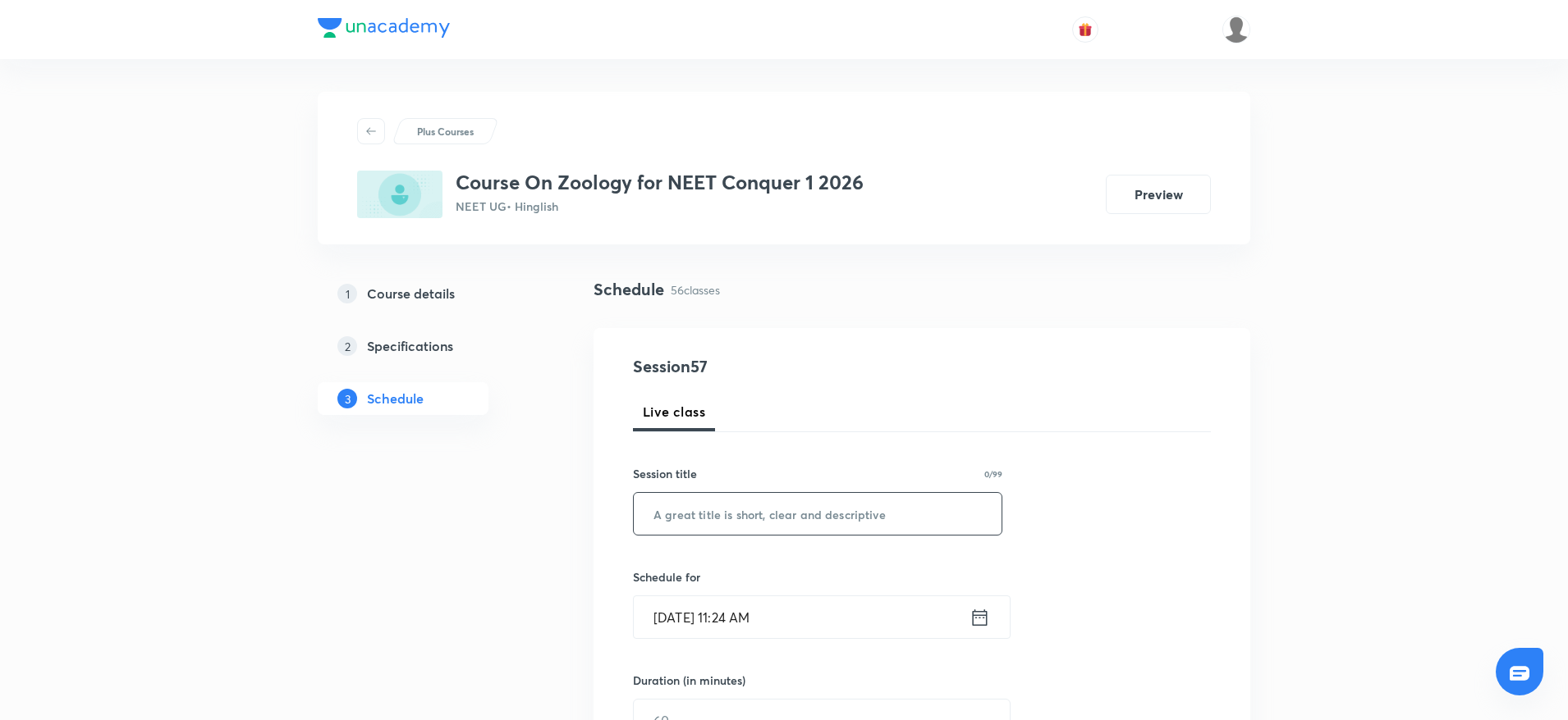
click at [832, 507] on input "text" at bounding box center [817, 514] width 367 height 42
paste input "Locomotion and movement"
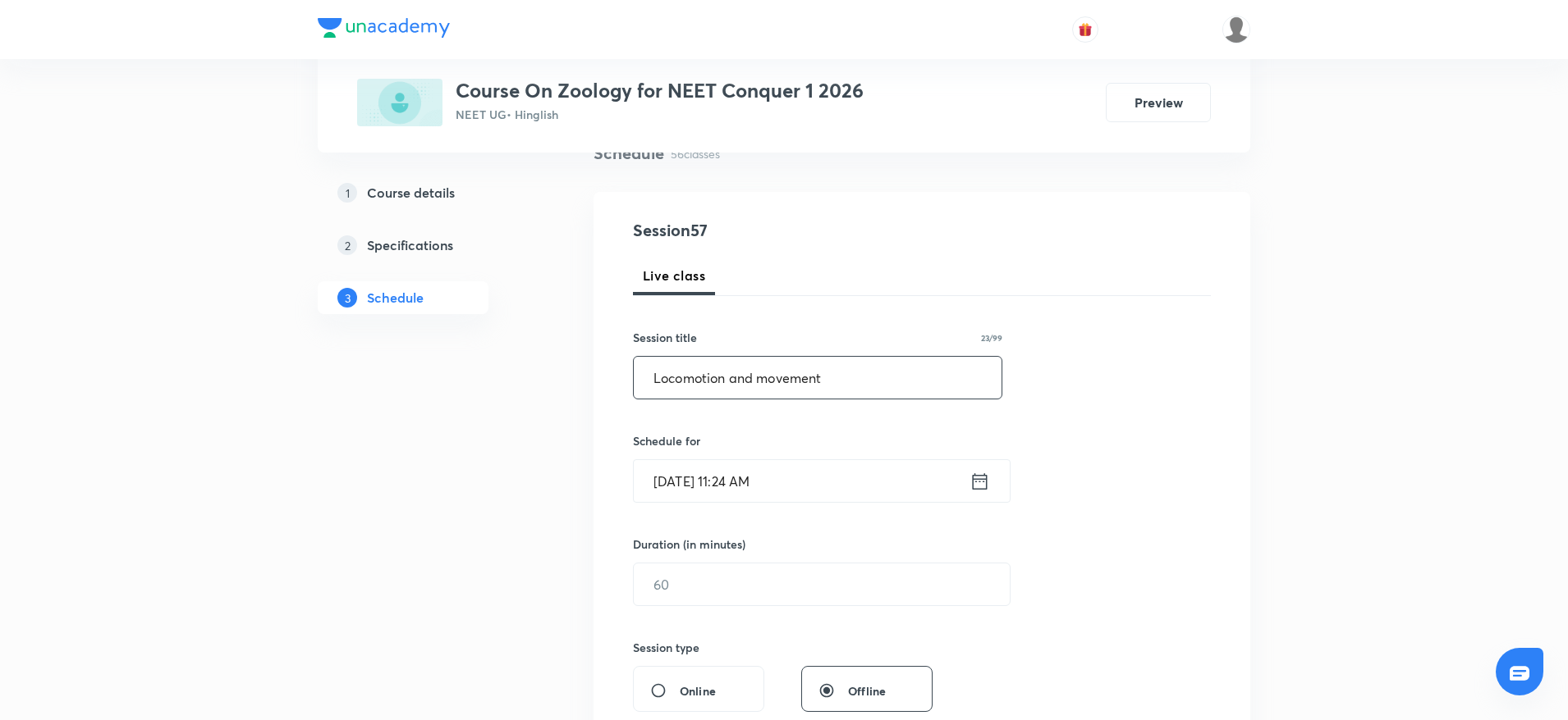
scroll to position [247, 0]
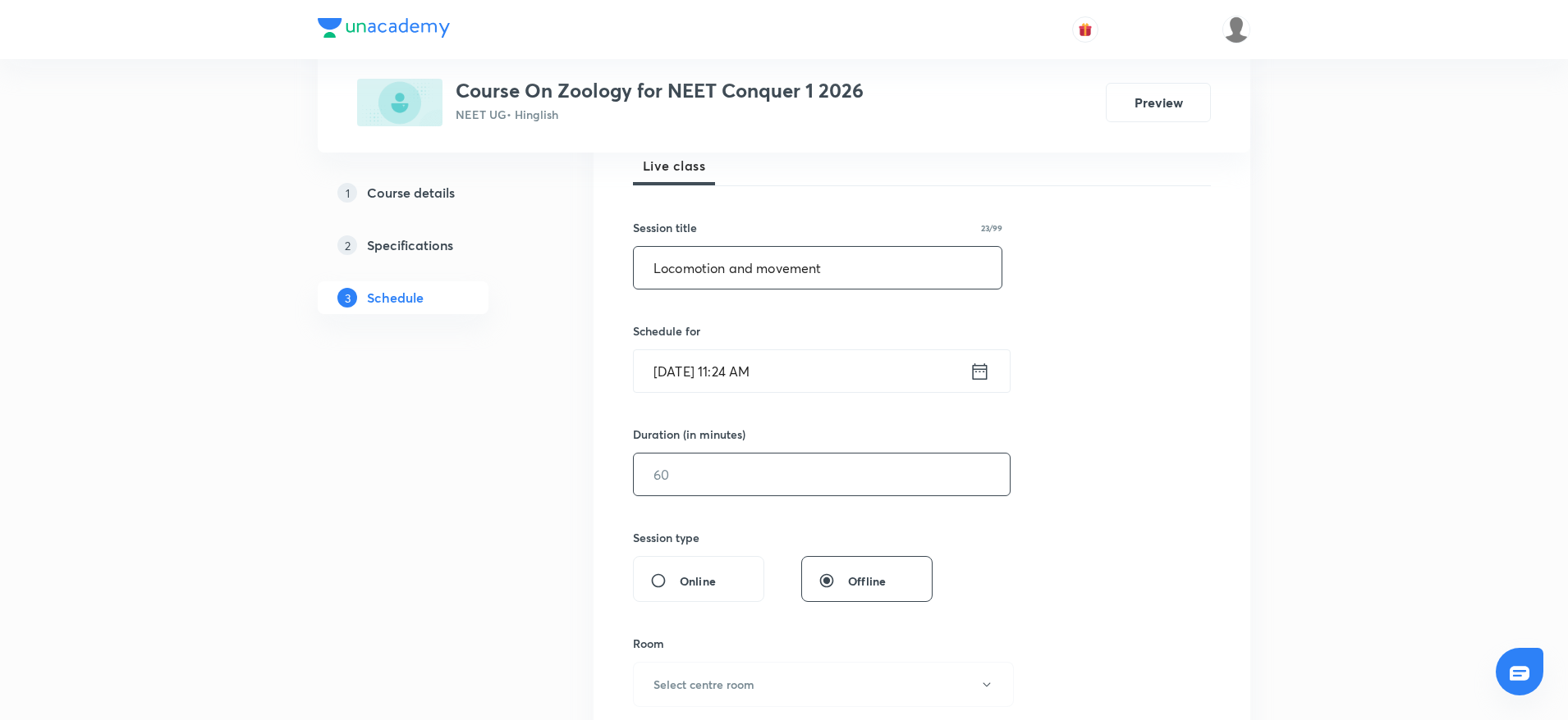
type input "Locomotion and movement"
click at [712, 483] on input "text" at bounding box center [821, 474] width 376 height 42
type input "75"
click at [768, 361] on input "Oct 5, 2025, 11:24 AM" at bounding box center [802, 371] width 336 height 42
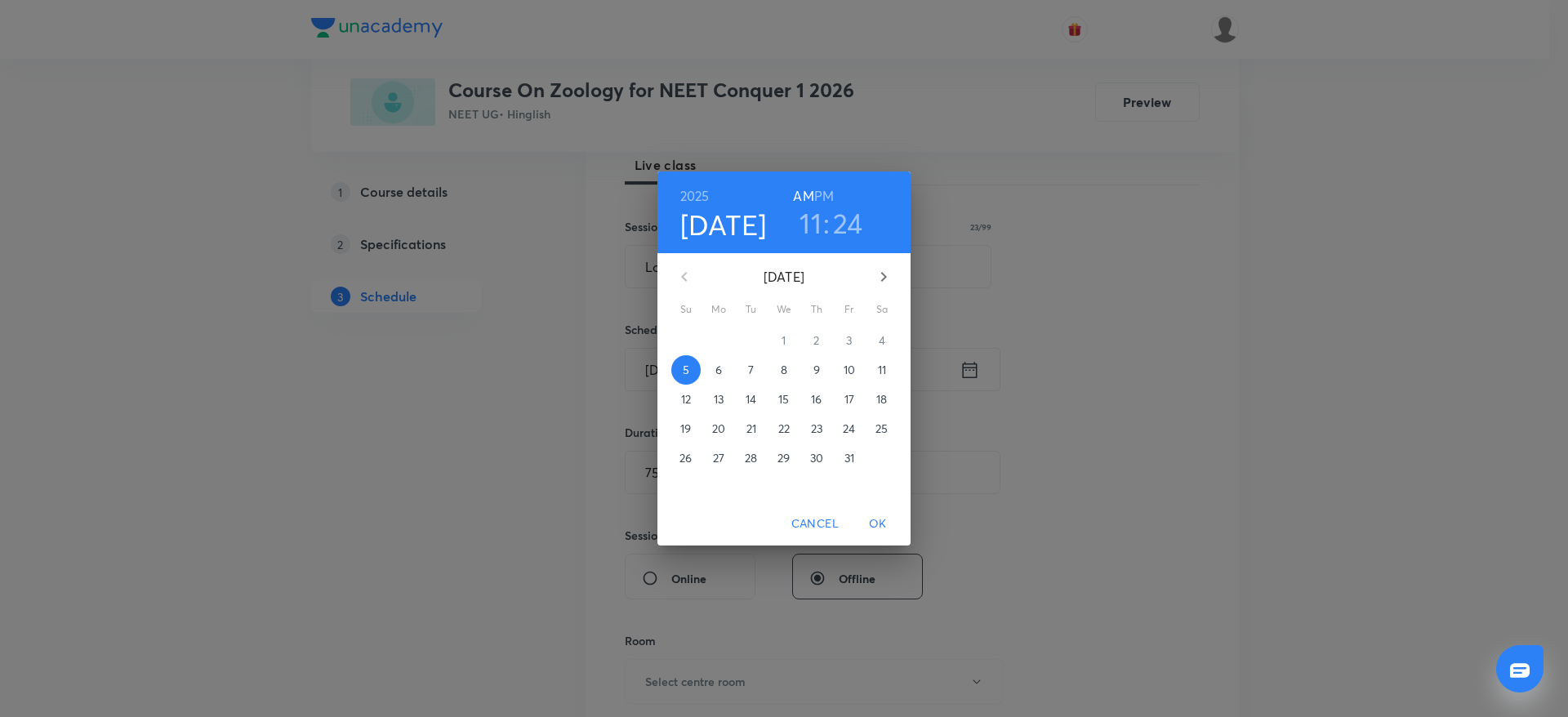
click at [822, 195] on h6 "PM" at bounding box center [824, 196] width 20 height 22
click at [818, 215] on h3 "11" at bounding box center [810, 223] width 22 height 34
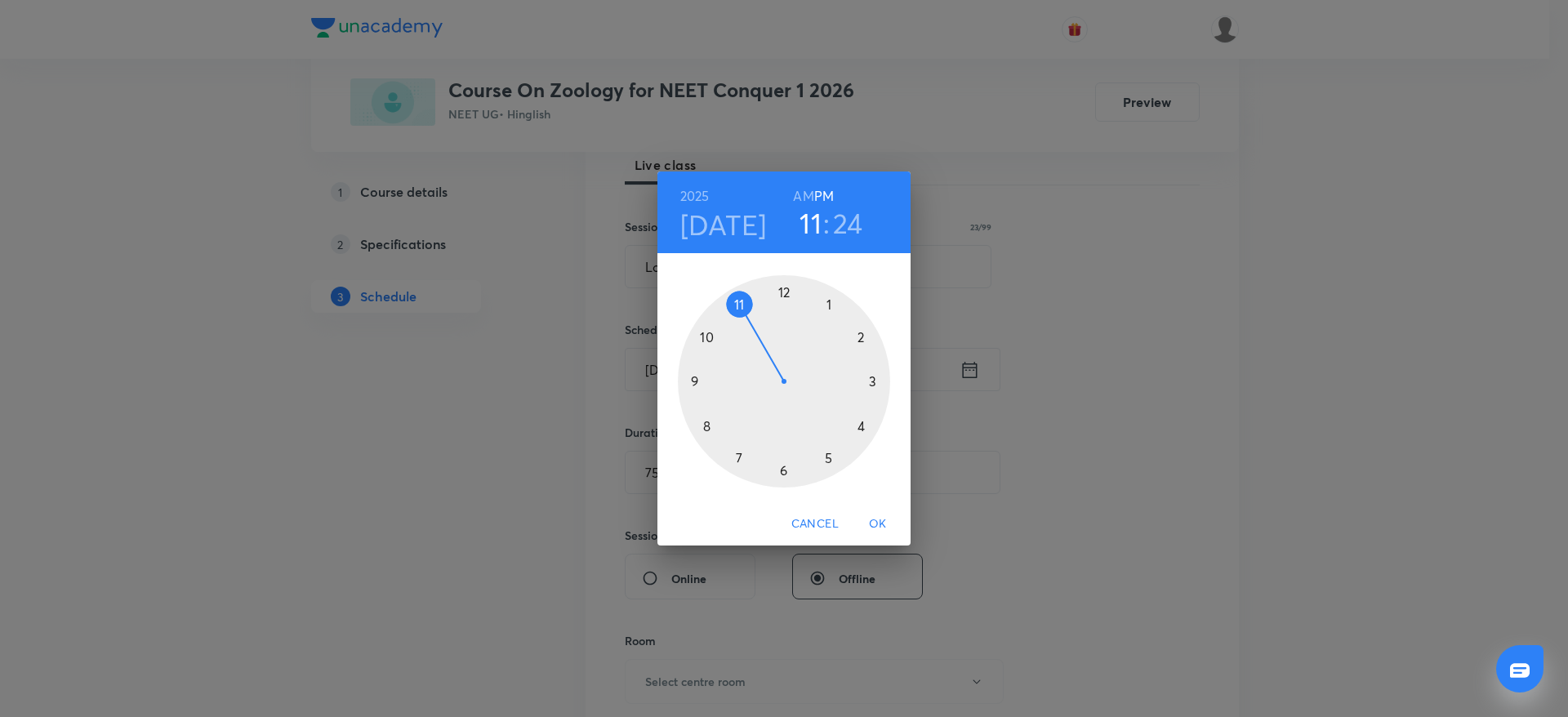
click at [839, 301] on div at bounding box center [783, 381] width 212 height 212
click at [679, 380] on div at bounding box center [783, 381] width 212 height 212
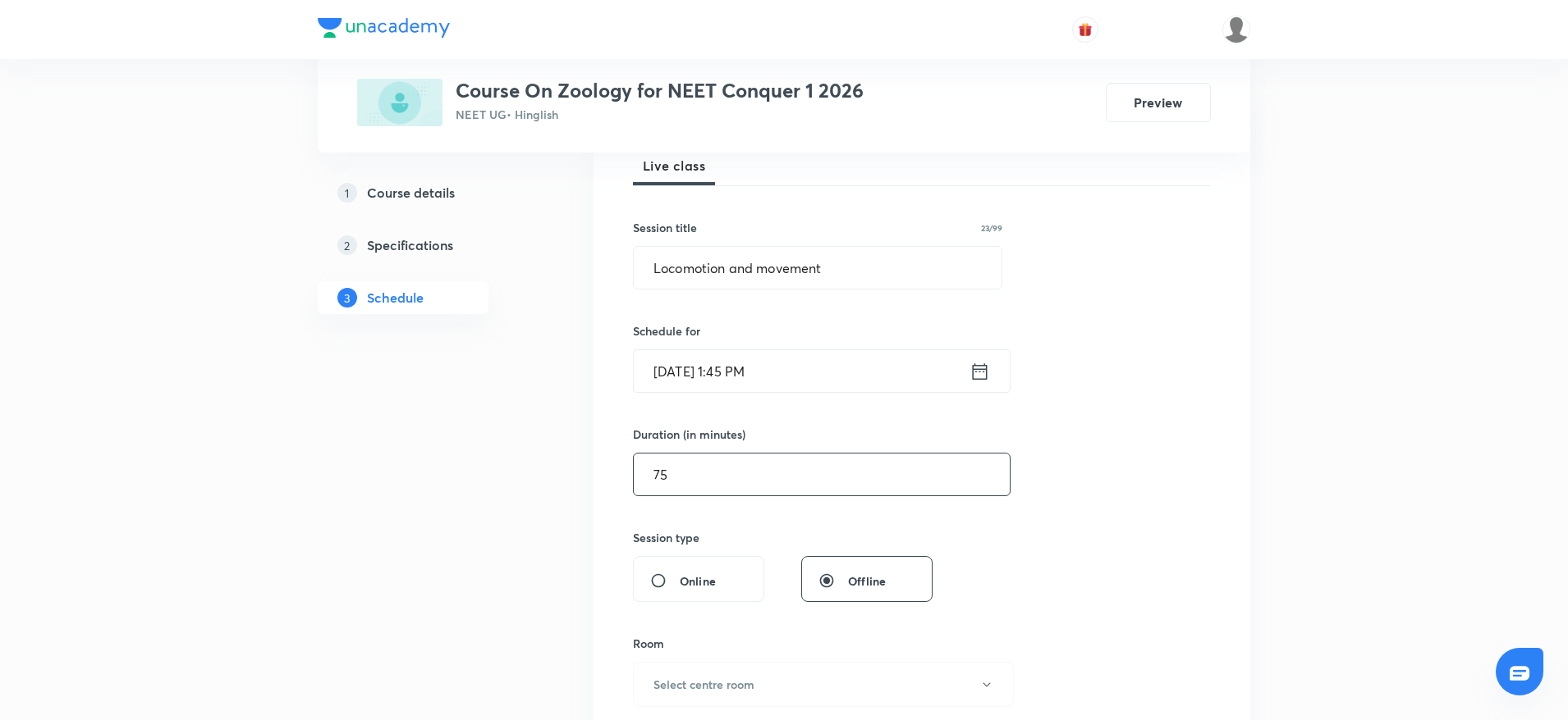
click at [711, 477] on input "75" at bounding box center [821, 474] width 376 height 42
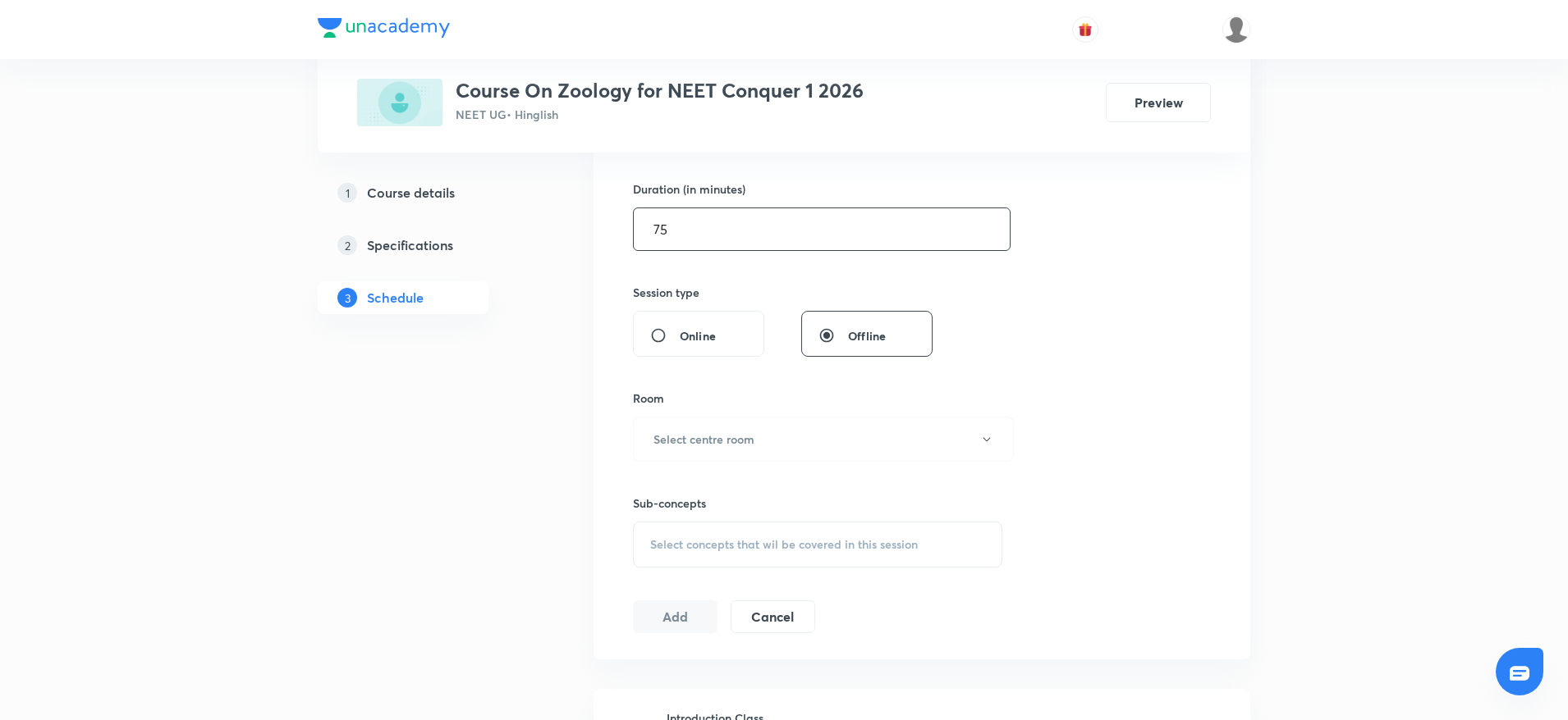
scroll to position [492, 0]
click at [737, 440] on h6 "Select centre room" at bounding box center [703, 439] width 101 height 18
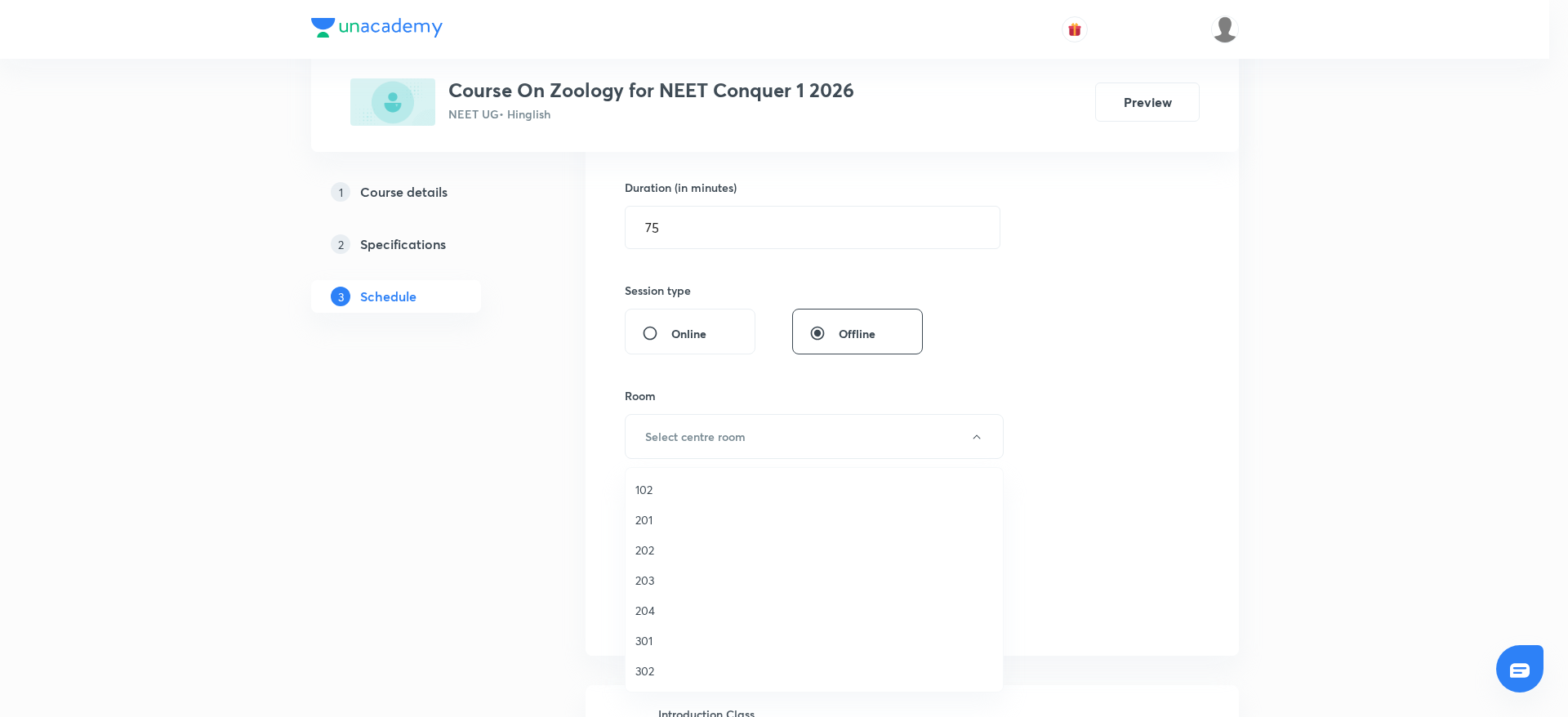
click at [669, 581] on span "203" at bounding box center [814, 581] width 358 height 18
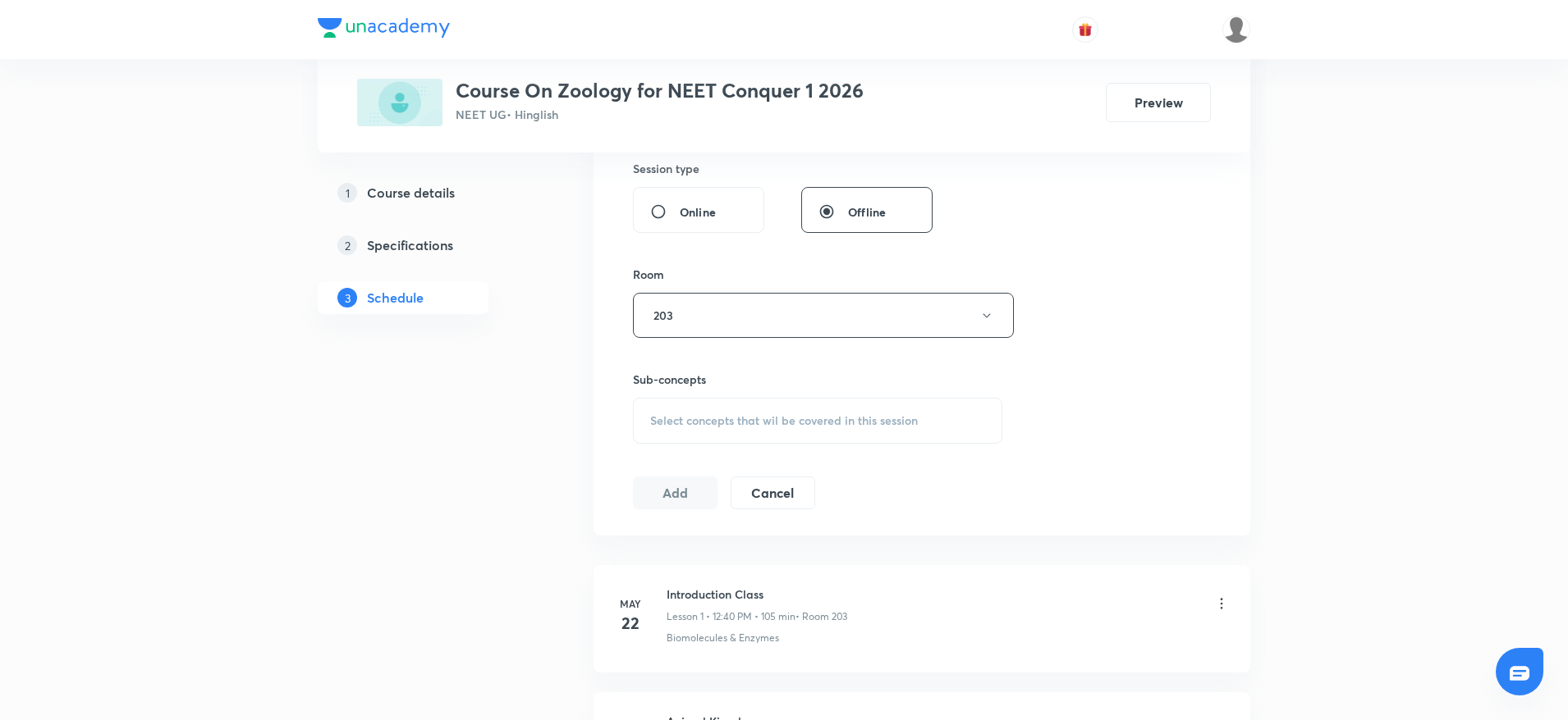
click at [839, 429] on div "Select concepts that wil be covered in this session" at bounding box center [817, 420] width 369 height 46
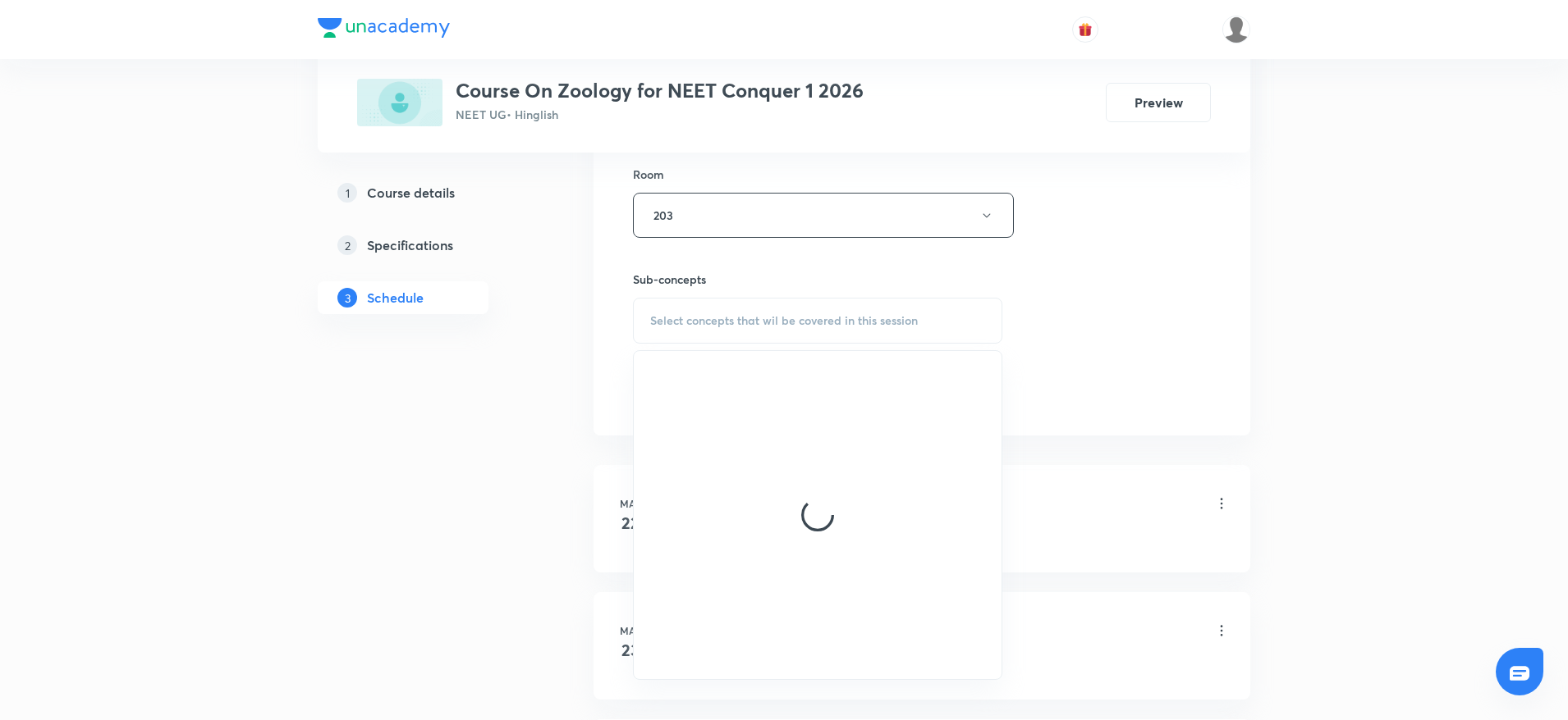
scroll to position [739, 0]
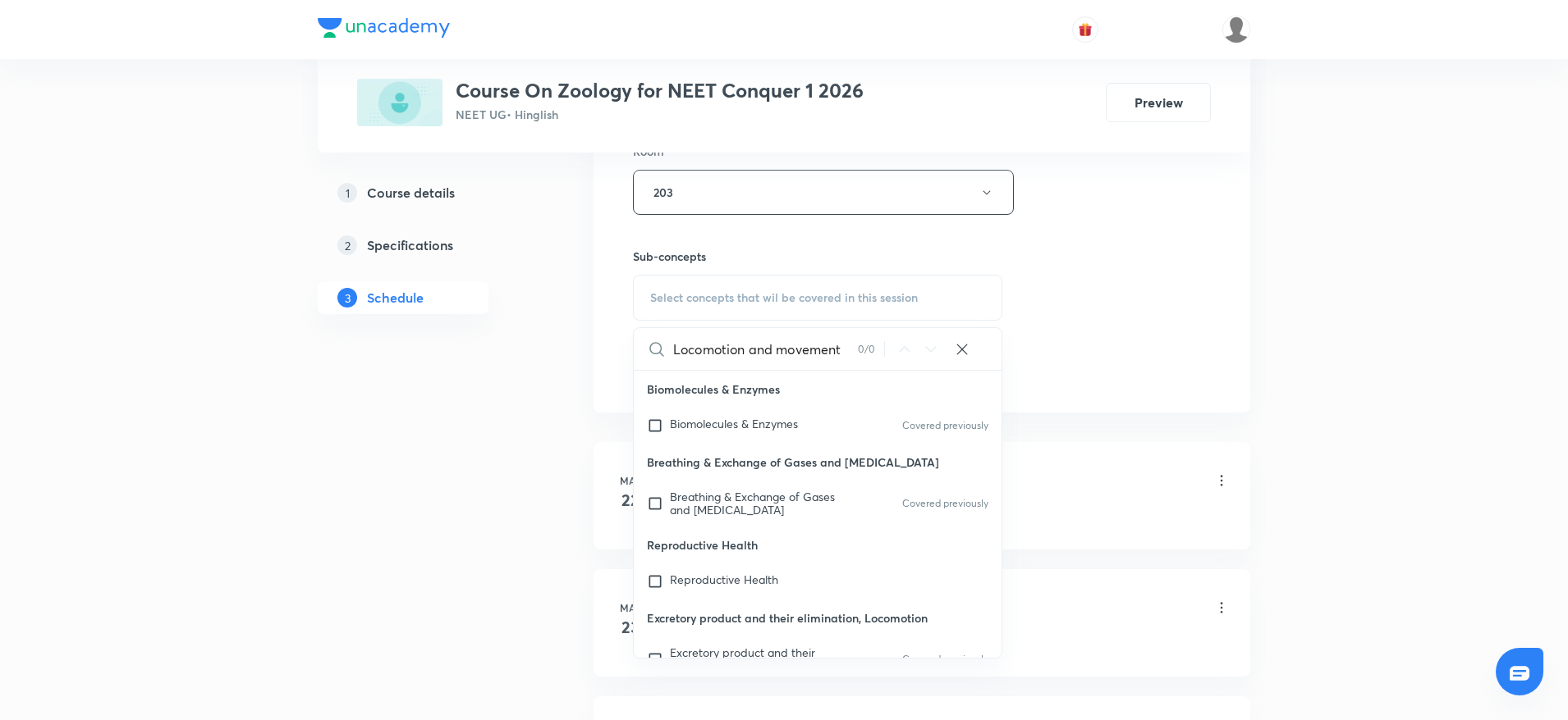
drag, startPoint x: 753, startPoint y: 342, endPoint x: 875, endPoint y: 352, distance: 122.4
click at [874, 352] on div "Locomotion and movement 0 / 0 ​" at bounding box center [817, 349] width 367 height 42
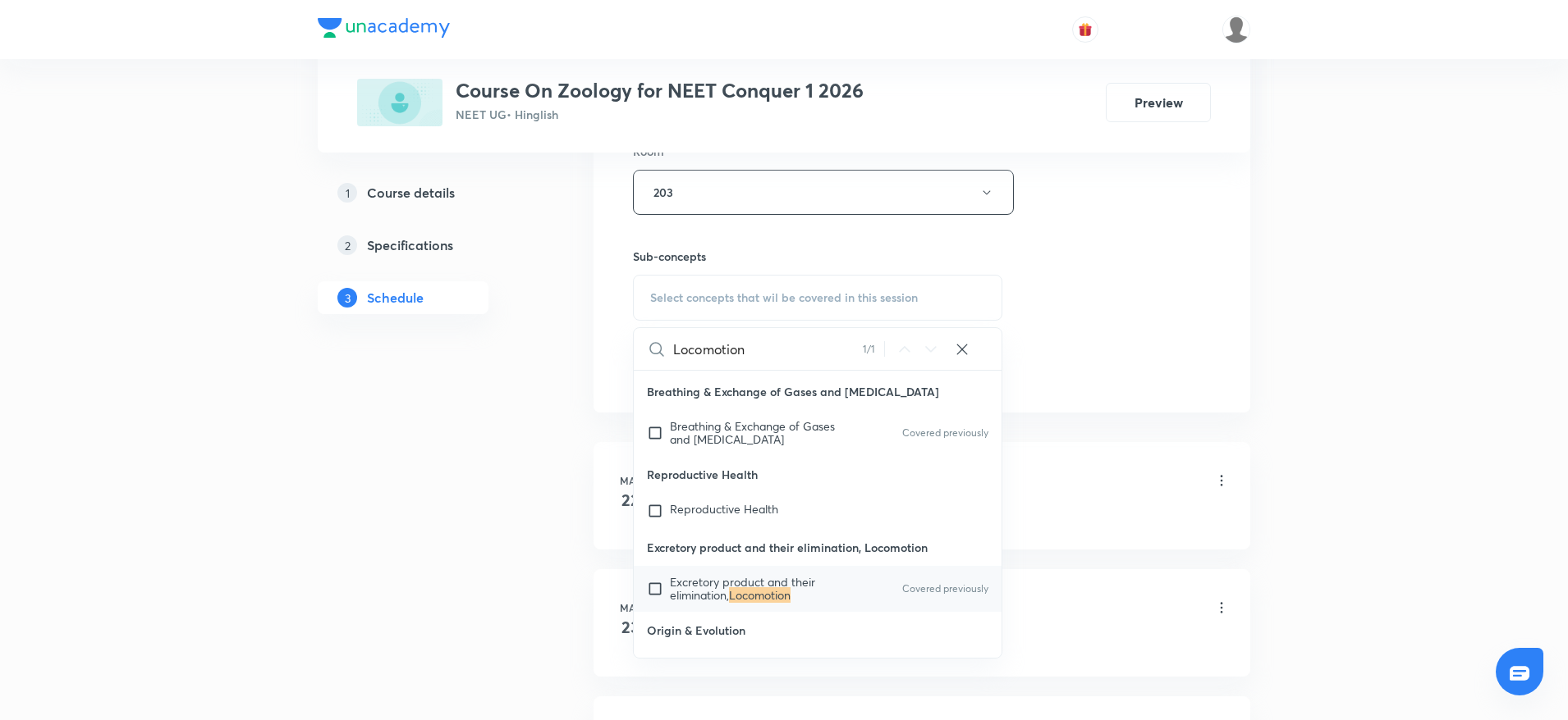
scroll to position [73, 0]
type input "Locomotion"
click at [783, 584] on span "Excretory product and their elimination," at bounding box center [743, 586] width 145 height 28
checkbox input "true"
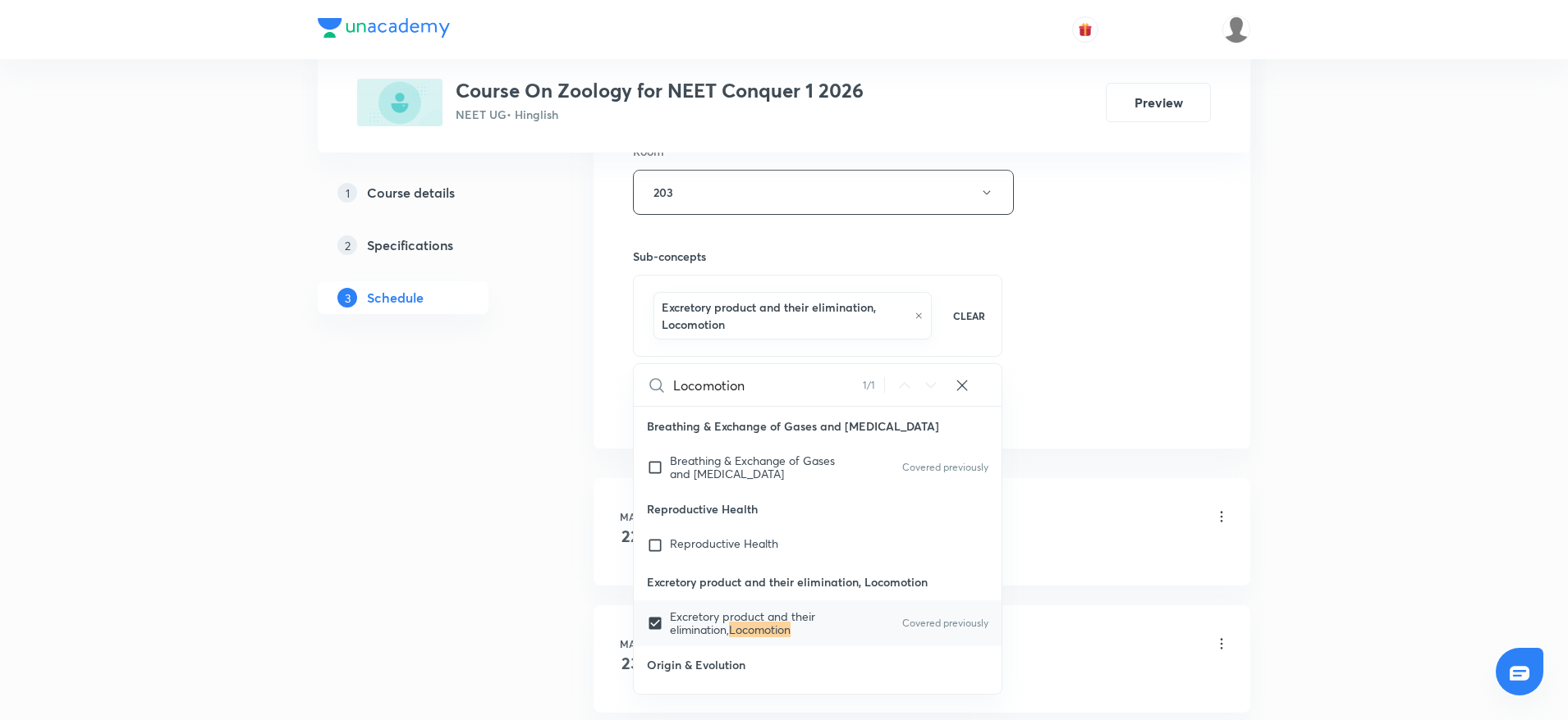
click at [1120, 358] on div "Session 57 Live class Session title 23/99 Locomotion and movement ​ Schedule fo…" at bounding box center [922, 19] width 578 height 806
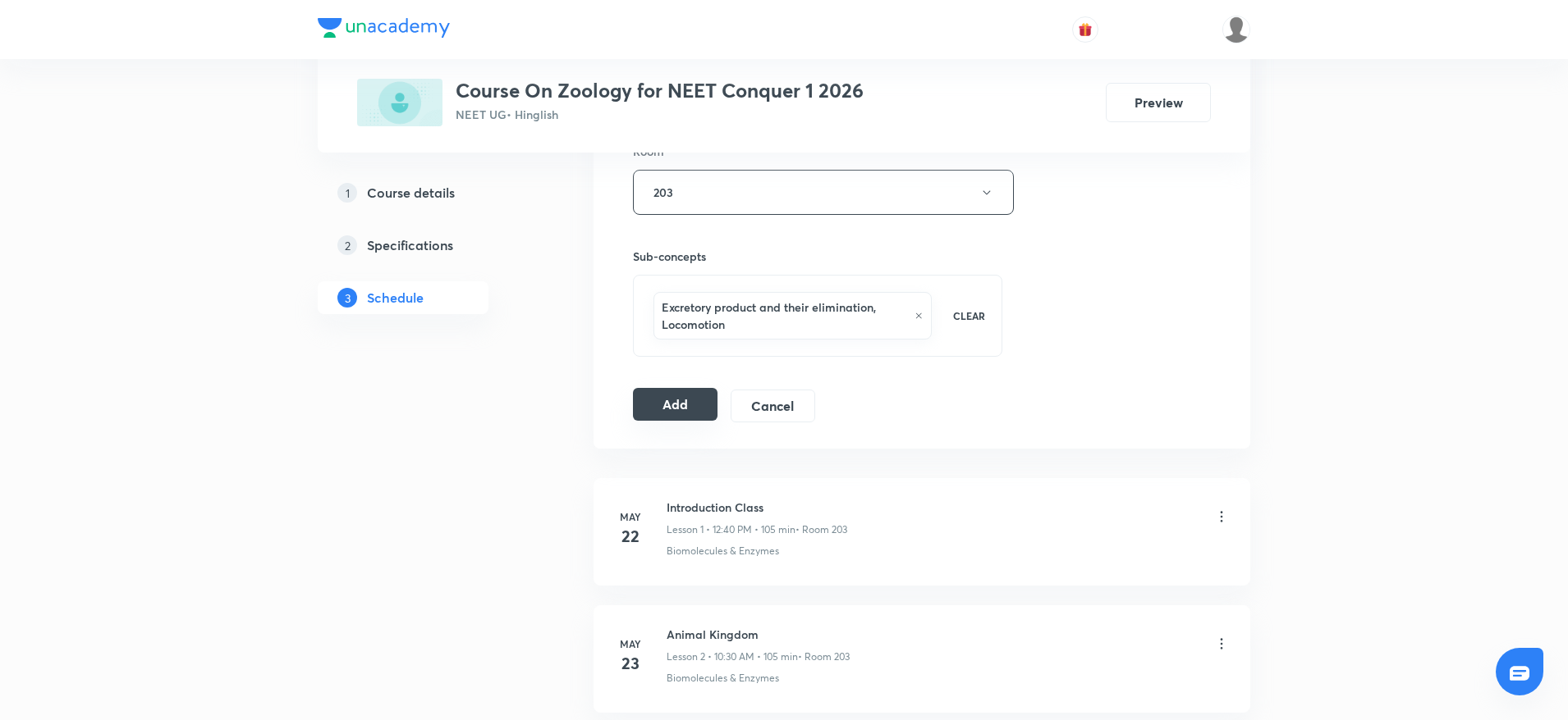
drag, startPoint x: 636, startPoint y: 404, endPoint x: 697, endPoint y: 400, distance: 61.1
click at [637, 405] on button "Add" at bounding box center [675, 404] width 84 height 32
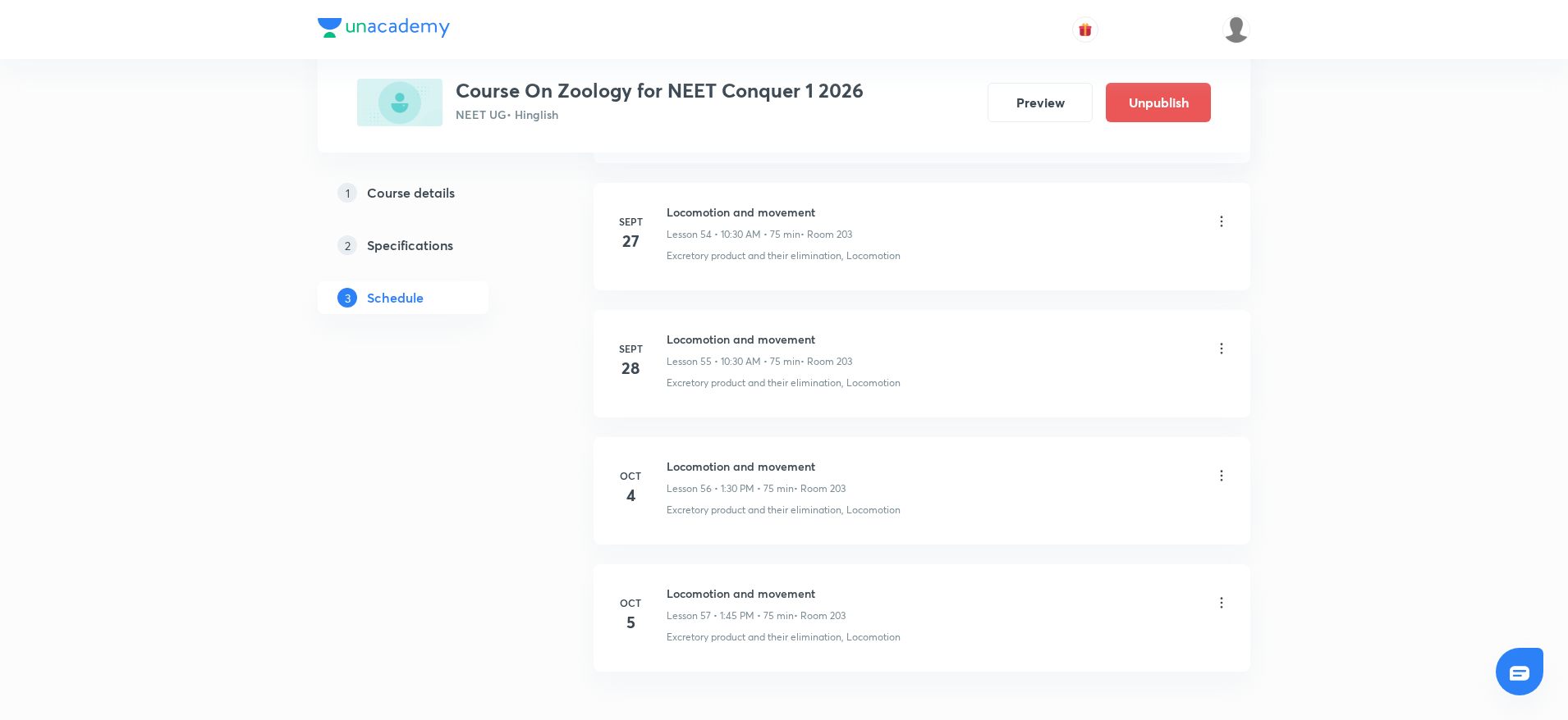
scroll to position [7091, 0]
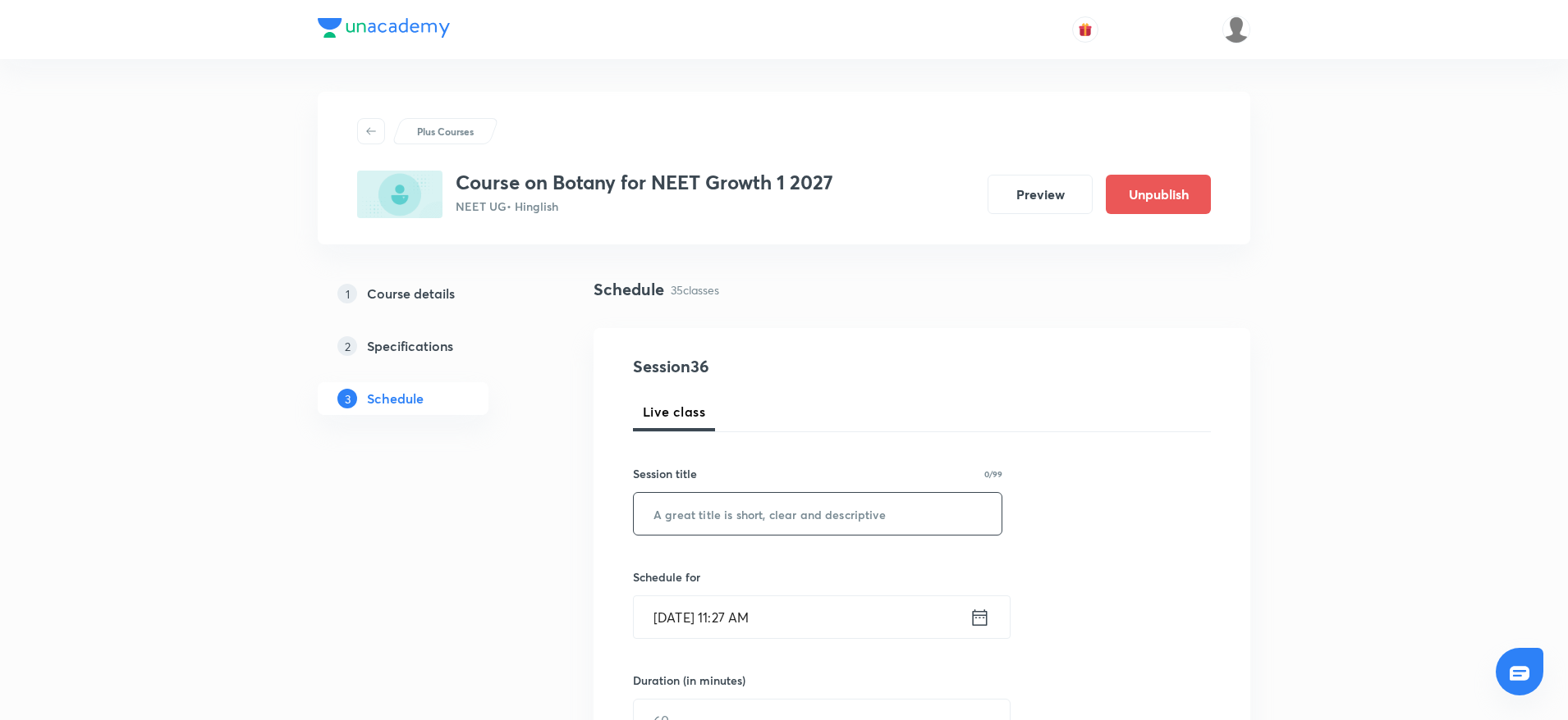
click at [805, 521] on input "text" at bounding box center [817, 514] width 367 height 42
paste input "Plant Kingdom"
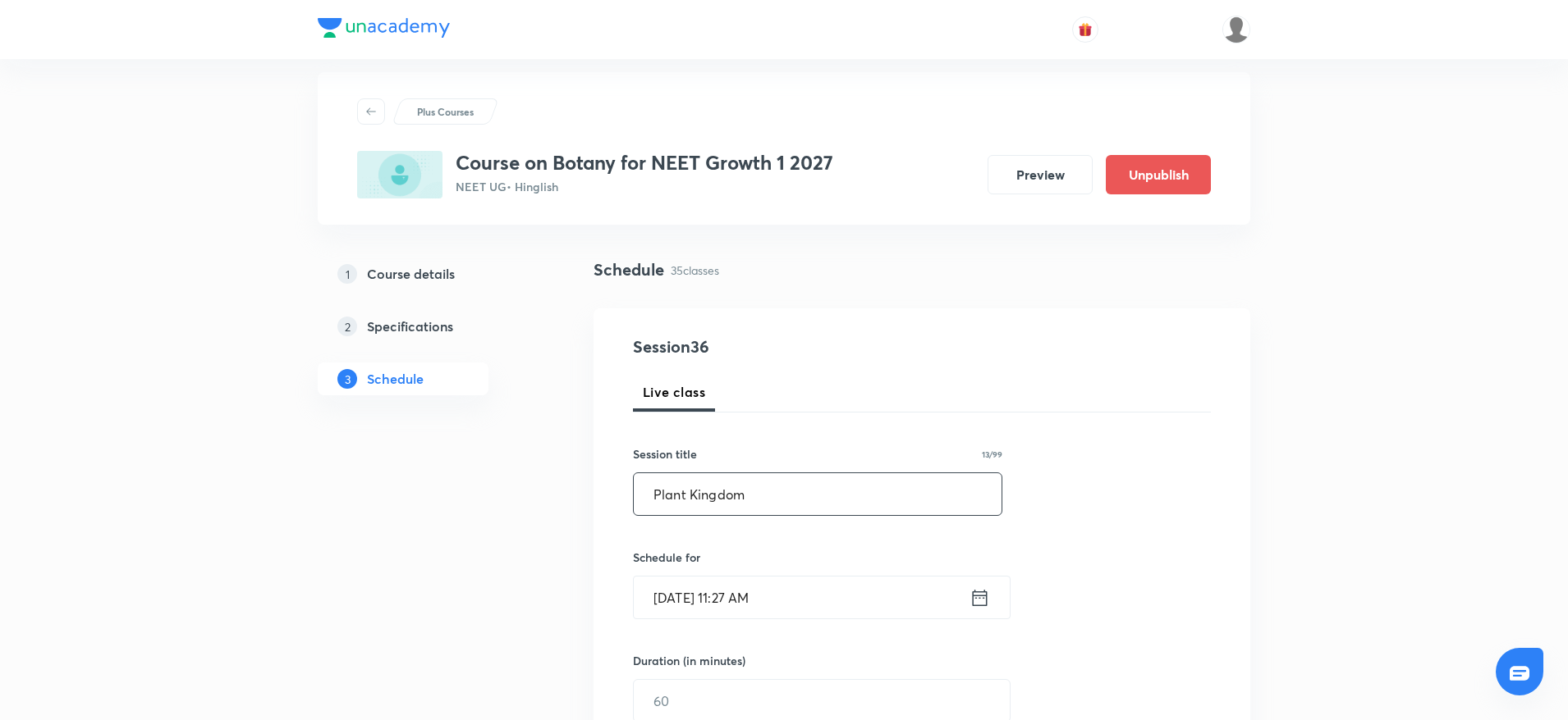
scroll to position [247, 0]
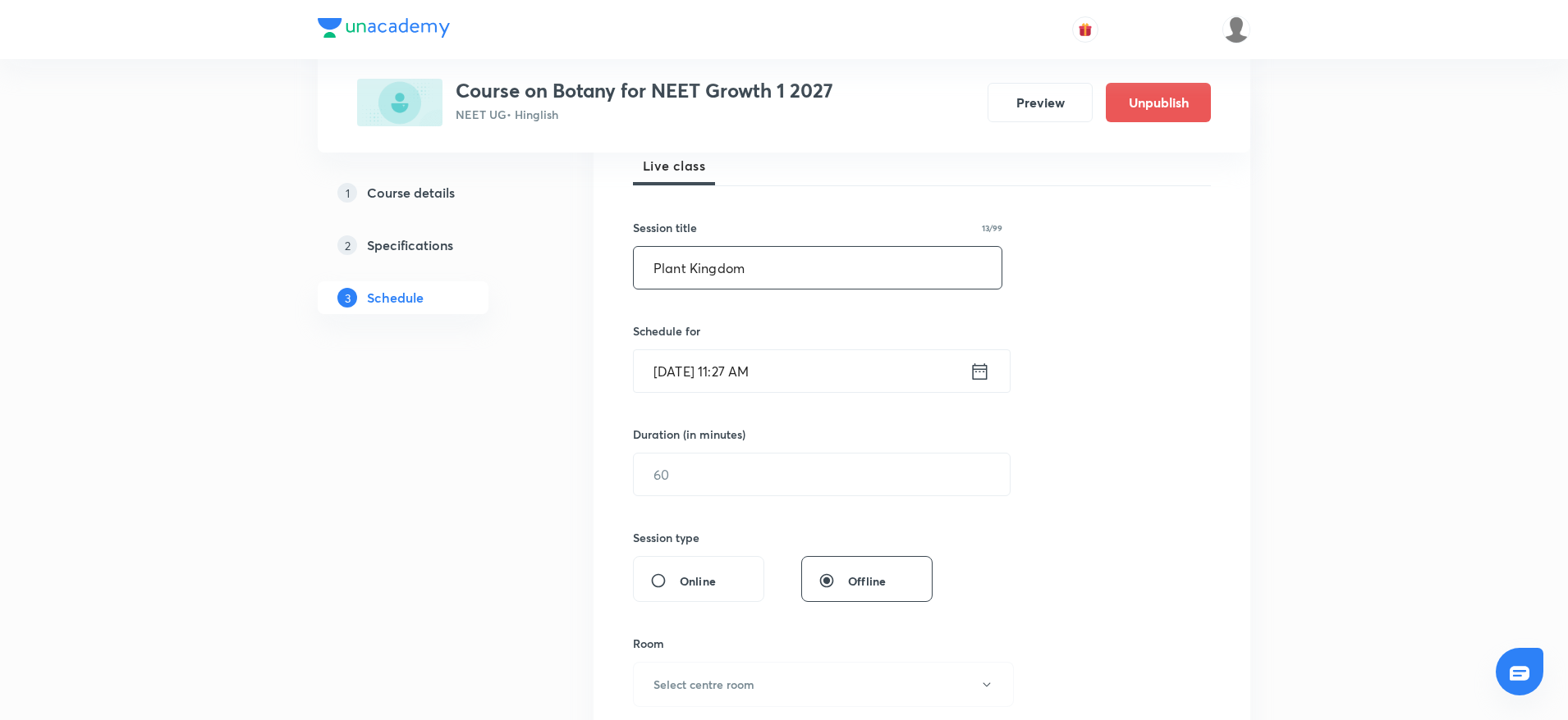
type input "Plant Kingdom"
click at [766, 366] on input "[DATE] 11:27 AM" at bounding box center [802, 371] width 336 height 42
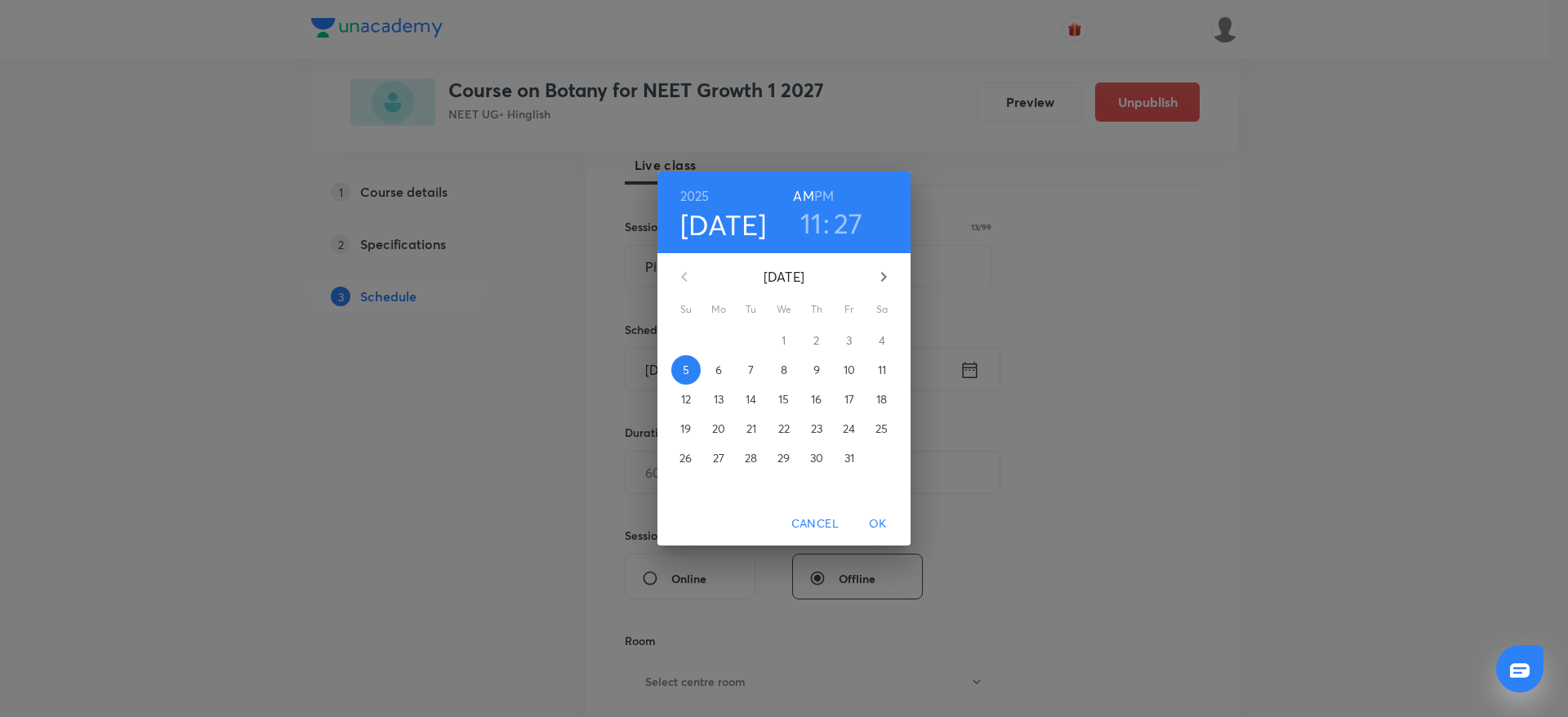
click at [831, 191] on h6 "PM" at bounding box center [824, 196] width 20 height 22
click at [797, 227] on div "11 : 27" at bounding box center [831, 223] width 113 height 34
click at [811, 222] on h3 "11" at bounding box center [811, 223] width 22 height 34
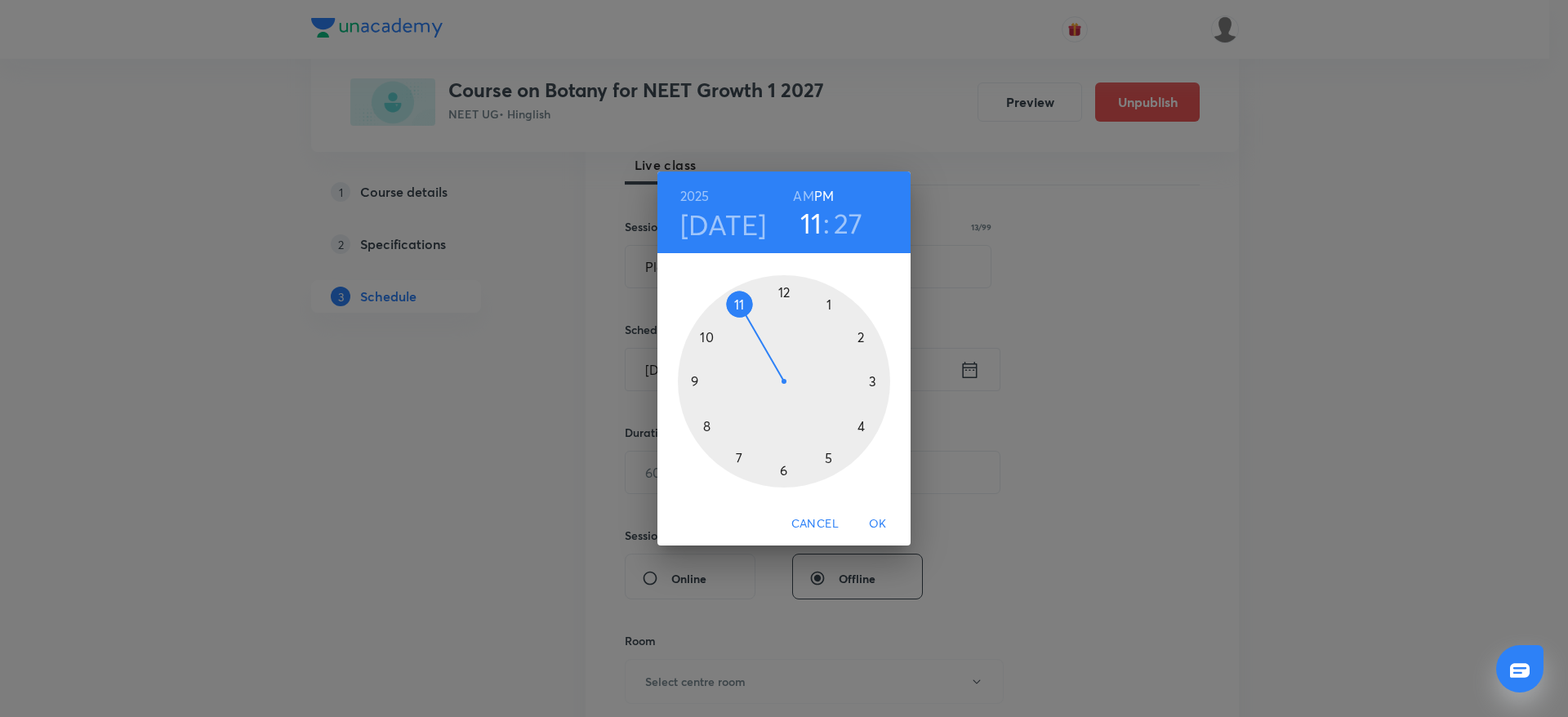
click at [787, 279] on div at bounding box center [783, 381] width 212 height 212
click at [787, 475] on div at bounding box center [783, 381] width 212 height 212
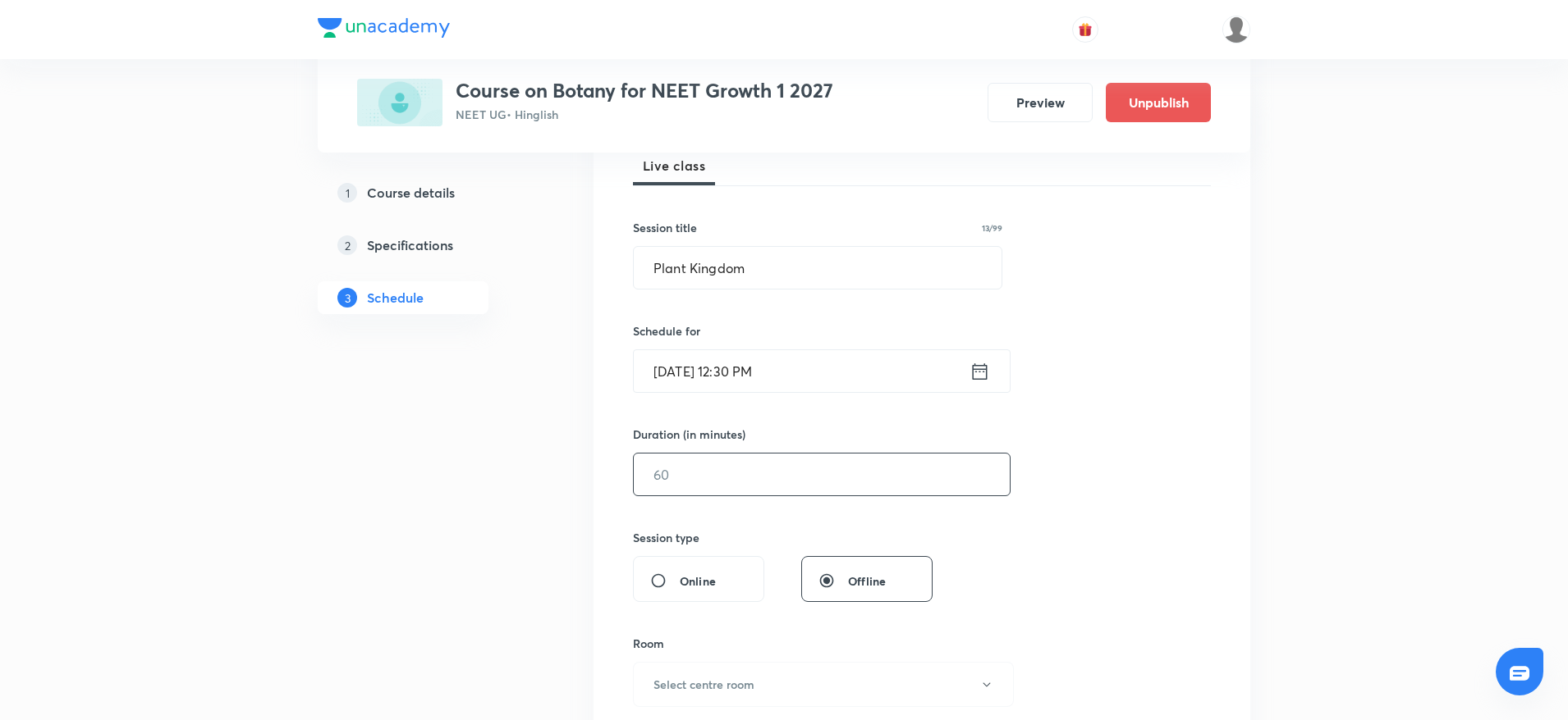
scroll to position [369, 0]
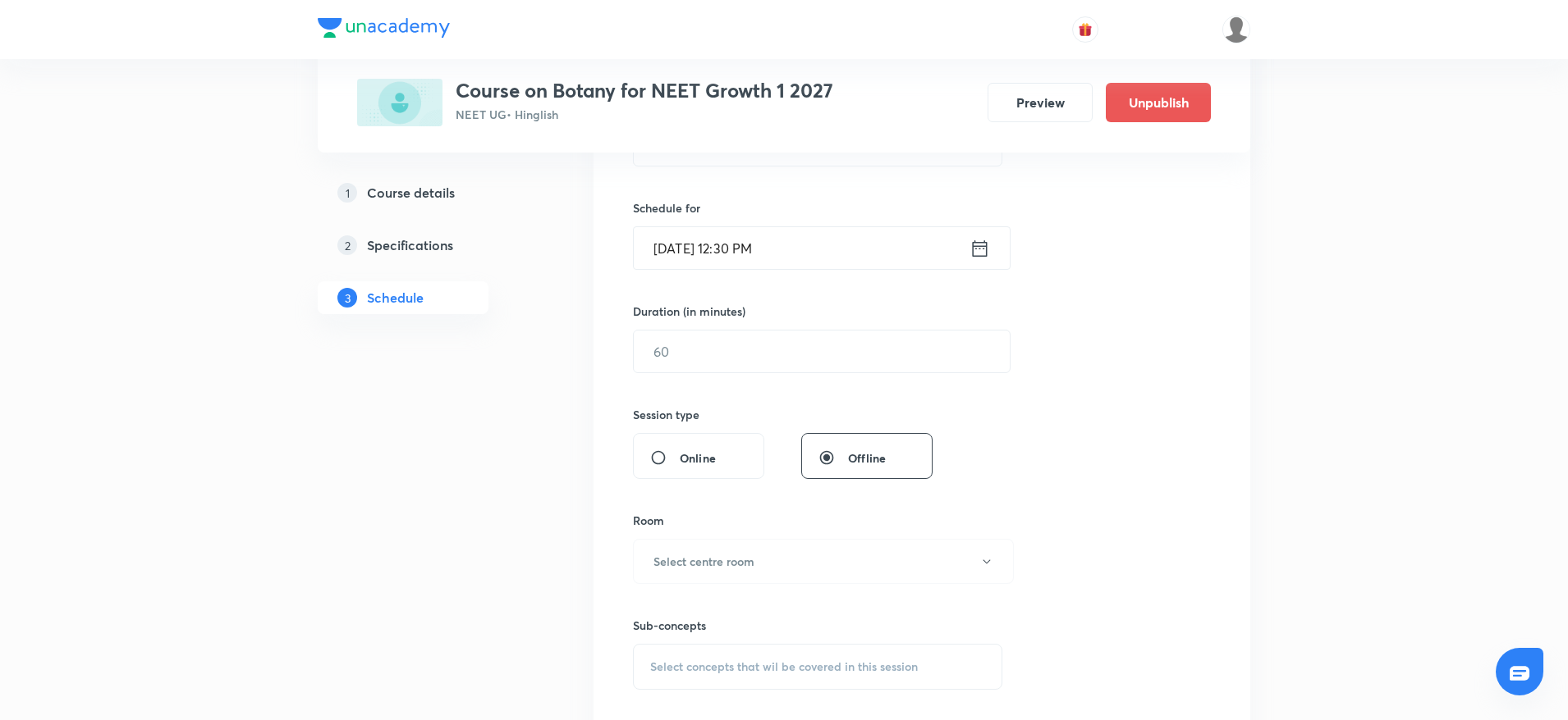
click at [741, 316] on h6 "Duration (in minutes)" at bounding box center [689, 311] width 112 height 18
click at [733, 352] on input "text" at bounding box center [821, 352] width 376 height 42
type input "75"
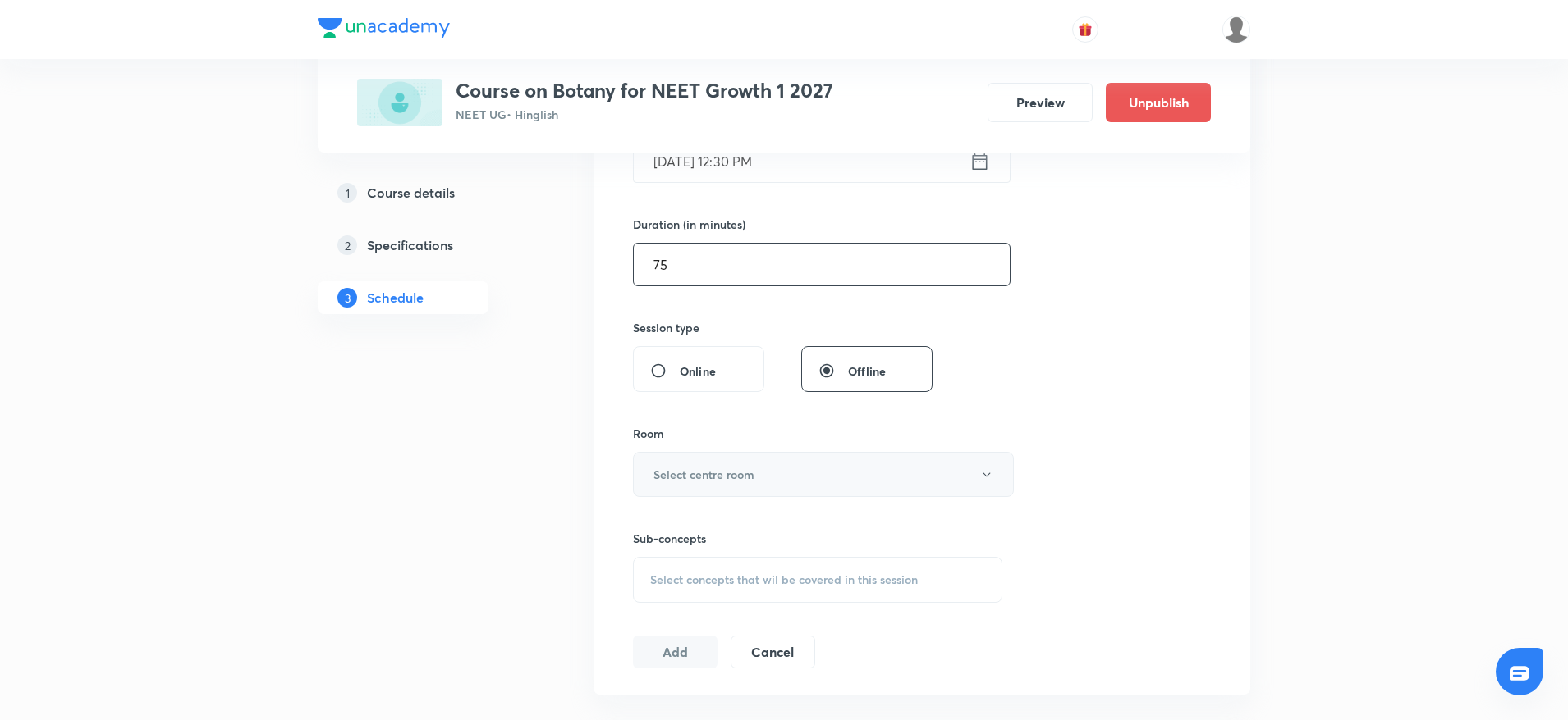
scroll to position [492, 0]
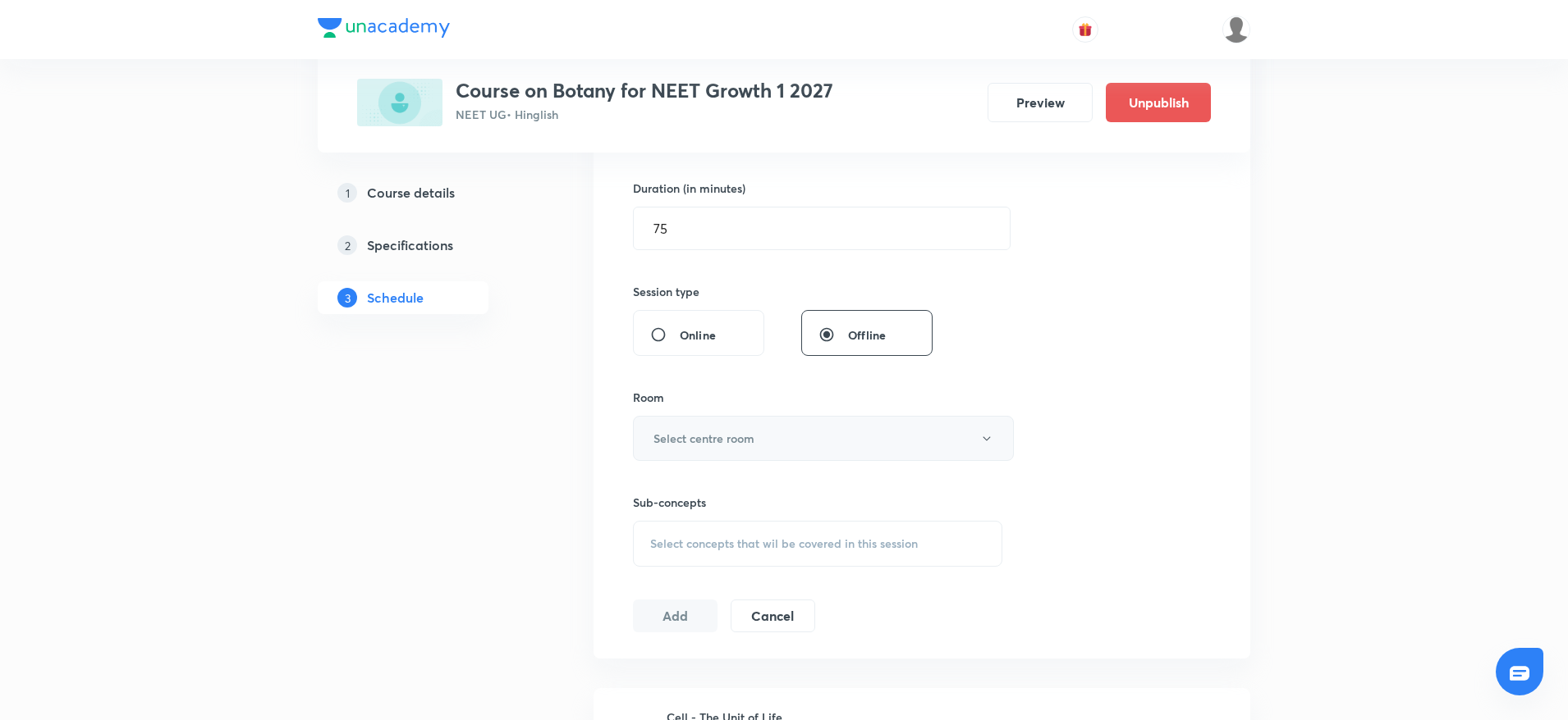
click at [723, 450] on button "Select centre room" at bounding box center [823, 439] width 381 height 45
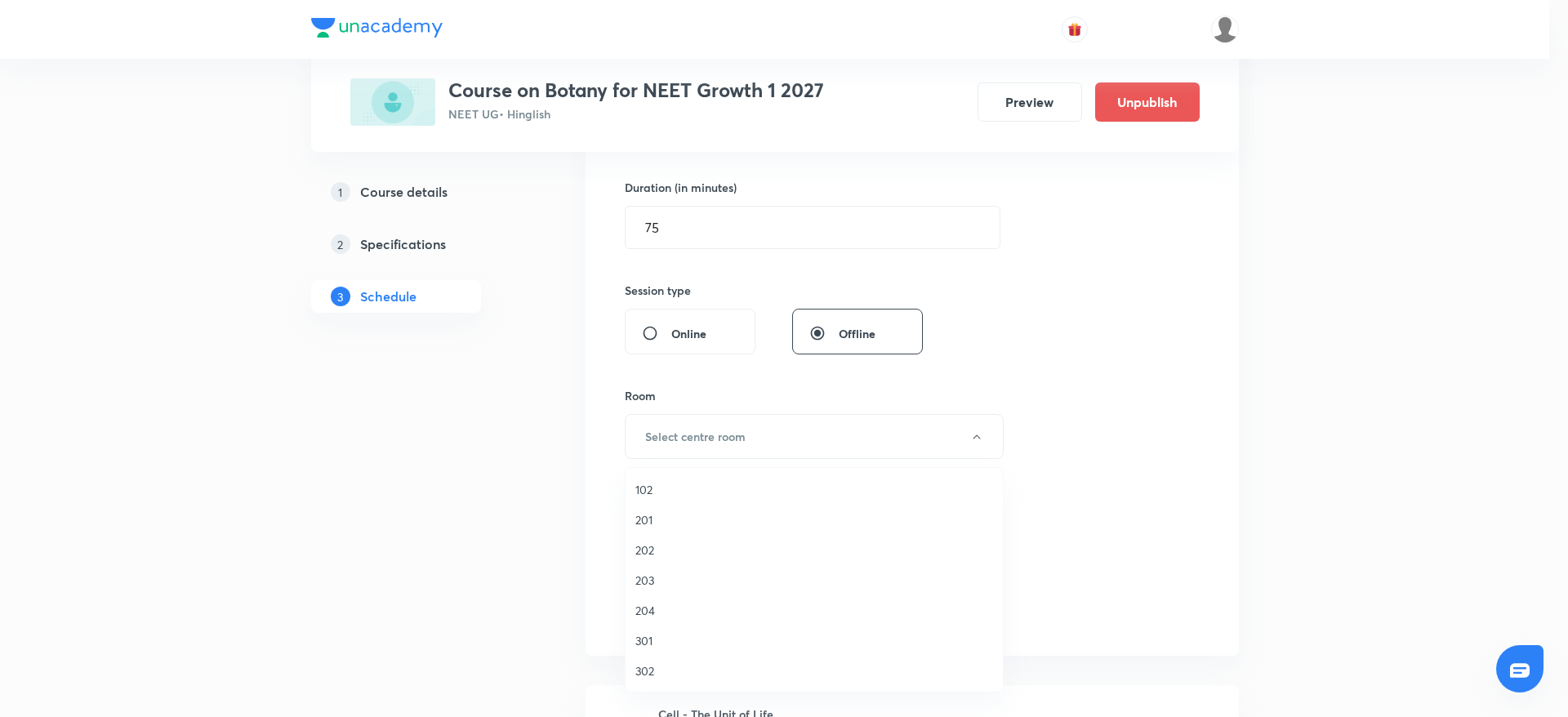
click at [663, 559] on span "202" at bounding box center [814, 551] width 358 height 18
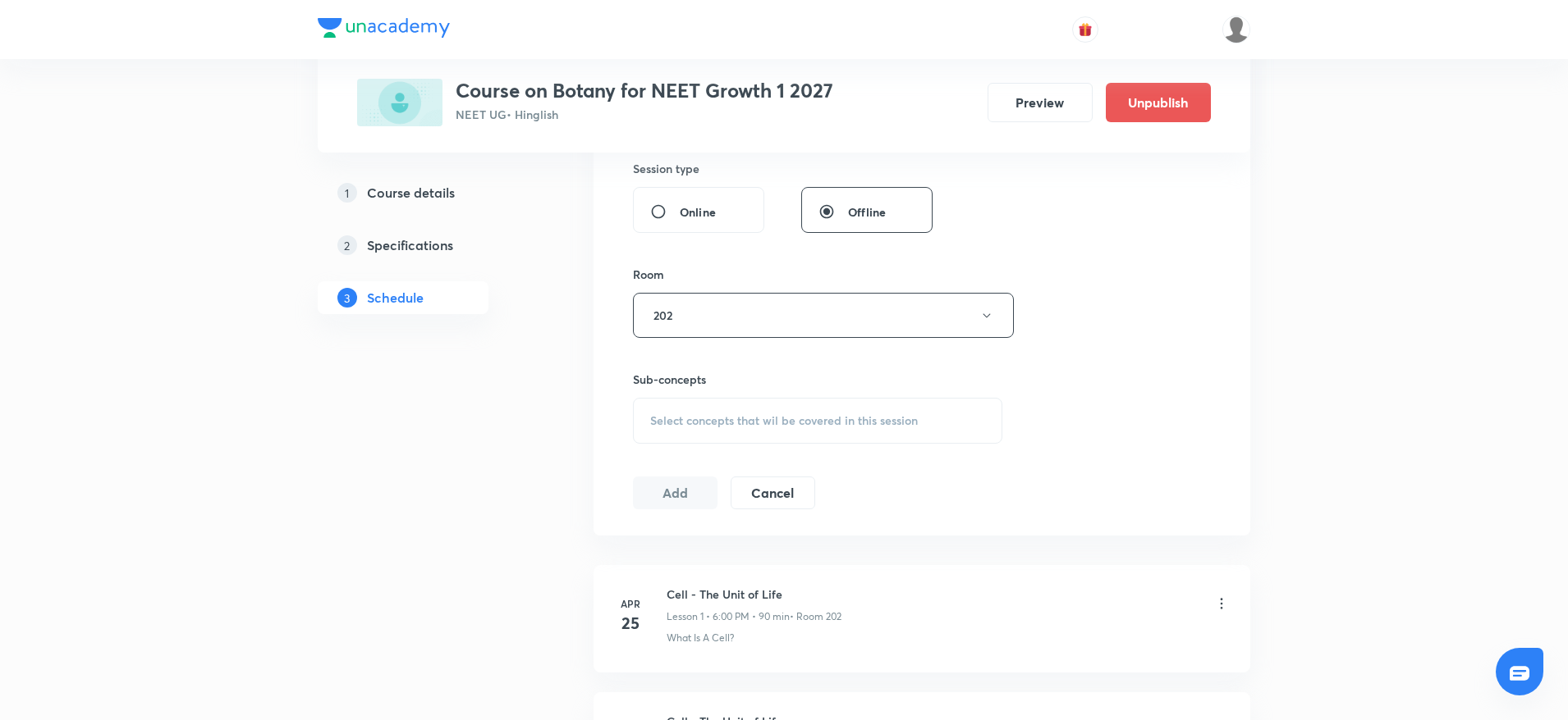
click at [869, 418] on span "Select concepts that wil be covered in this session" at bounding box center [784, 420] width 267 height 13
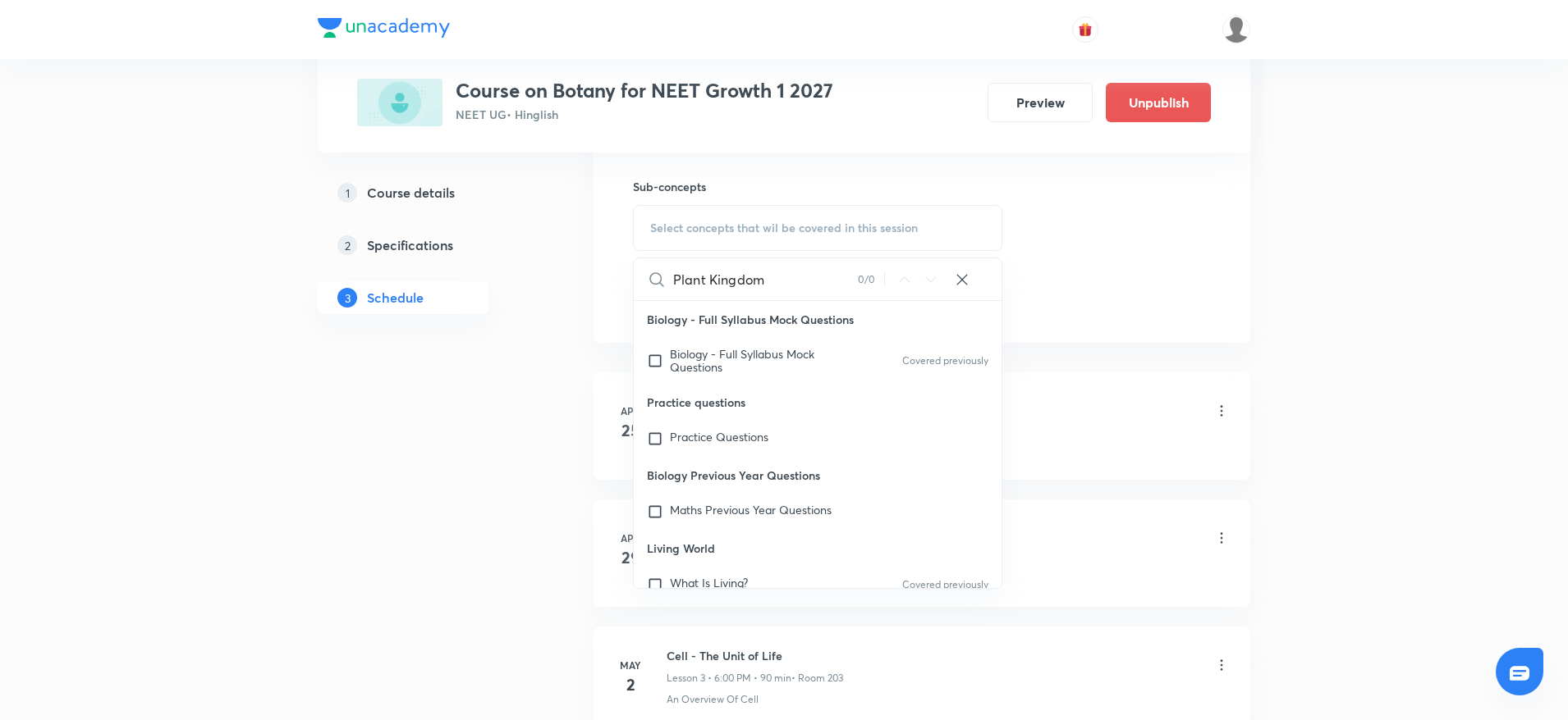
scroll to position [861, 0]
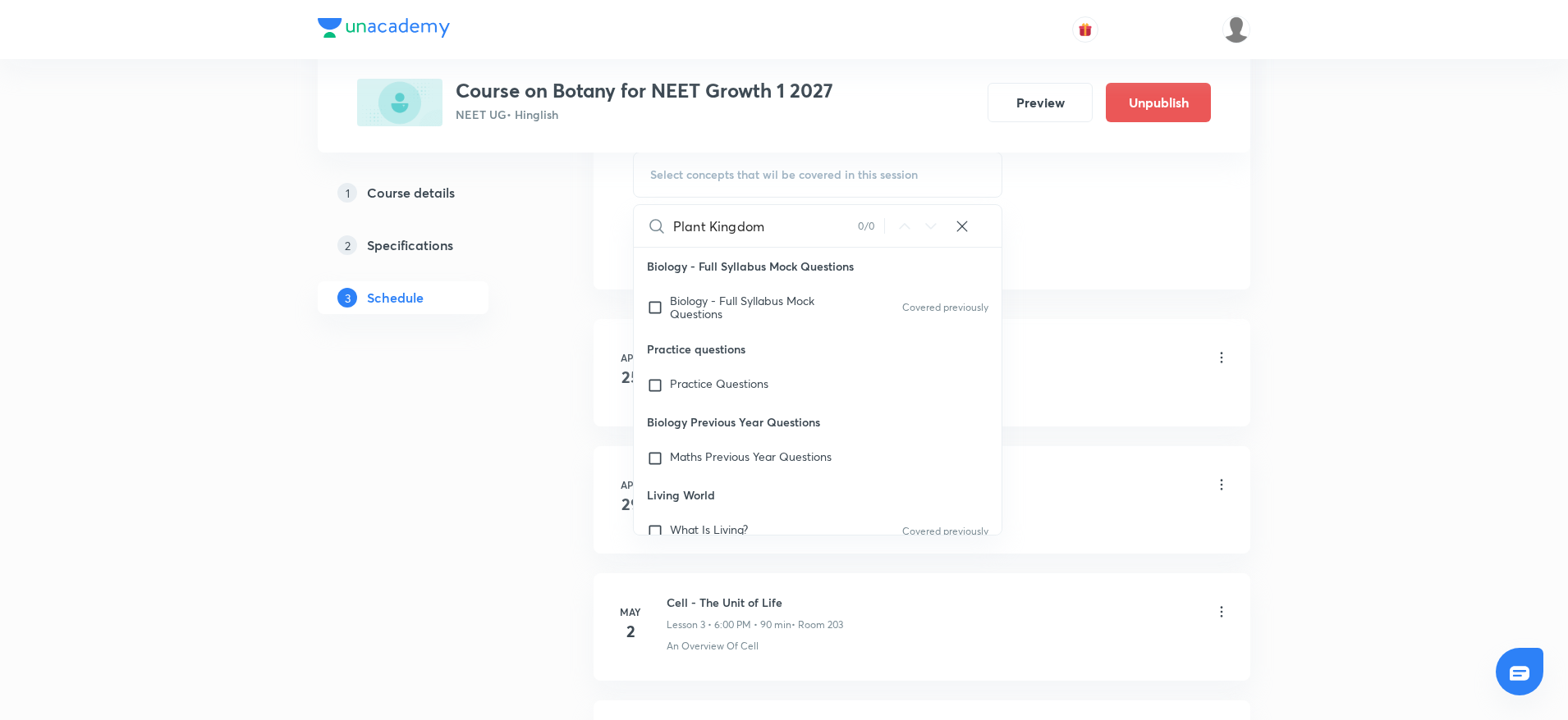
click at [731, 230] on input "Plant Kingdom" at bounding box center [765, 226] width 185 height 42
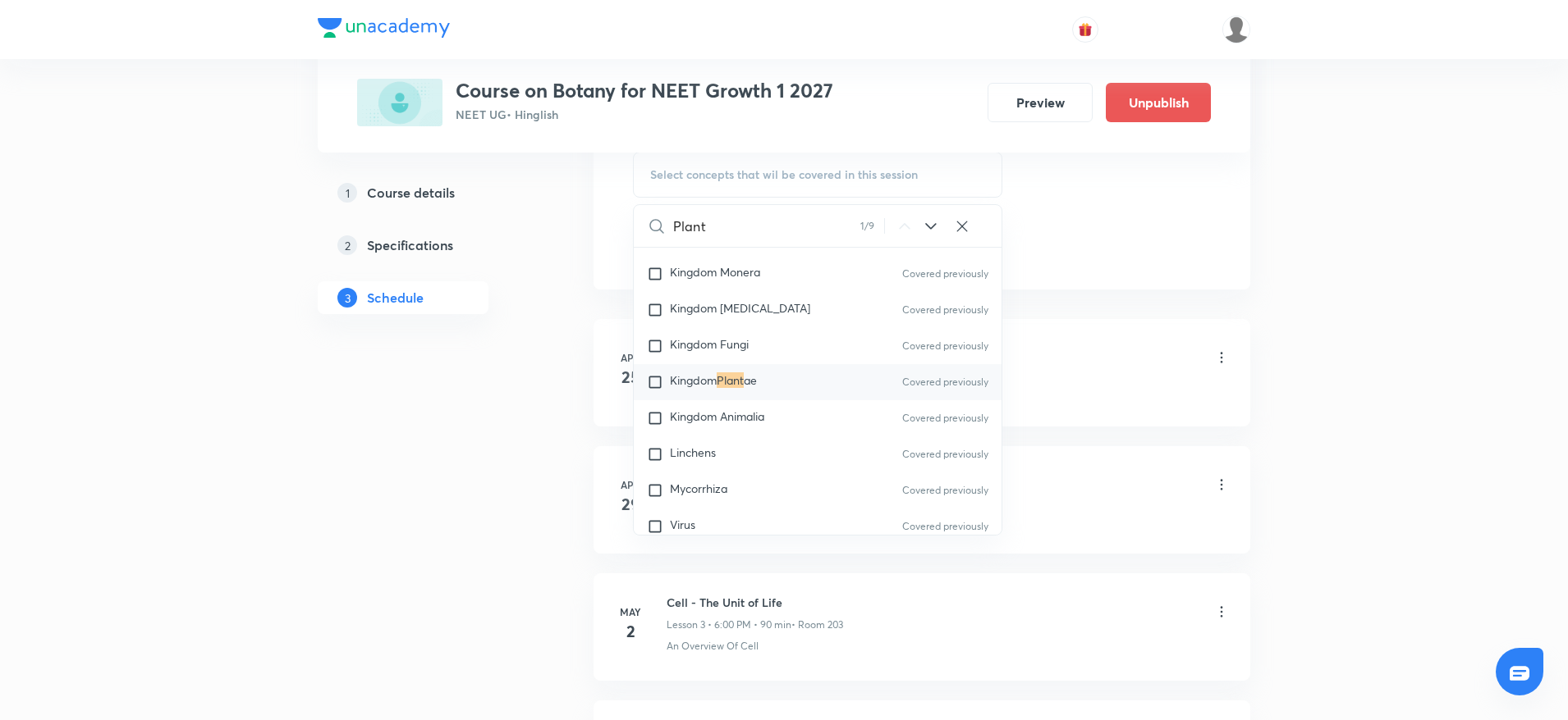
scroll to position [701, 0]
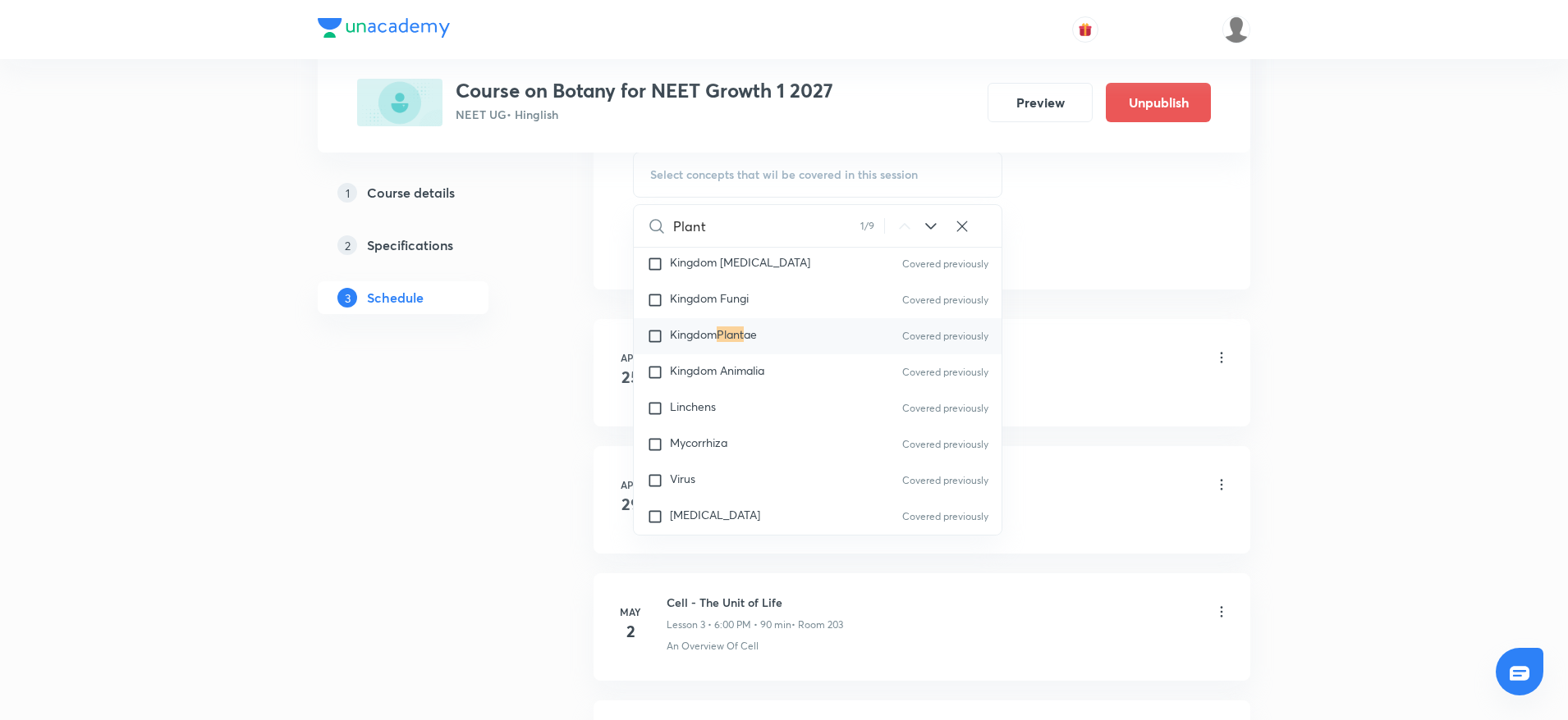
type input "Plant"
click at [930, 217] on icon at bounding box center [930, 227] width 20 height 20
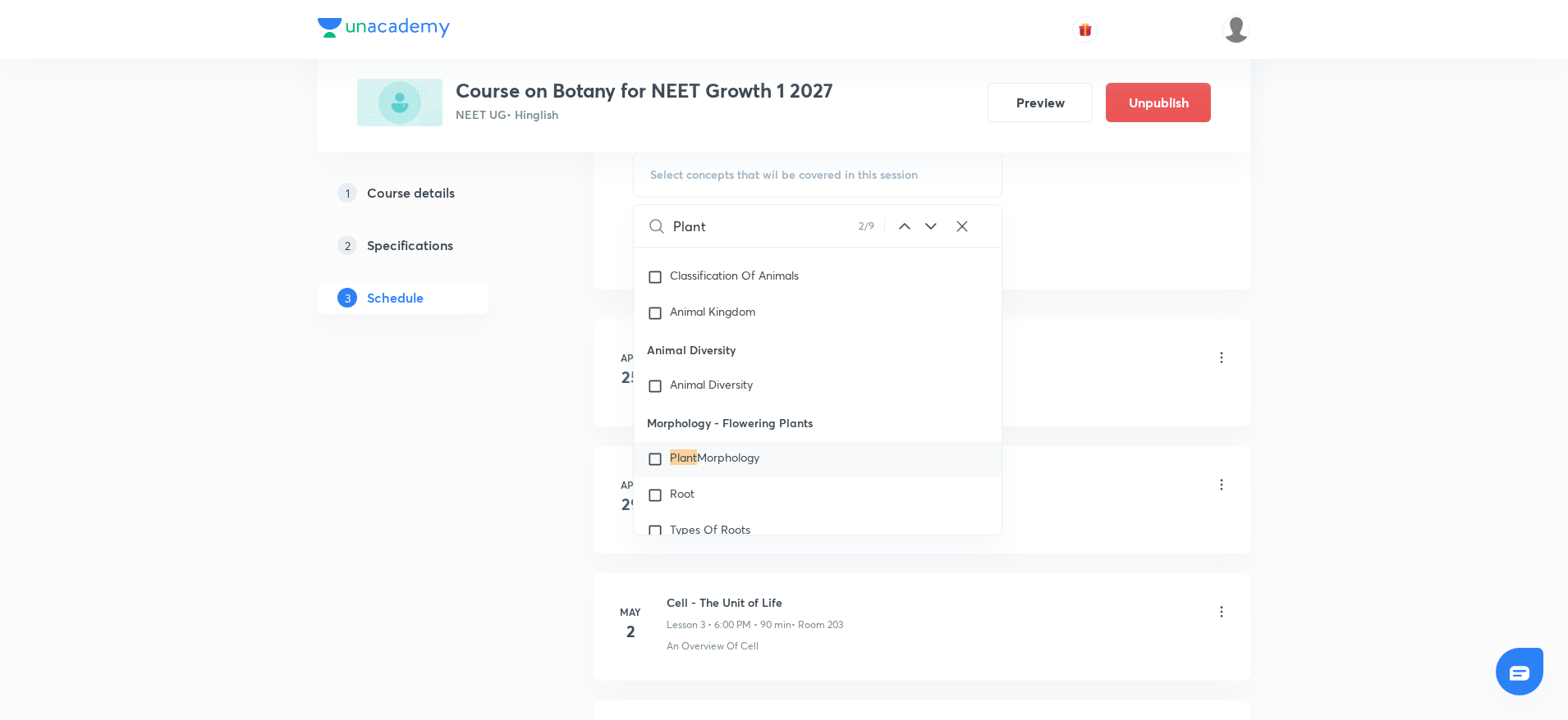
click at [930, 217] on icon at bounding box center [930, 227] width 20 height 20
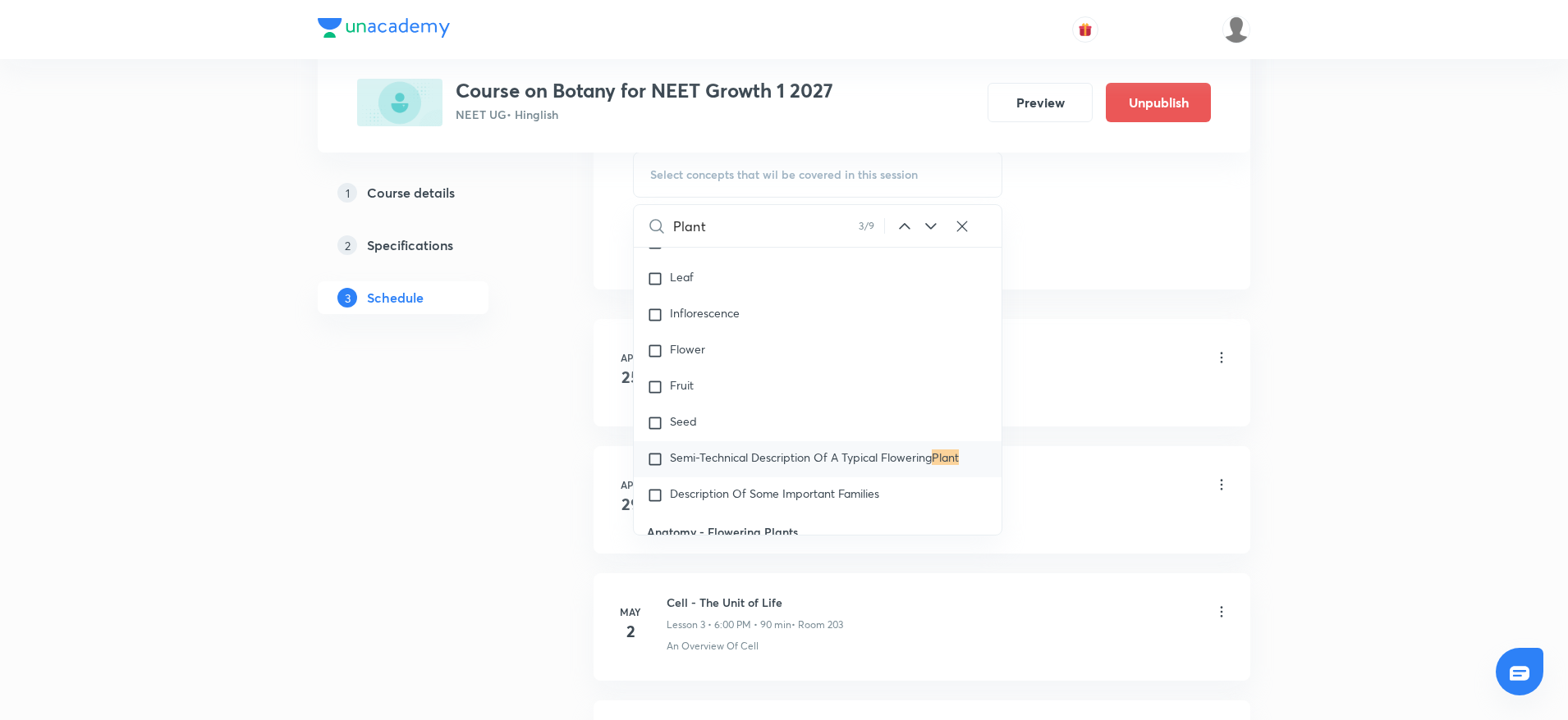
click at [930, 217] on icon at bounding box center [930, 227] width 20 height 20
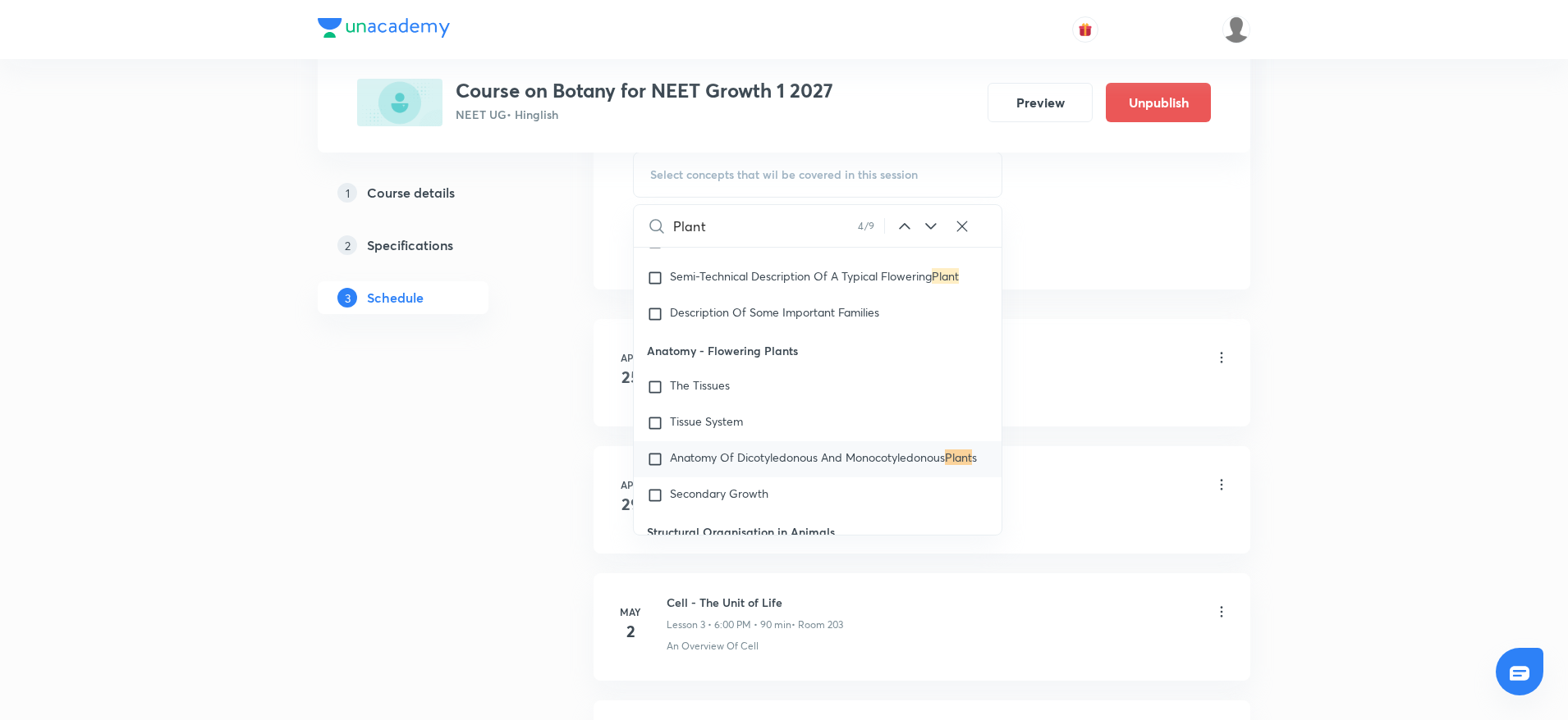
click at [930, 217] on icon at bounding box center [930, 227] width 20 height 20
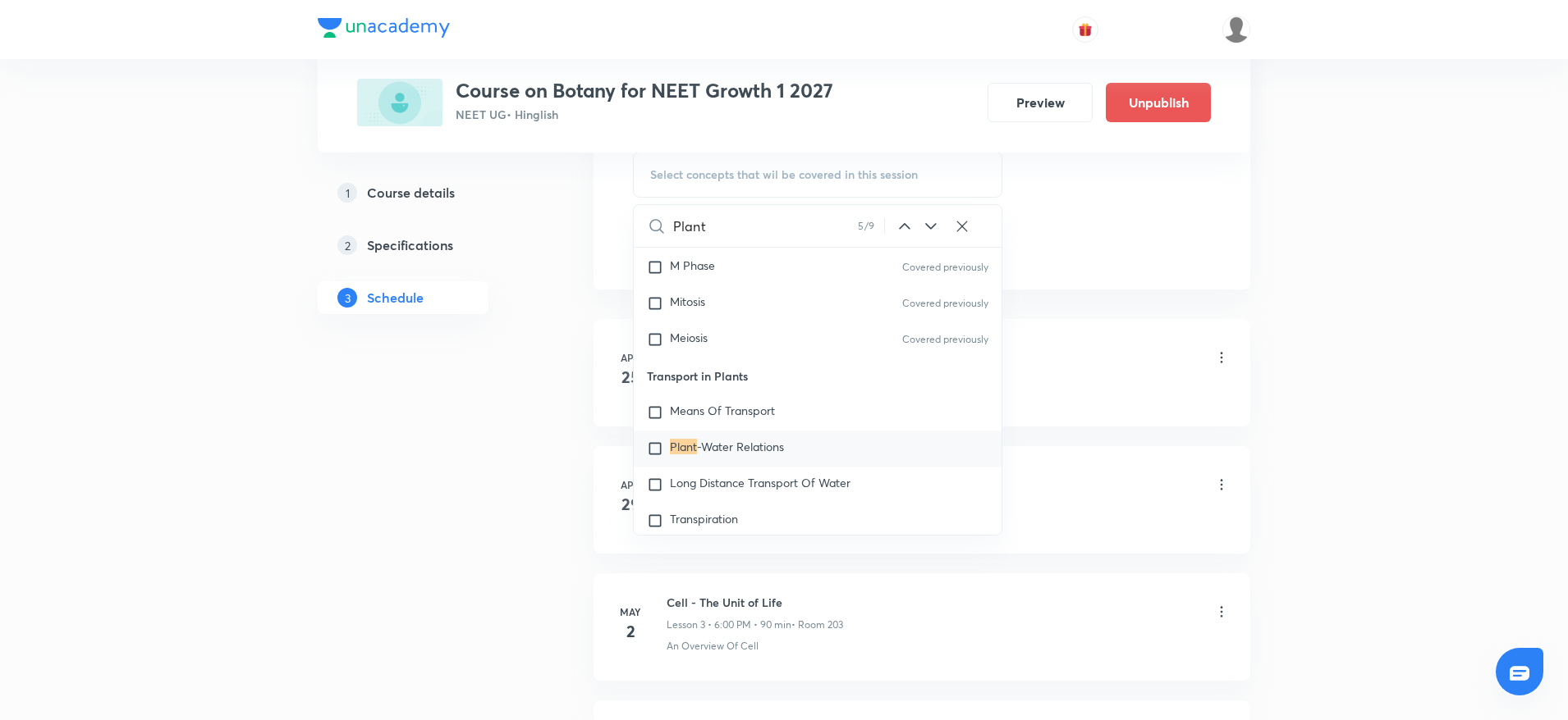
click at [930, 217] on icon at bounding box center [930, 227] width 20 height 20
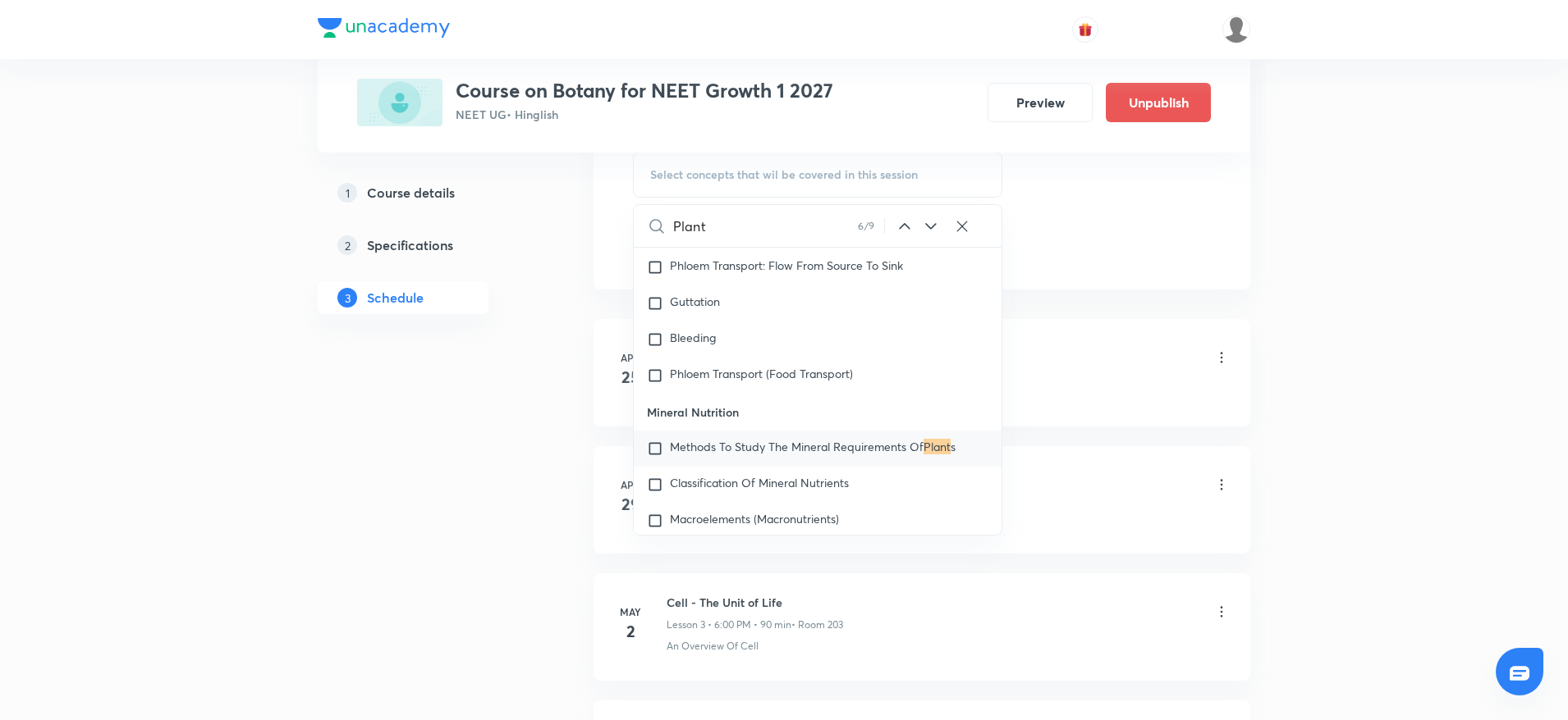
click at [930, 217] on icon at bounding box center [930, 227] width 20 height 20
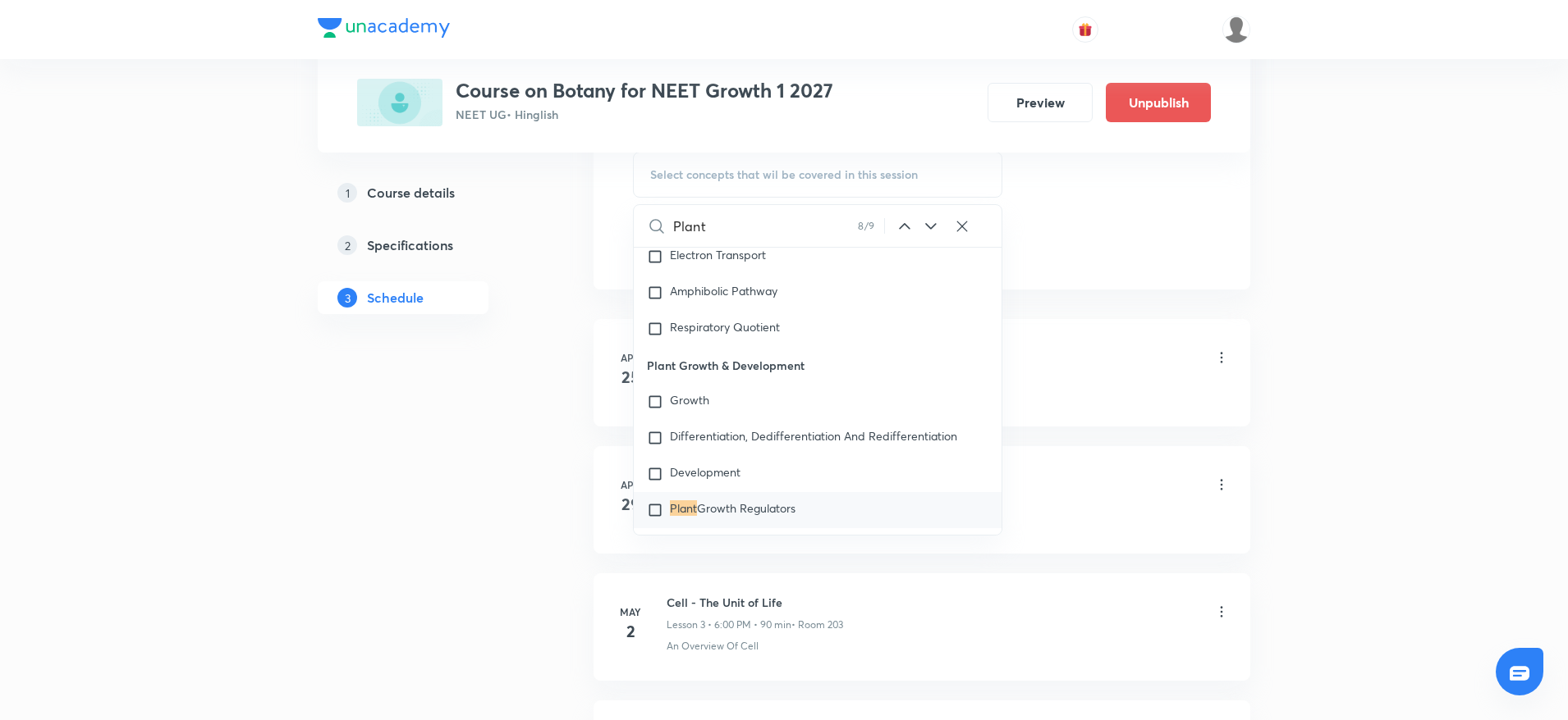
scroll to position [5811, 0]
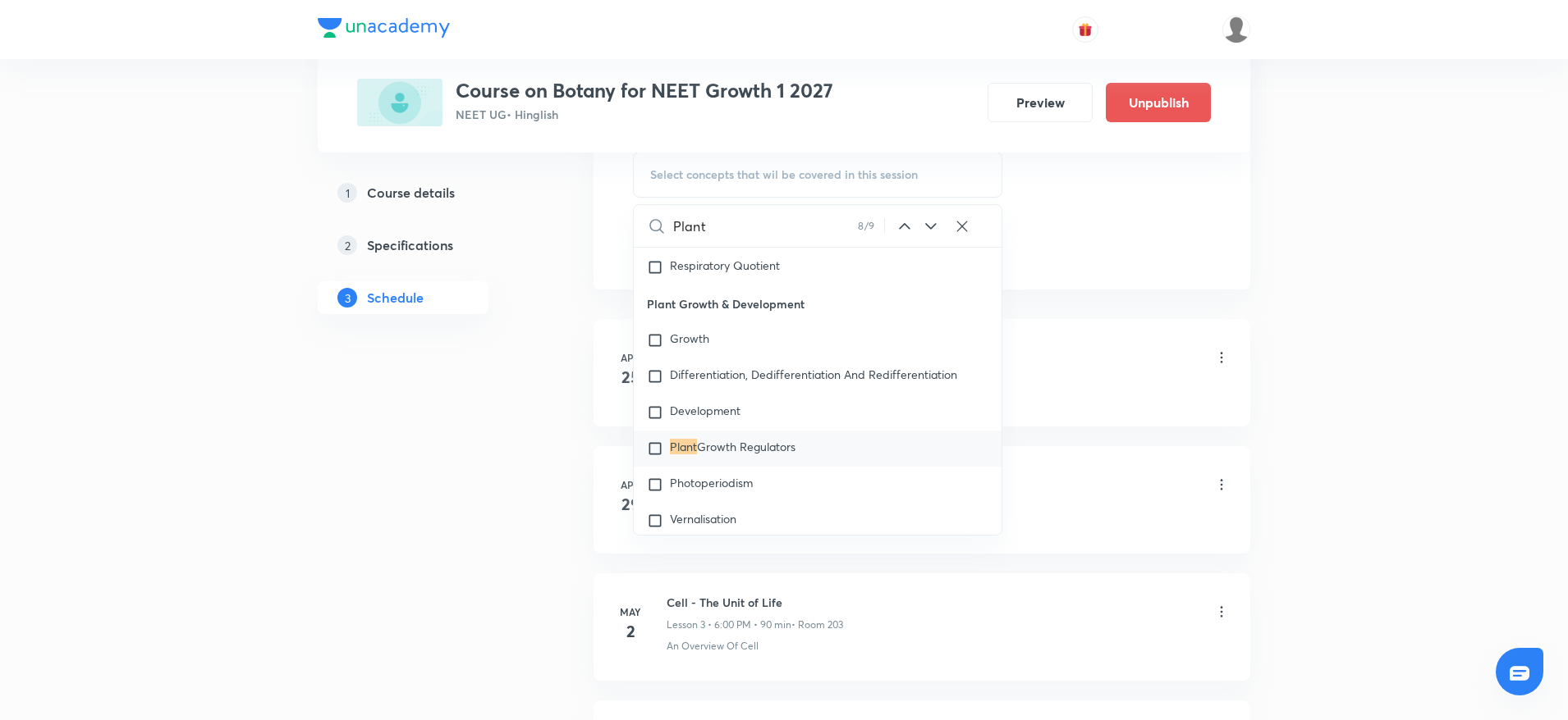
click at [930, 217] on icon at bounding box center [930, 227] width 20 height 20
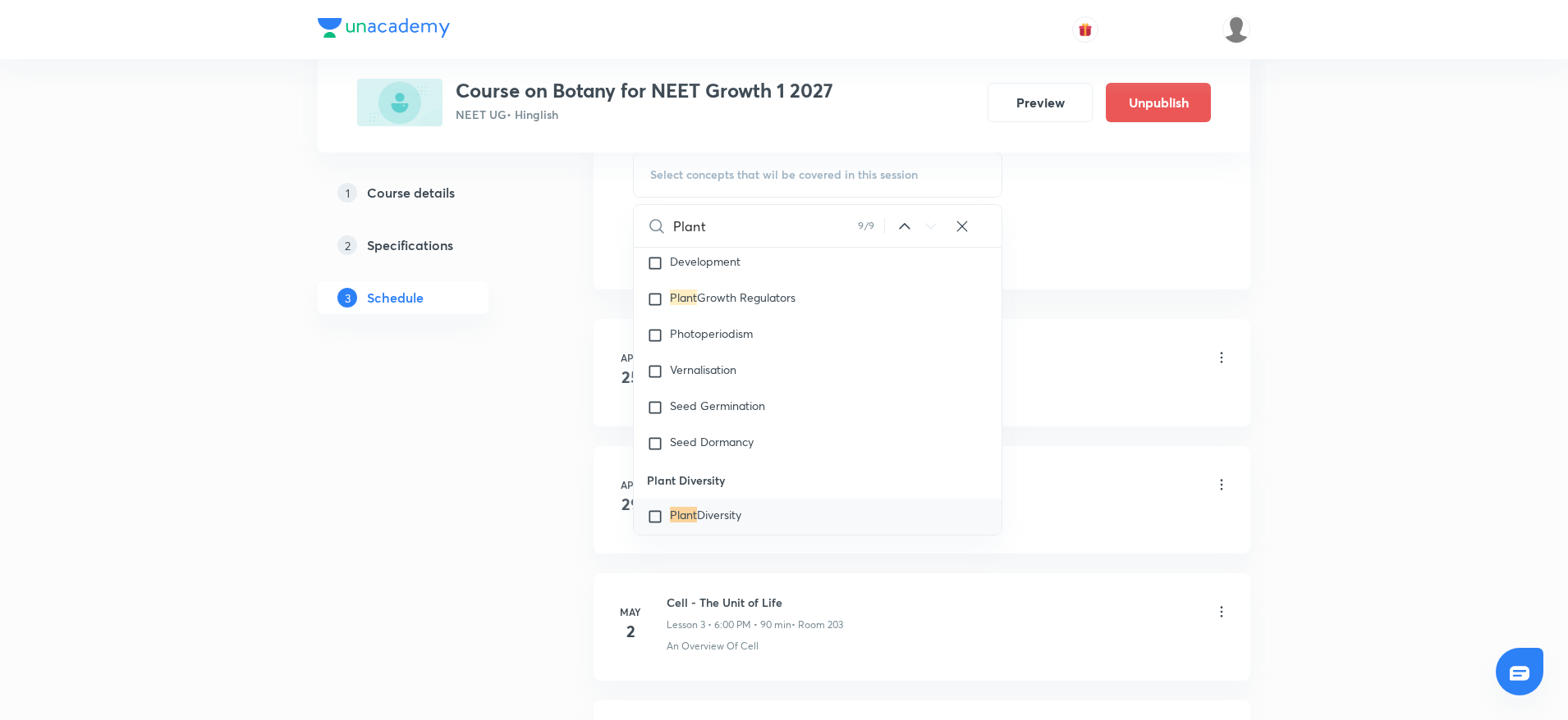
click at [930, 217] on icon at bounding box center [930, 227] width 20 height 20
click at [721, 508] on span "Diversity" at bounding box center [718, 515] width 44 height 16
checkbox input "true"
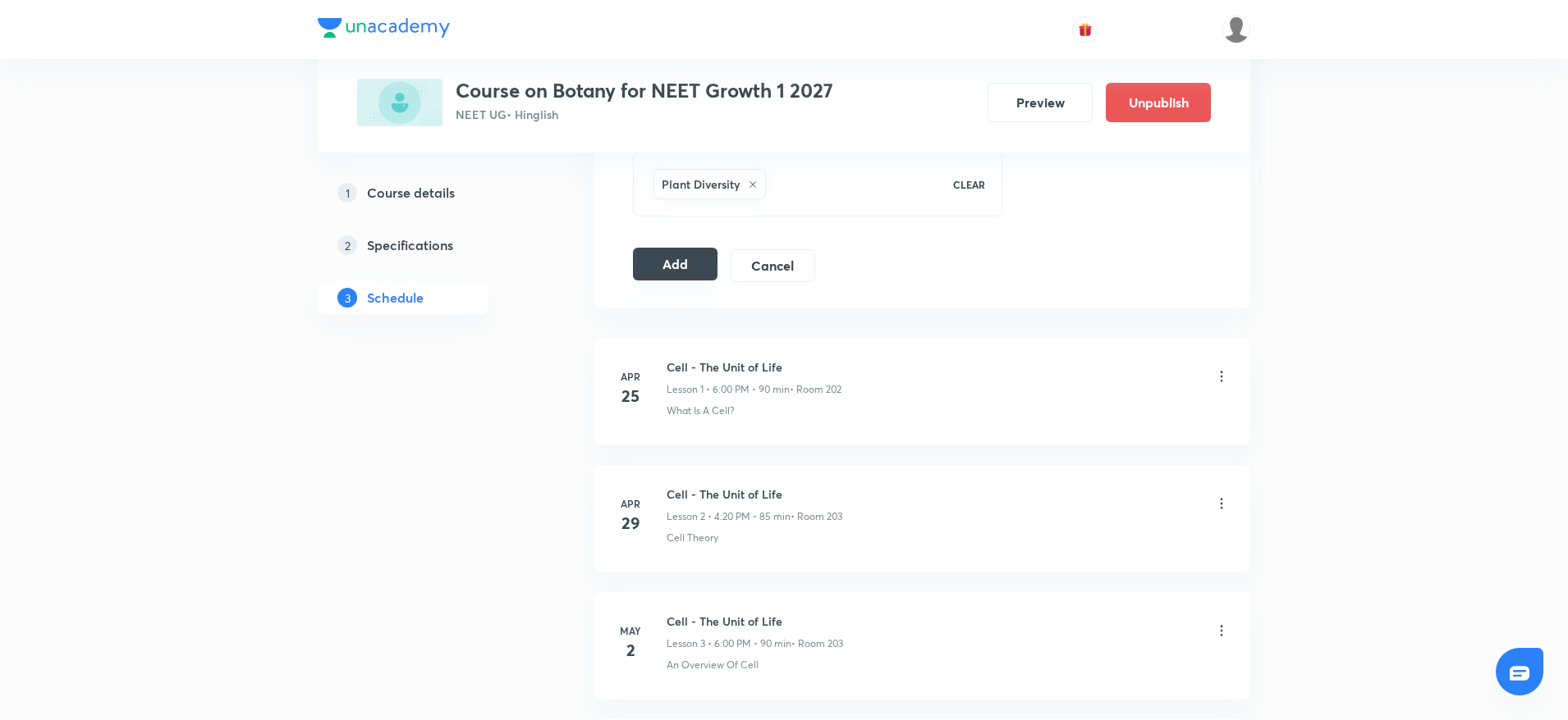
click at [658, 260] on button "Add" at bounding box center [675, 263] width 84 height 32
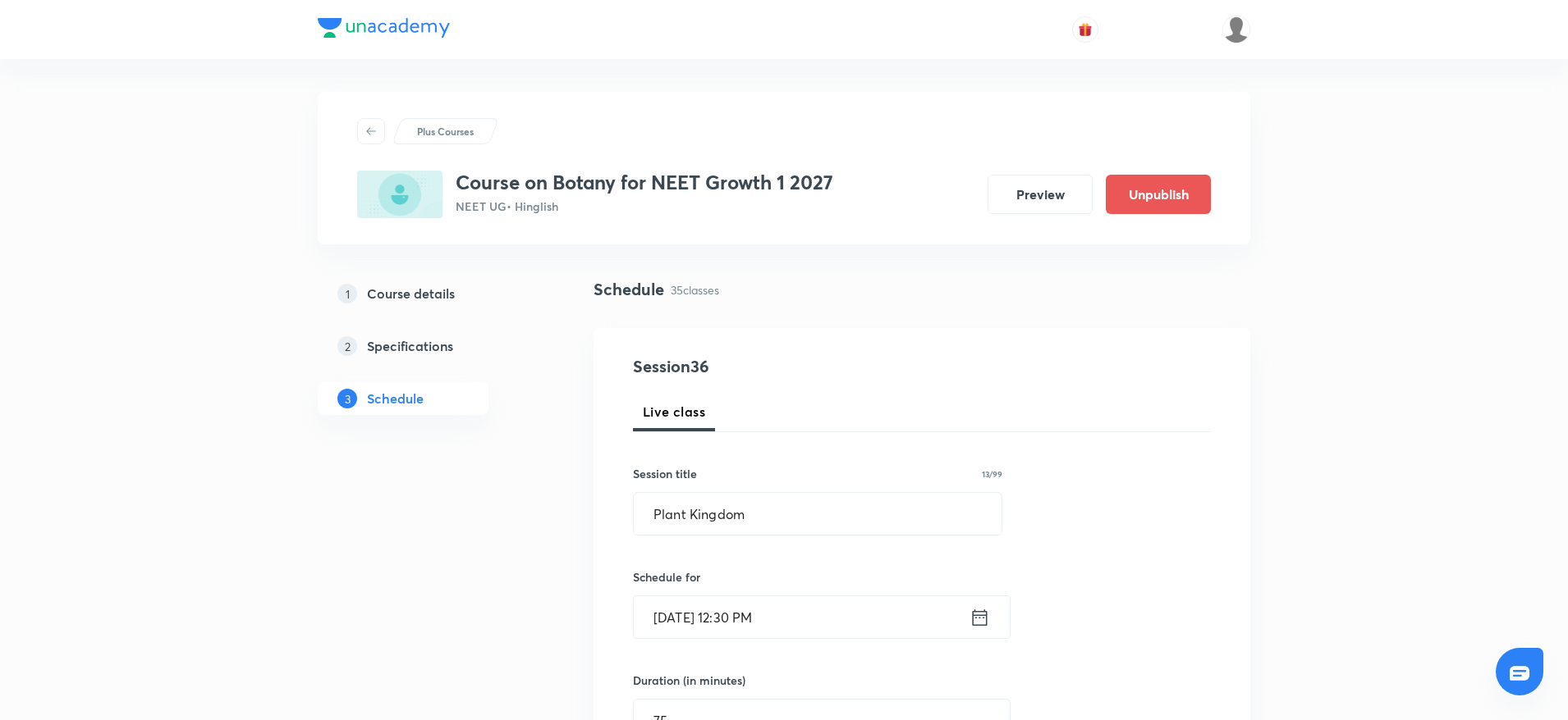
scroll to position [369, 0]
